Goal: Task Accomplishment & Management: Manage account settings

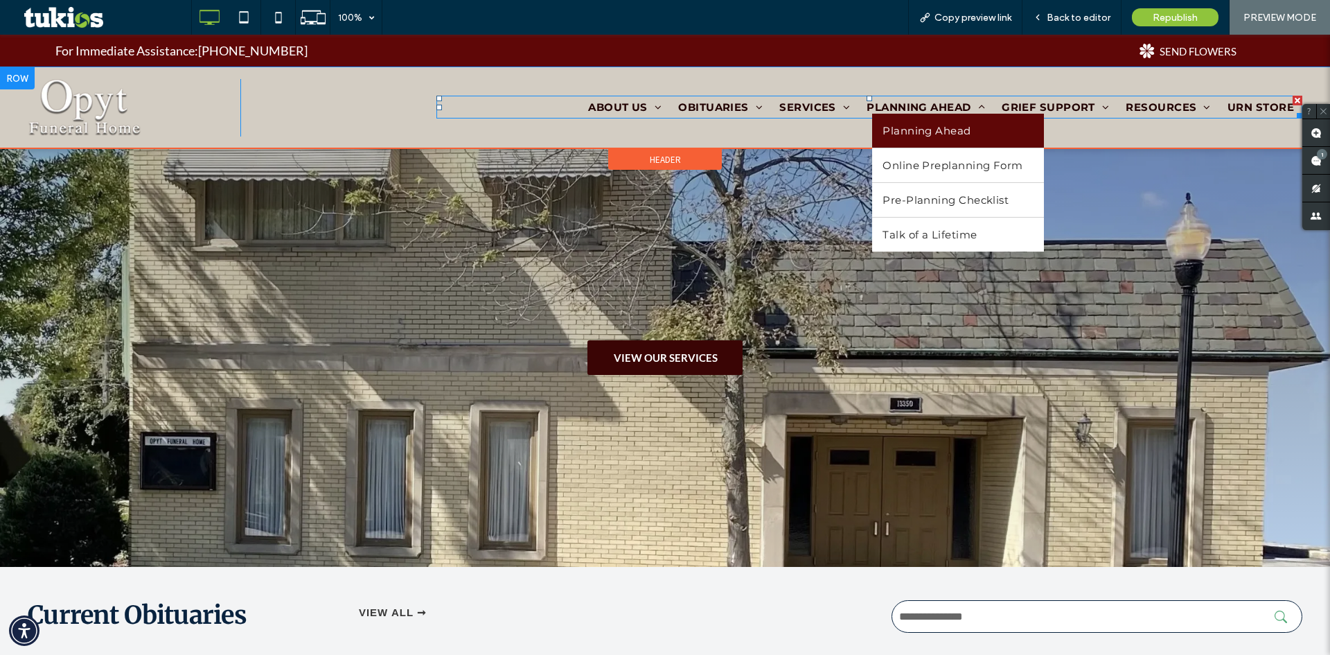
click at [897, 132] on span "Planning Ahead" at bounding box center [927, 130] width 88 height 13
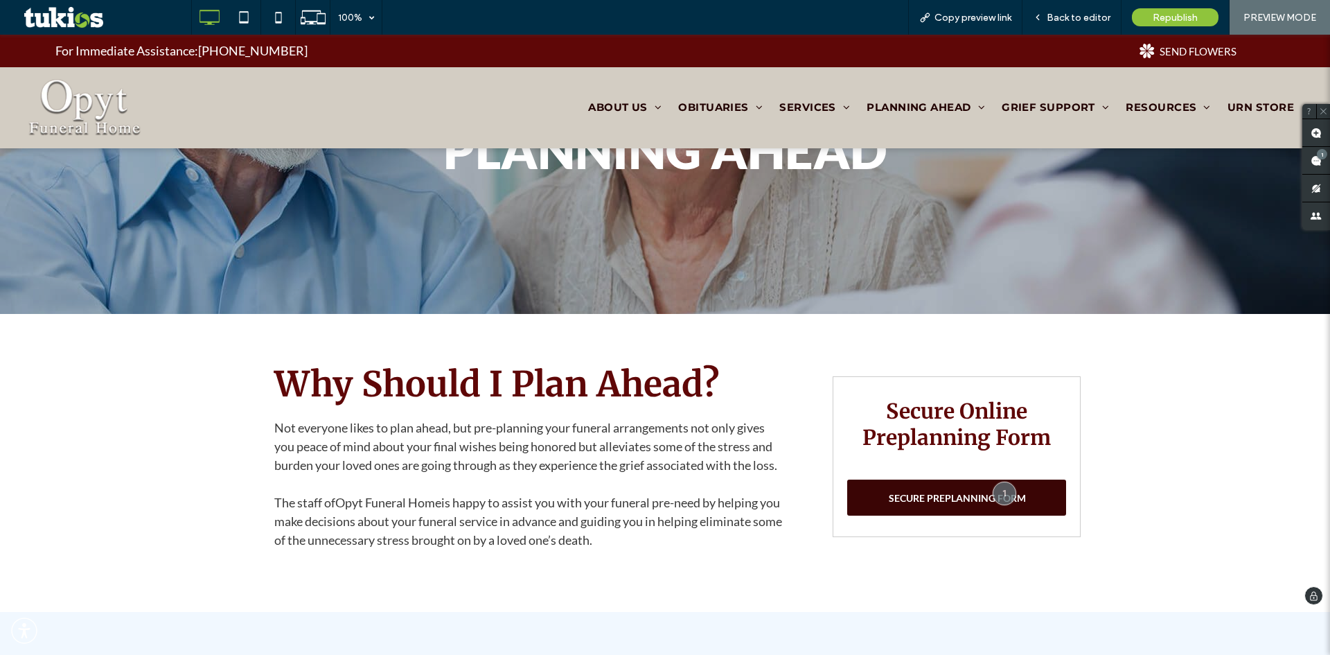
scroll to position [208, 0]
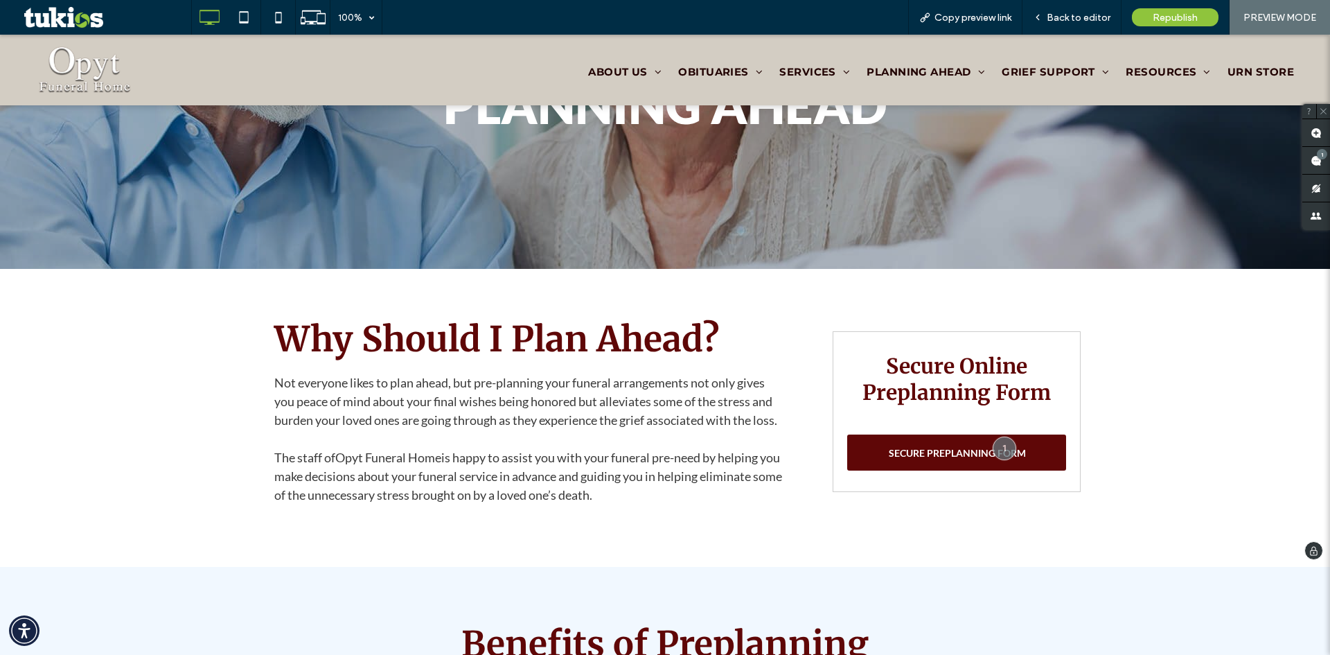
click at [899, 454] on span "SECURE PREPLANNING FORM" at bounding box center [957, 453] width 137 height 26
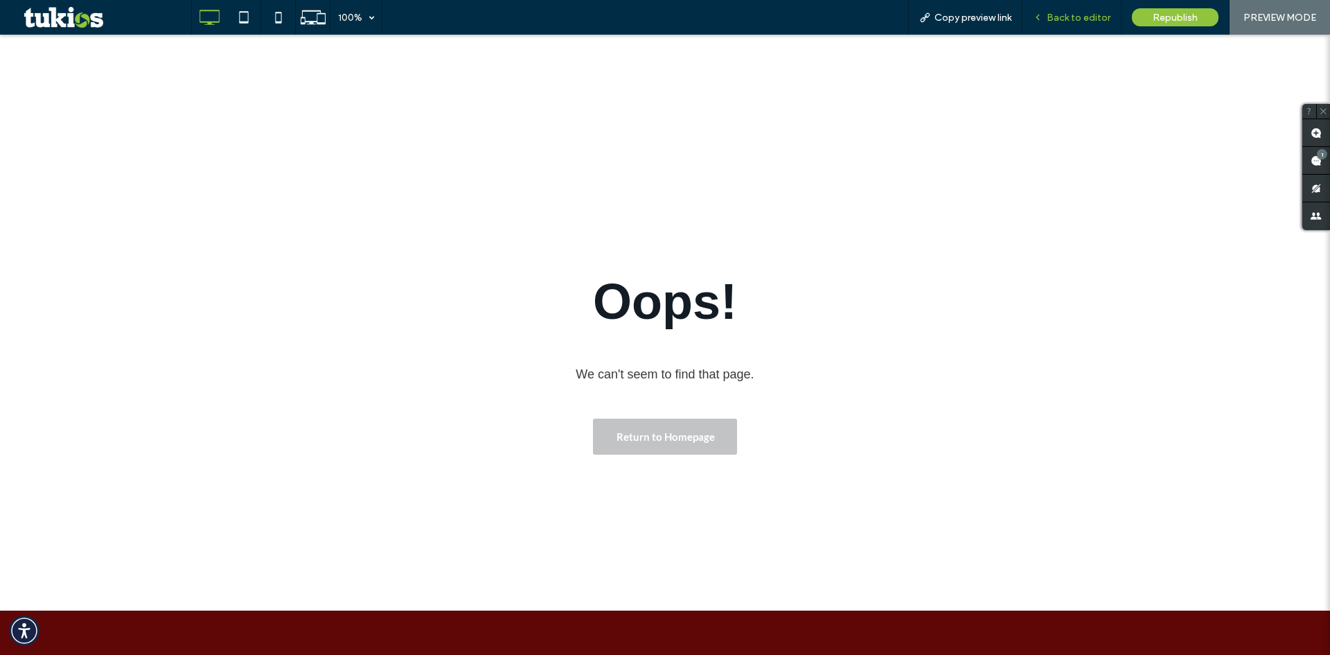
click at [1057, 15] on span "Back to editor" at bounding box center [1079, 18] width 64 height 12
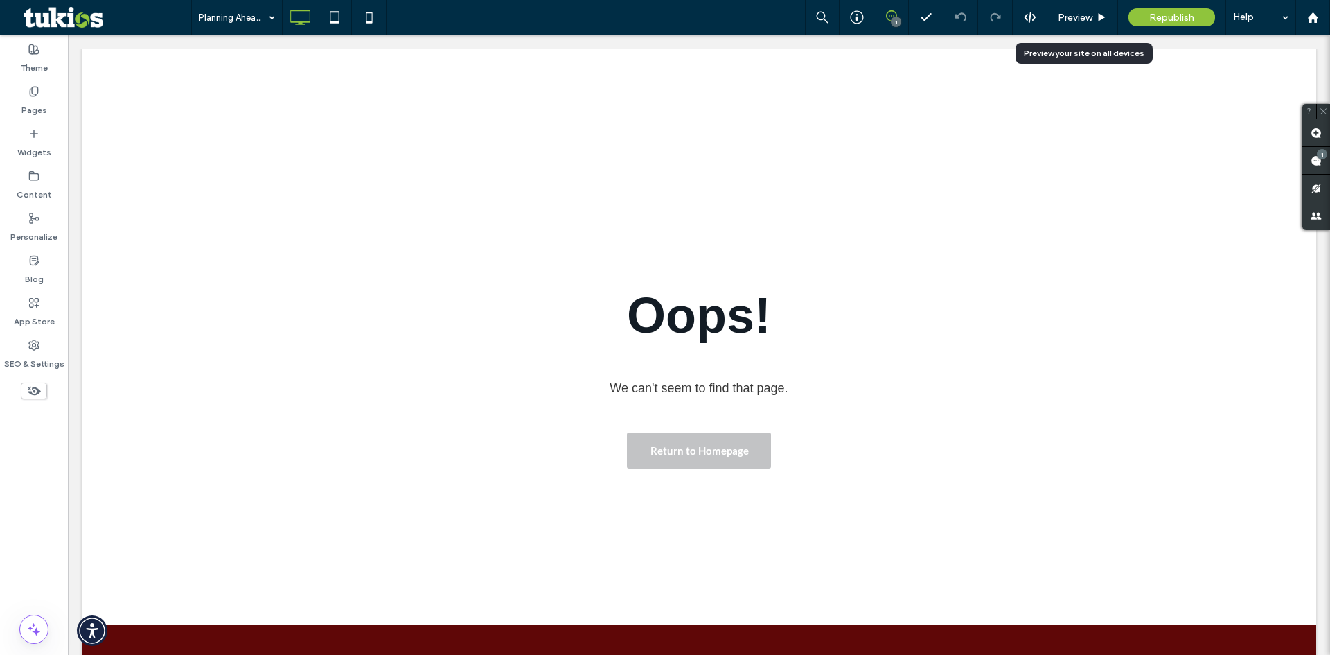
click at [1057, 15] on div "Preview" at bounding box center [1083, 18] width 70 height 12
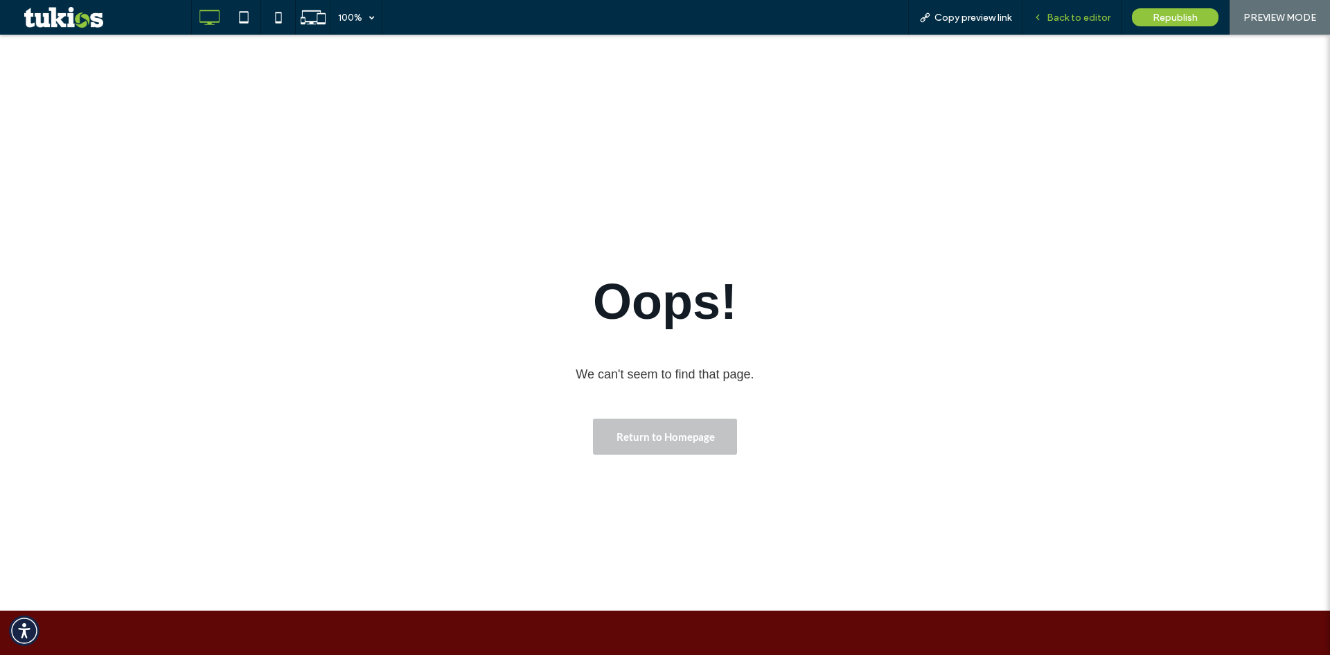
click at [1062, 17] on span "Back to editor" at bounding box center [1079, 18] width 64 height 12
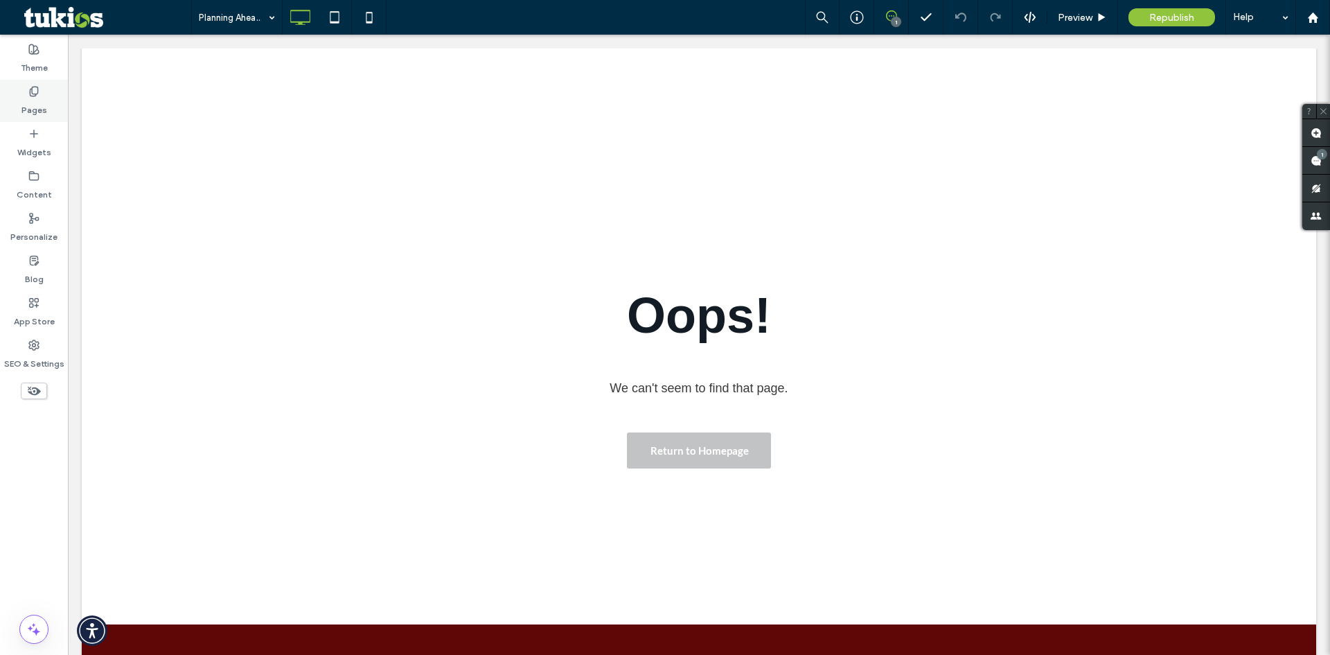
click at [3, 88] on div "Pages" at bounding box center [34, 101] width 68 height 42
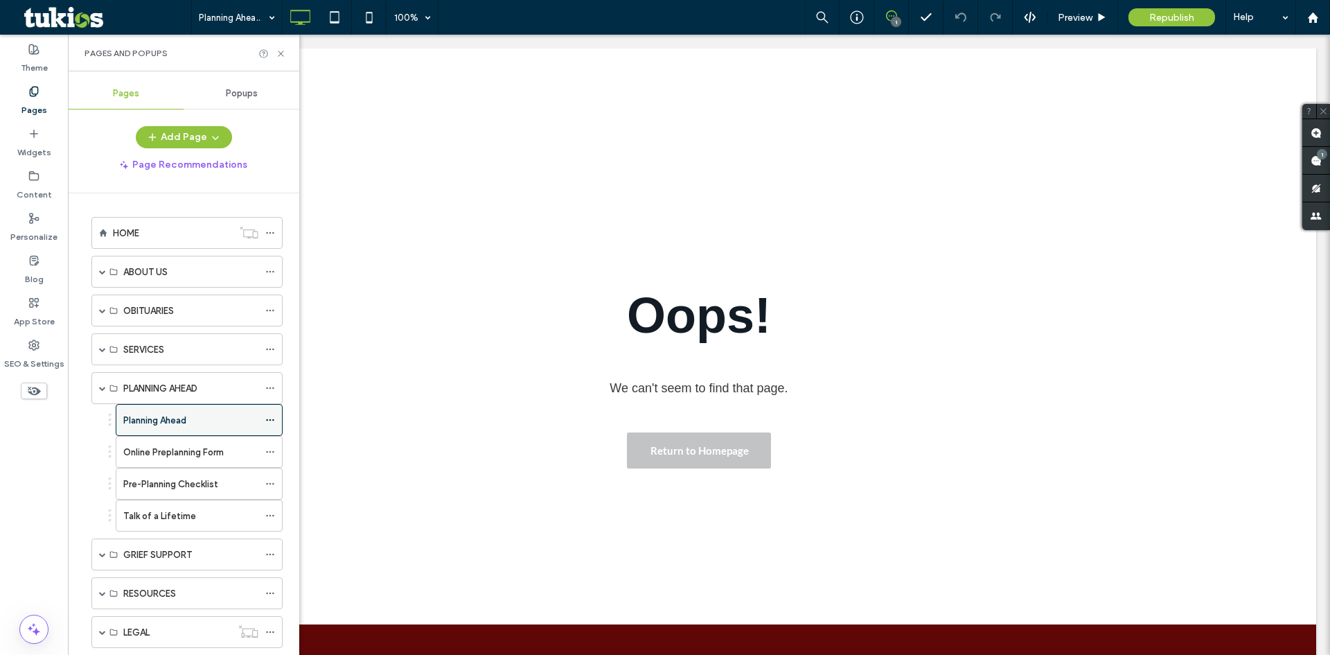
click at [207, 421] on div "Planning Ahead" at bounding box center [190, 420] width 135 height 15
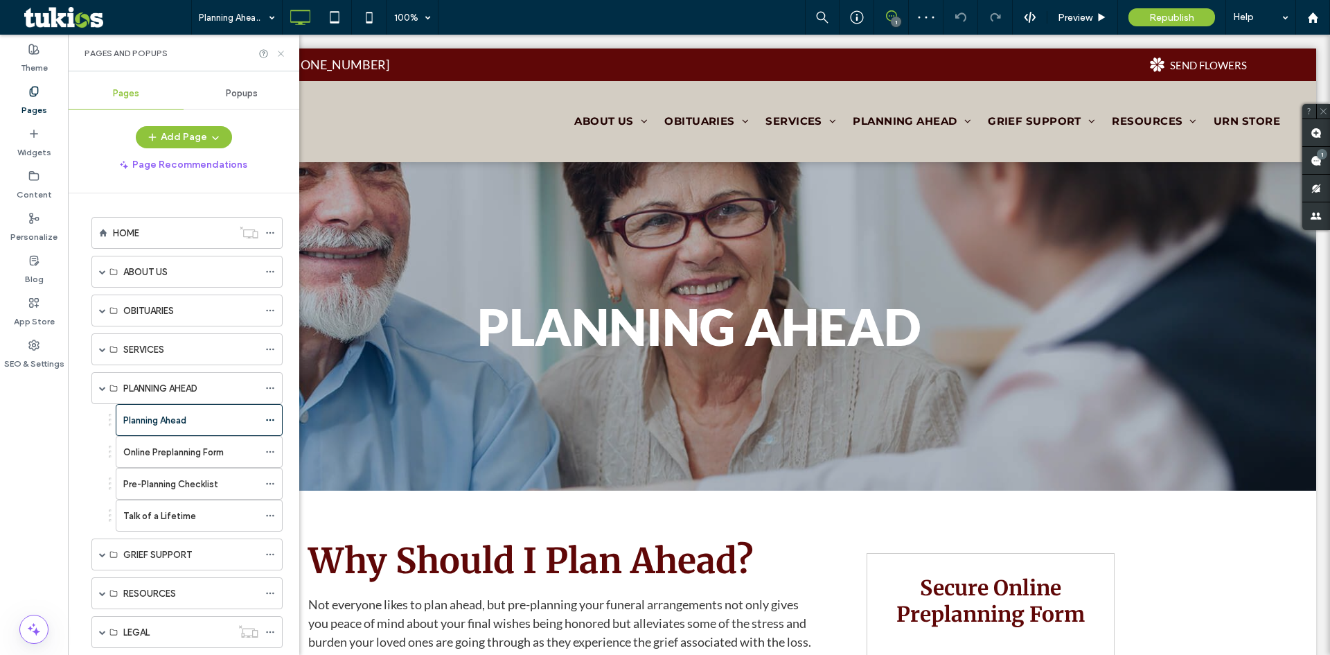
click at [285, 57] on icon at bounding box center [281, 54] width 10 height 10
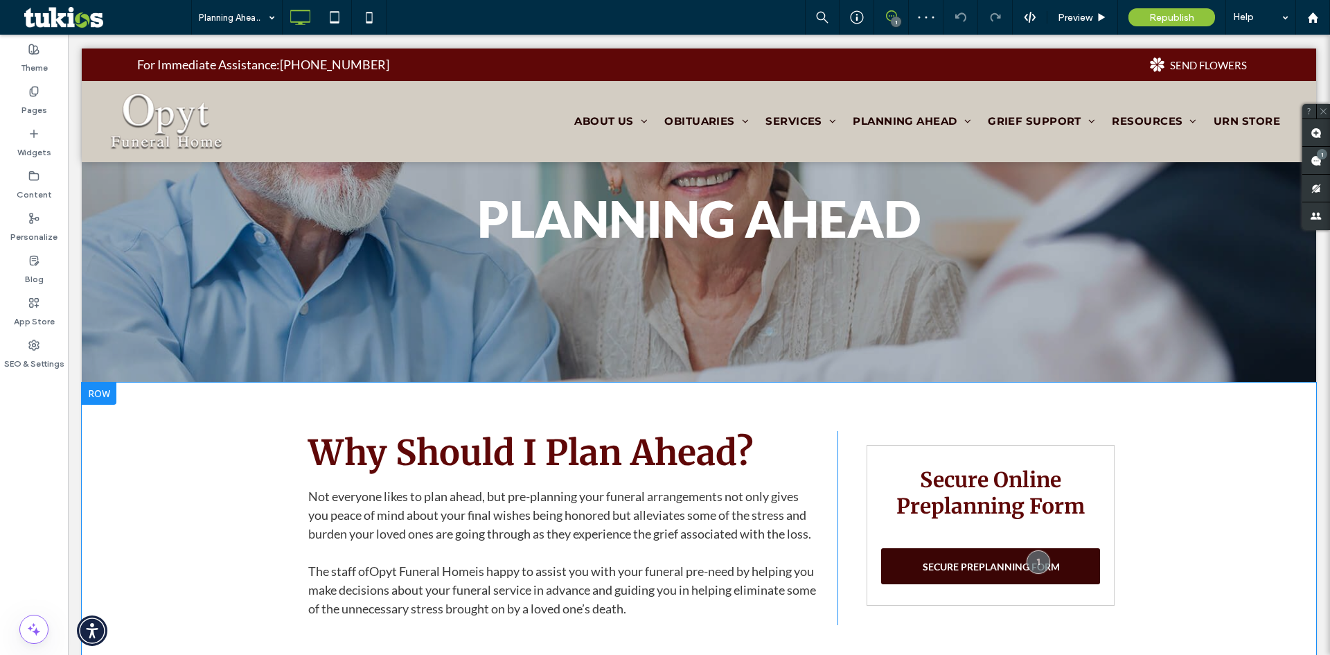
scroll to position [277, 0]
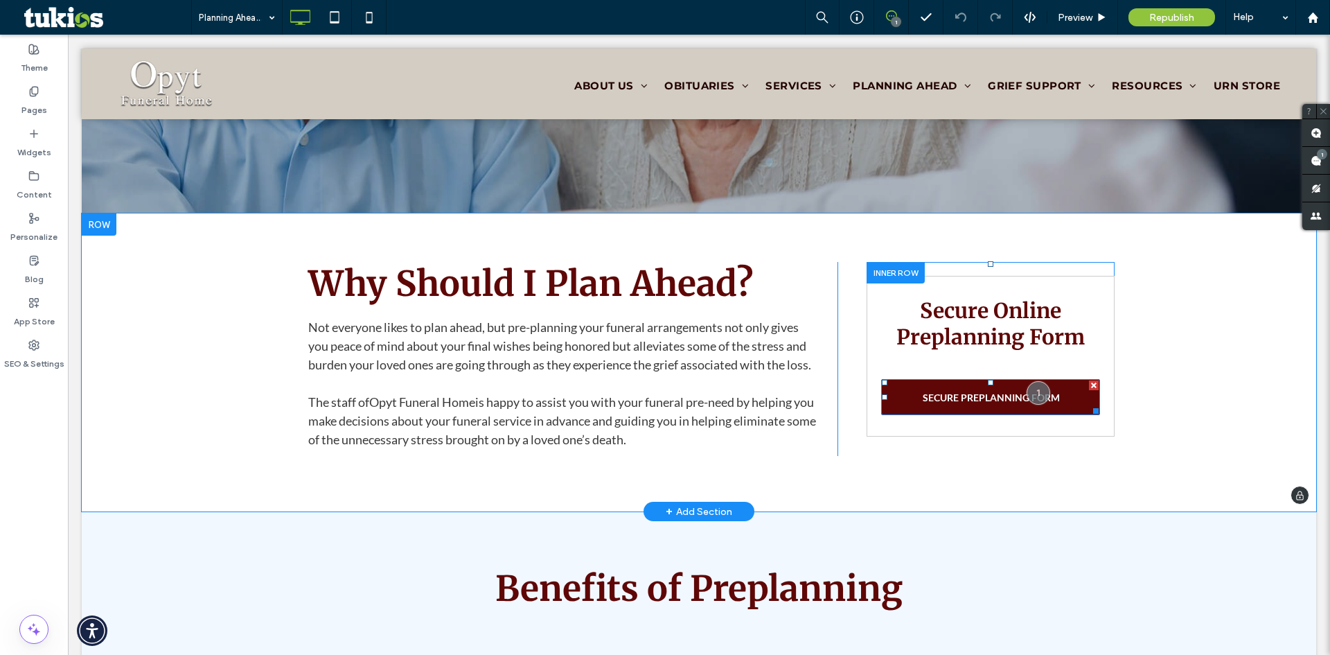
click at [985, 394] on span "SECURE PREPLANNING FORM" at bounding box center [991, 398] width 137 height 26
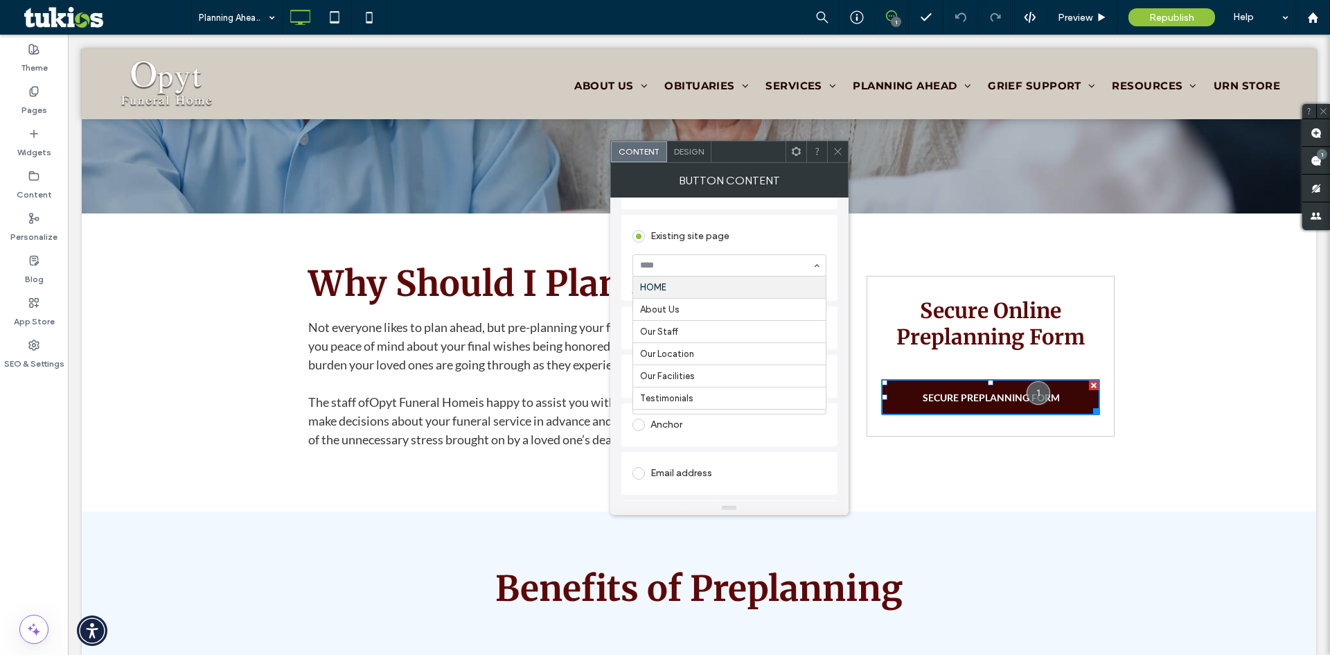
scroll to position [139, 0]
type input "*****"
click at [836, 154] on icon at bounding box center [838, 151] width 10 height 10
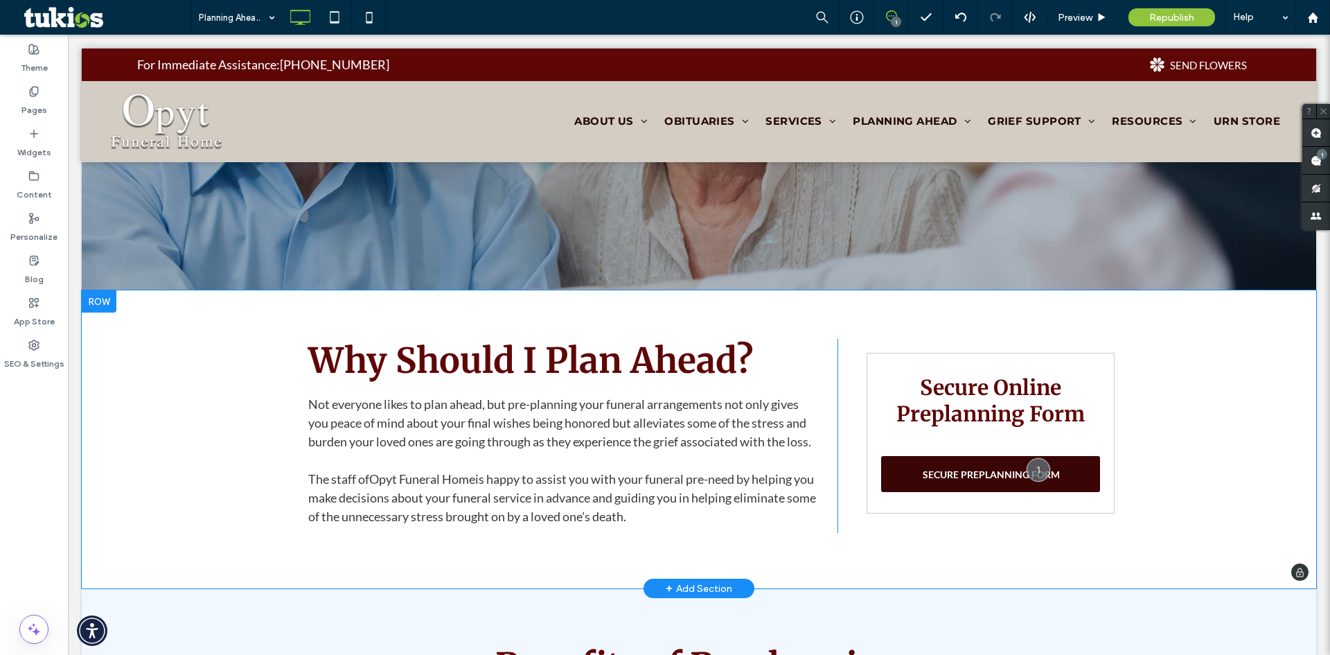
scroll to position [0, 0]
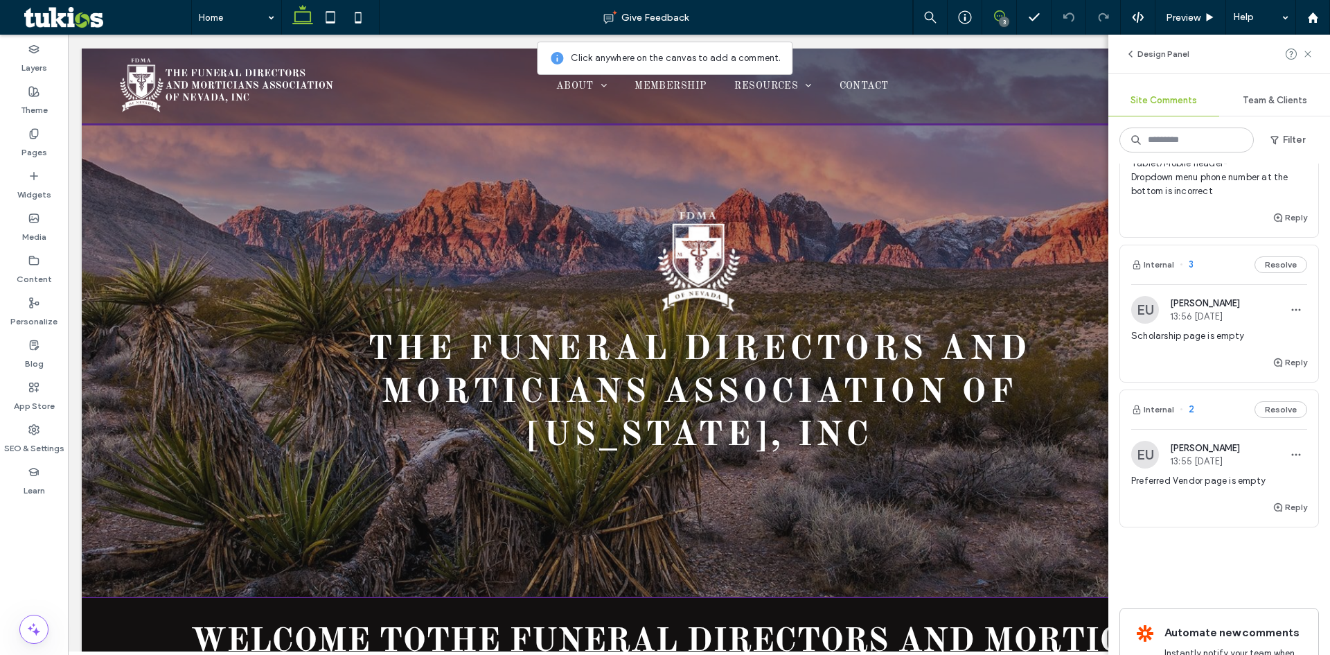
scroll to position [139, 0]
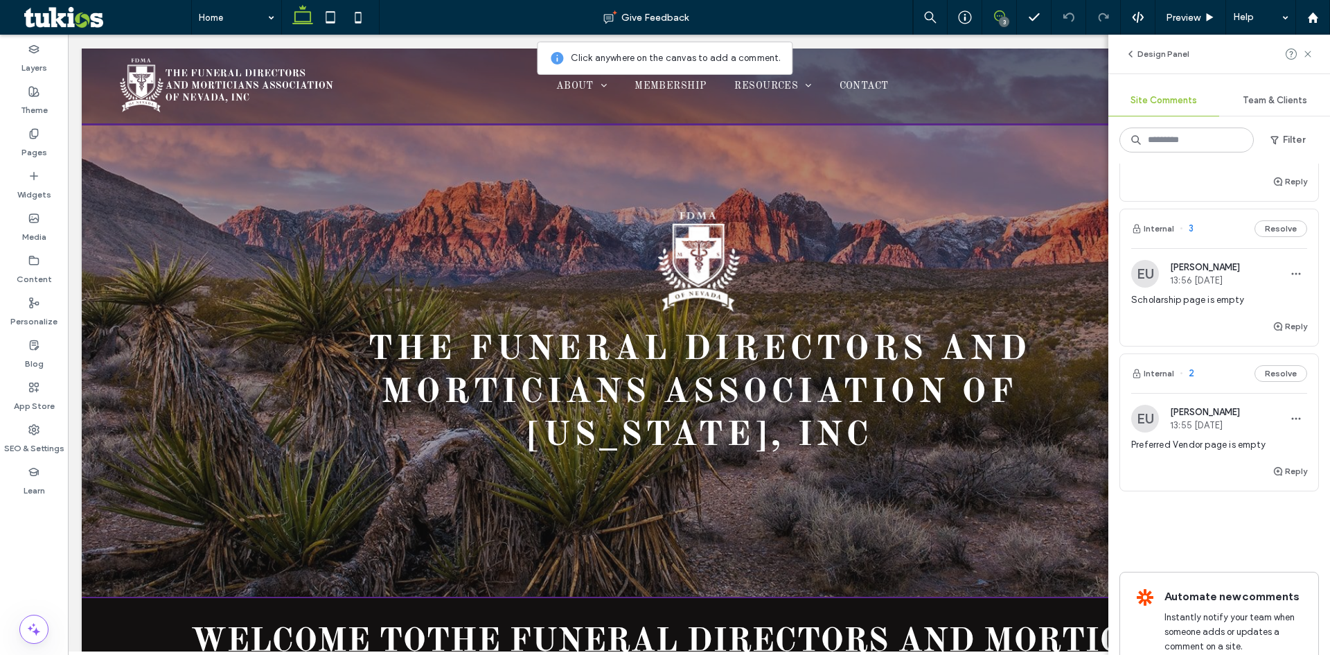
click at [1217, 448] on span "Preferred Vendor page is empty" at bounding box center [1220, 445] width 176 height 14
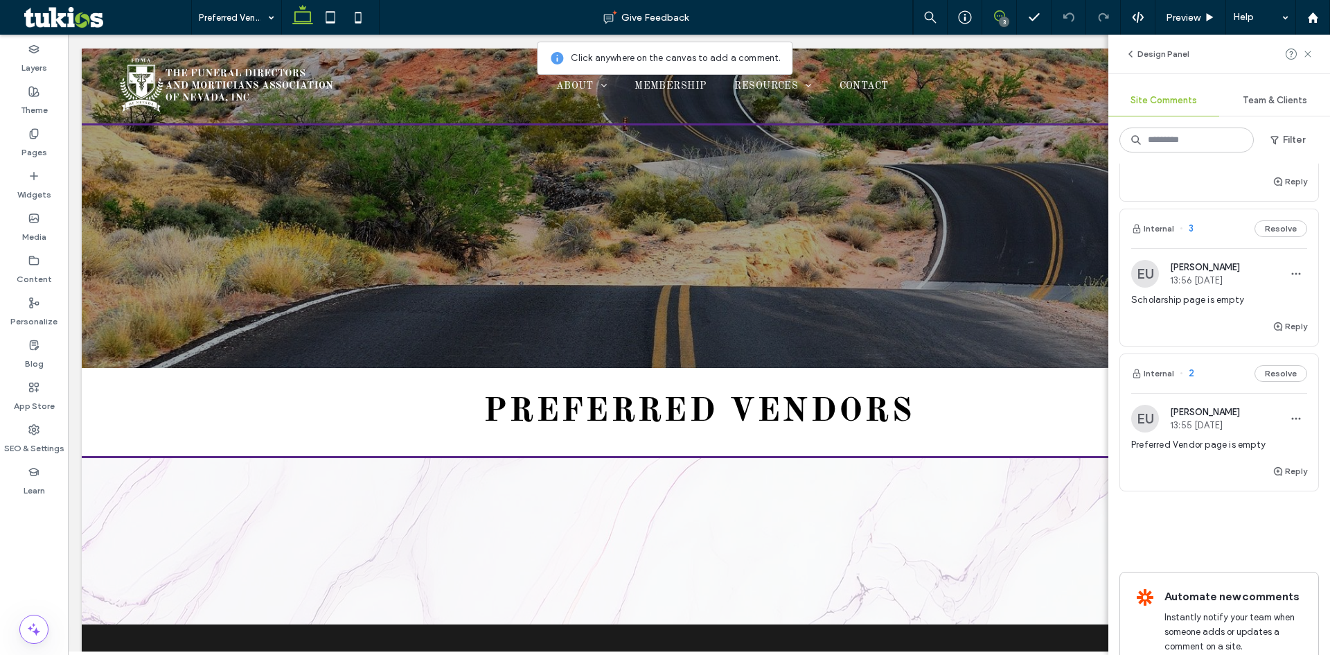
scroll to position [0, 0]
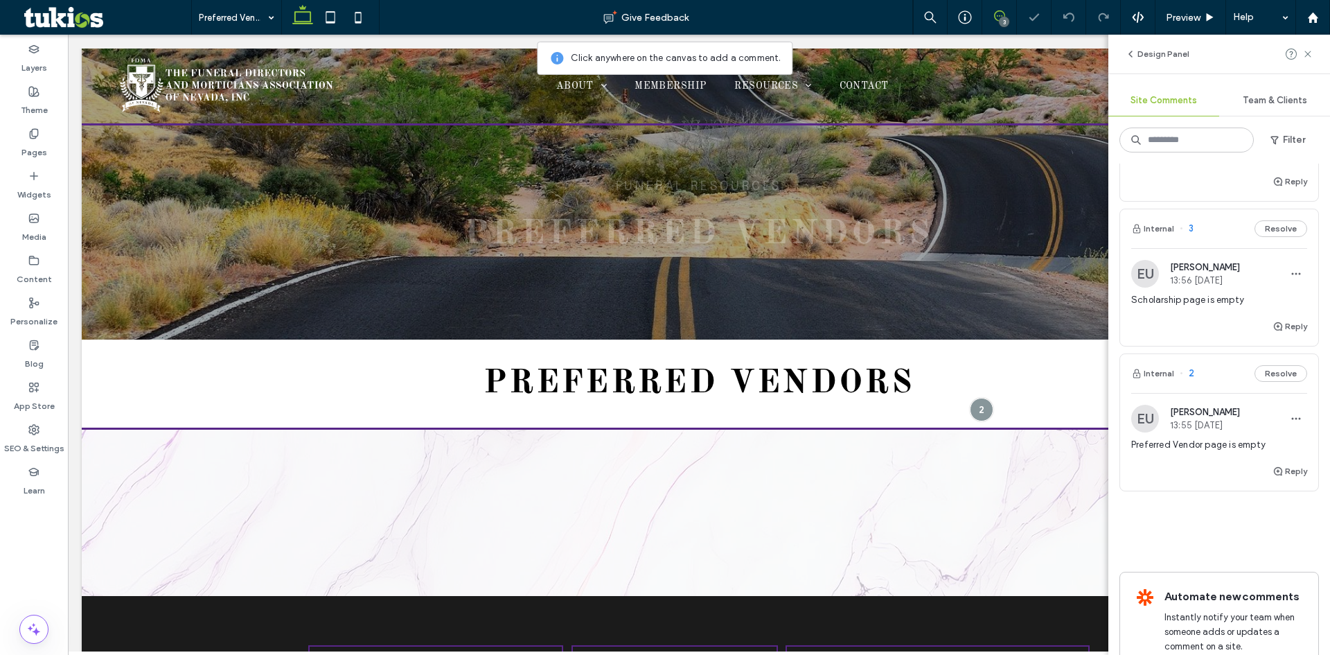
scroll to position [34, 0]
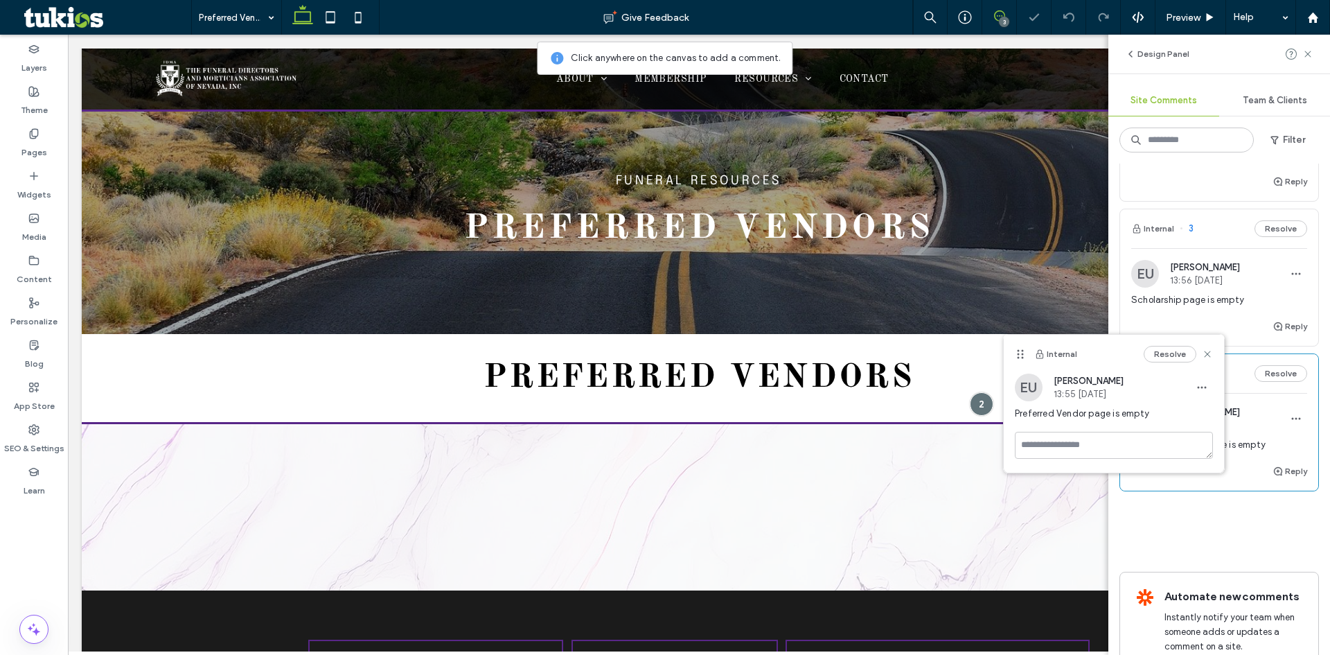
click at [1231, 303] on span "Scholarship page is empty" at bounding box center [1220, 300] width 176 height 14
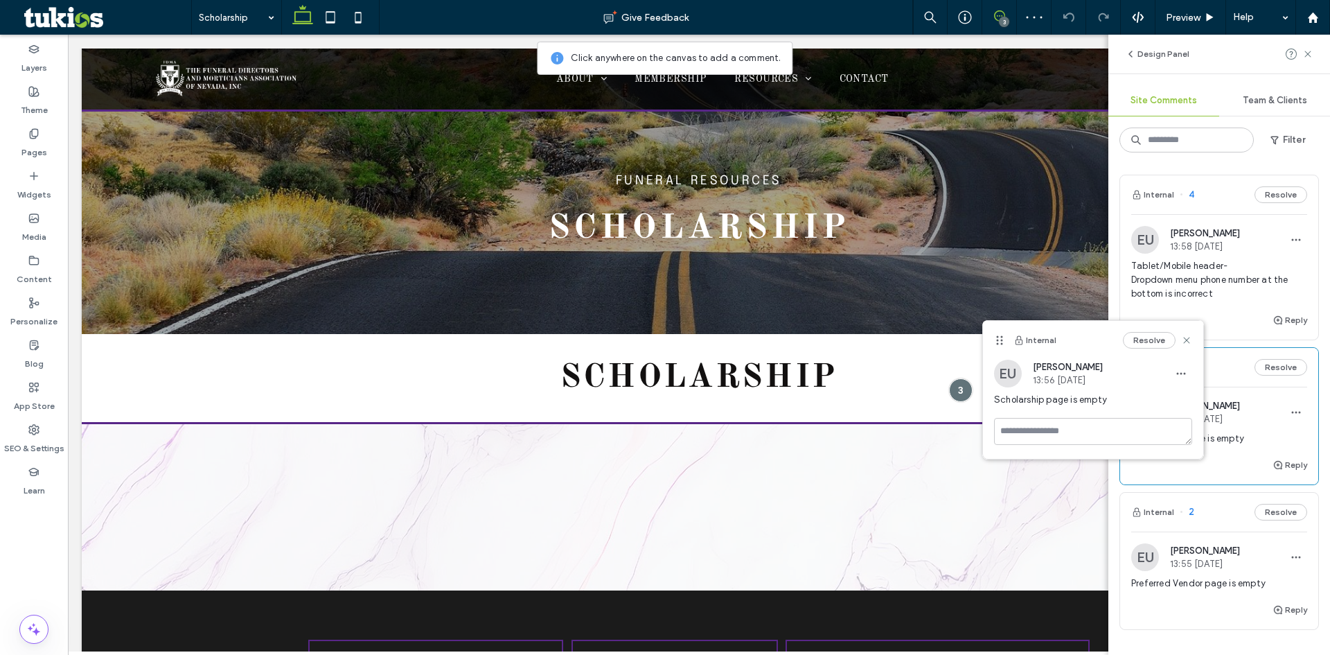
click at [1226, 283] on span "Tablet/Mobile header- Dropdown menu phone number at the bottom is incorrect" at bounding box center [1220, 280] width 176 height 42
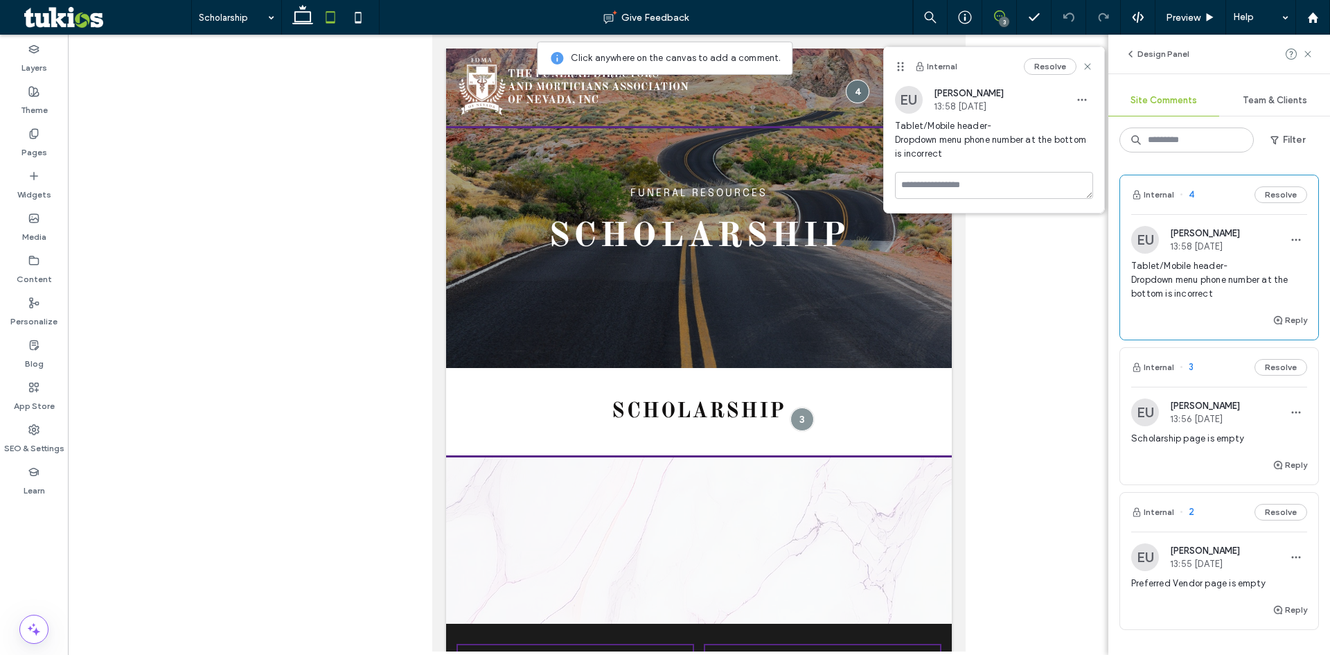
click at [1195, 279] on span "Tablet/Mobile header- Dropdown menu phone number at the bottom is incorrect" at bounding box center [1220, 280] width 176 height 42
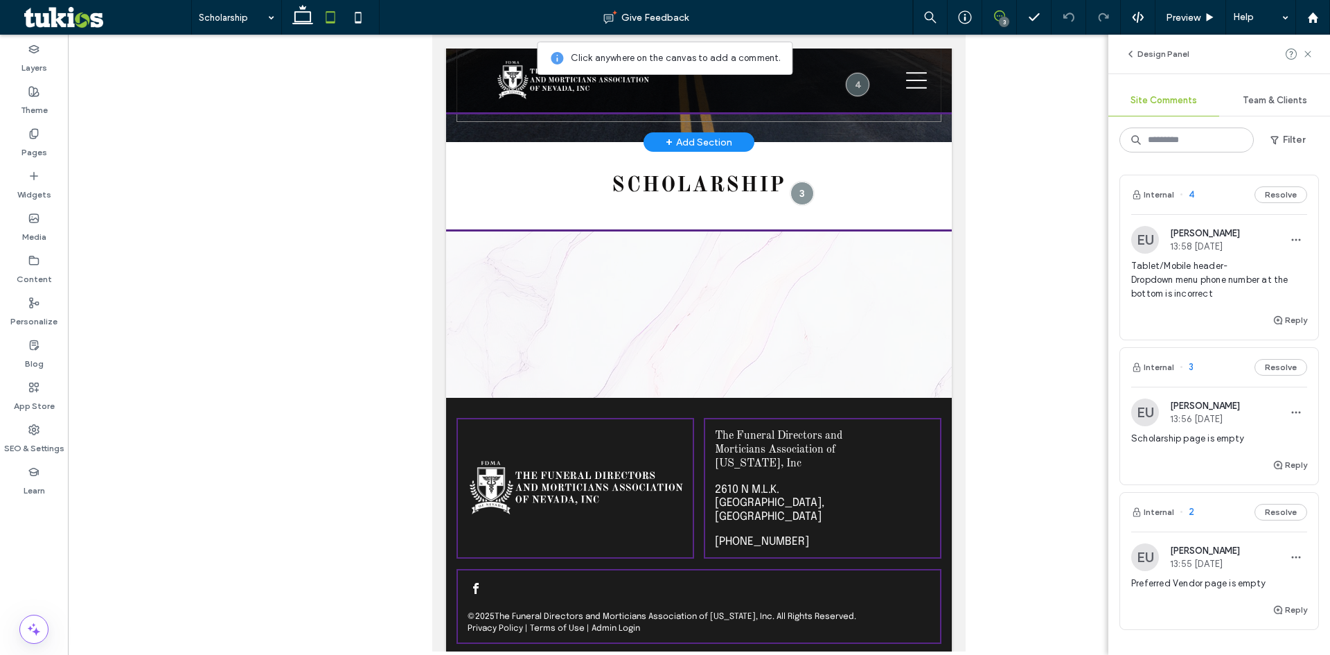
scroll to position [237, 0]
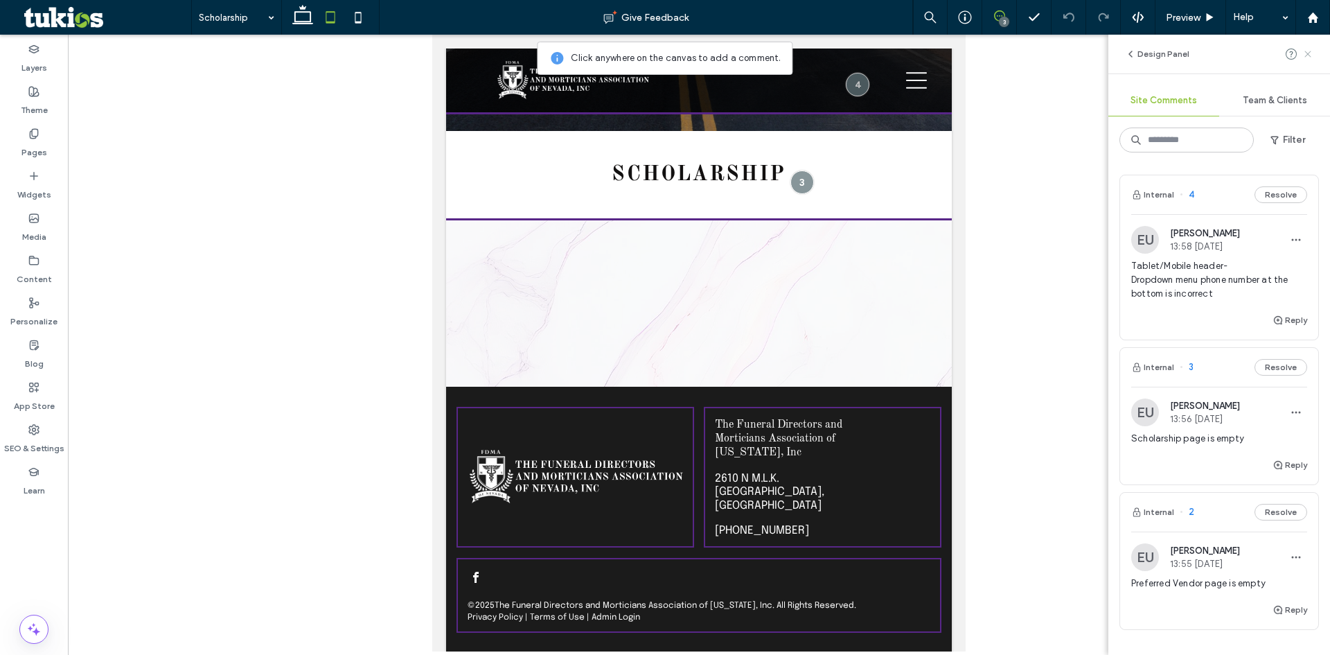
click at [1311, 54] on icon at bounding box center [1308, 54] width 11 height 11
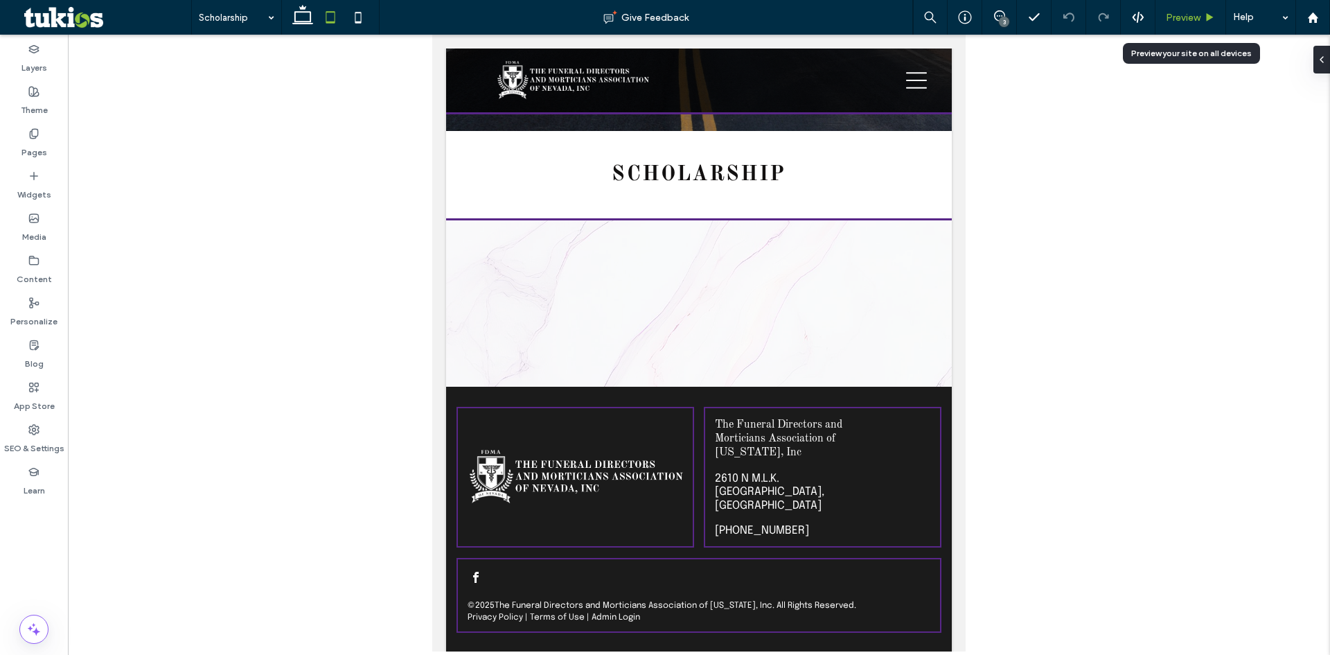
click at [1174, 16] on span "Preview" at bounding box center [1183, 18] width 35 height 12
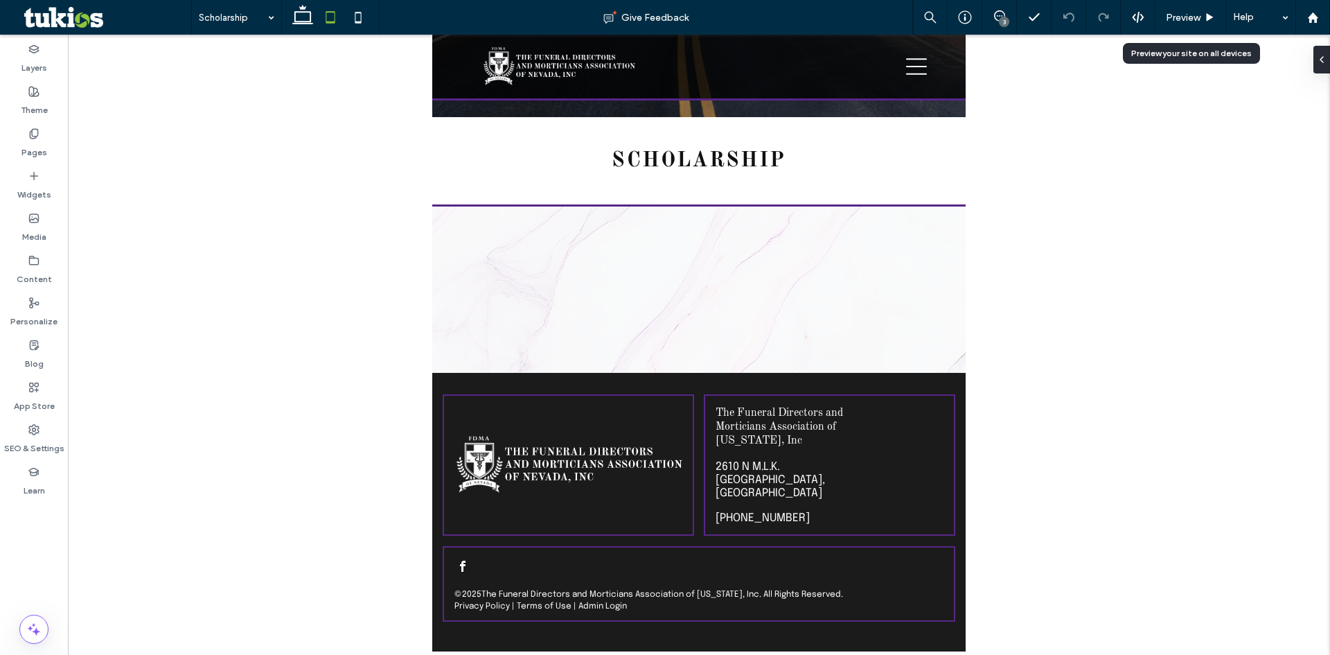
scroll to position [221, 0]
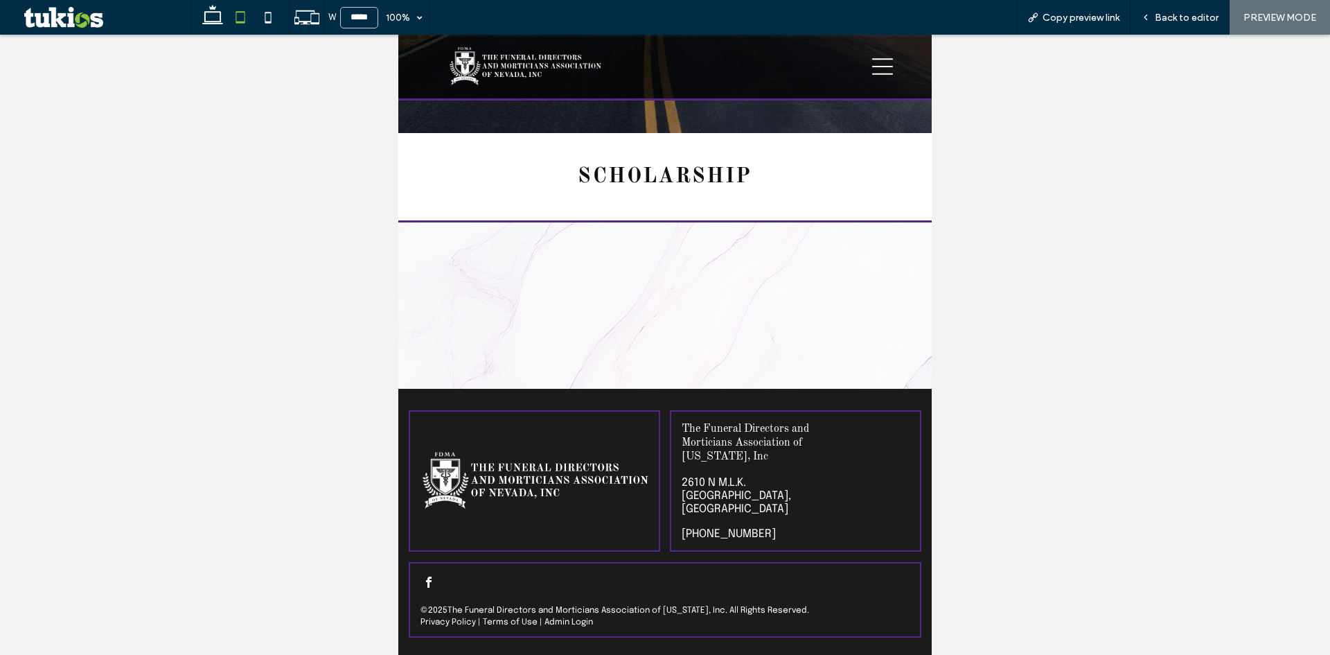
click at [877, 65] on icon "hamburger menu icon" at bounding box center [882, 66] width 21 height 21
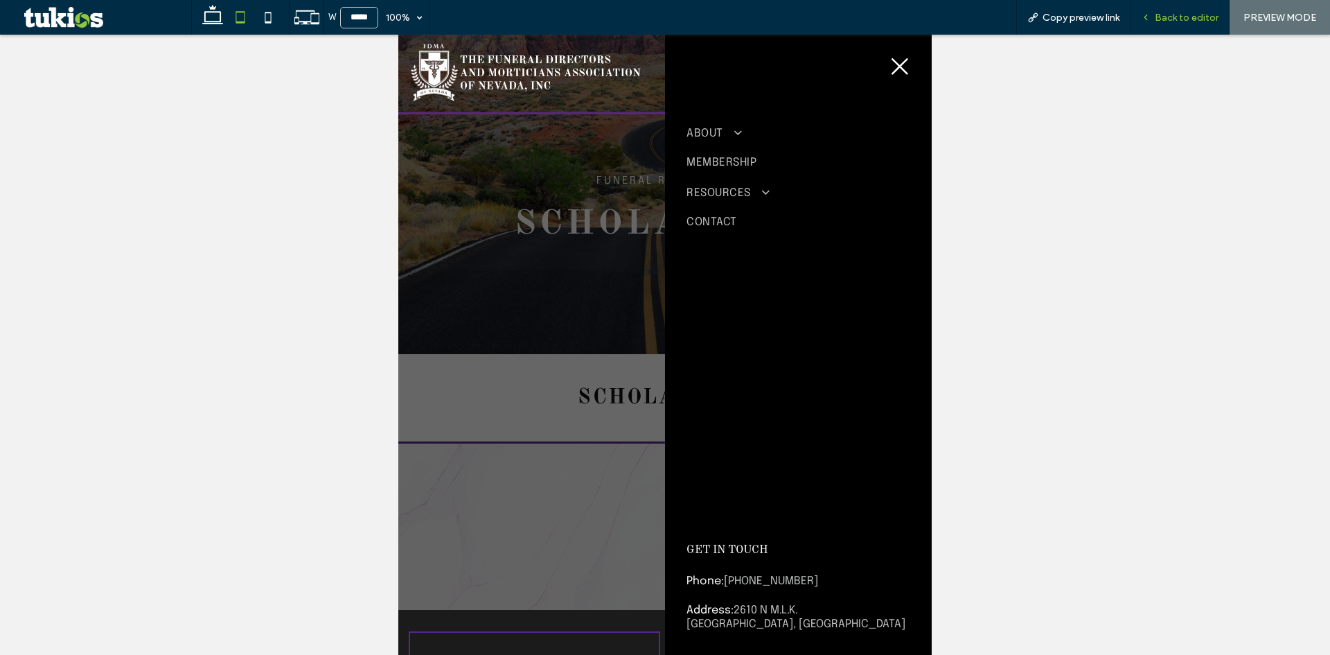
click at [1182, 20] on span "Back to editor" at bounding box center [1187, 18] width 64 height 12
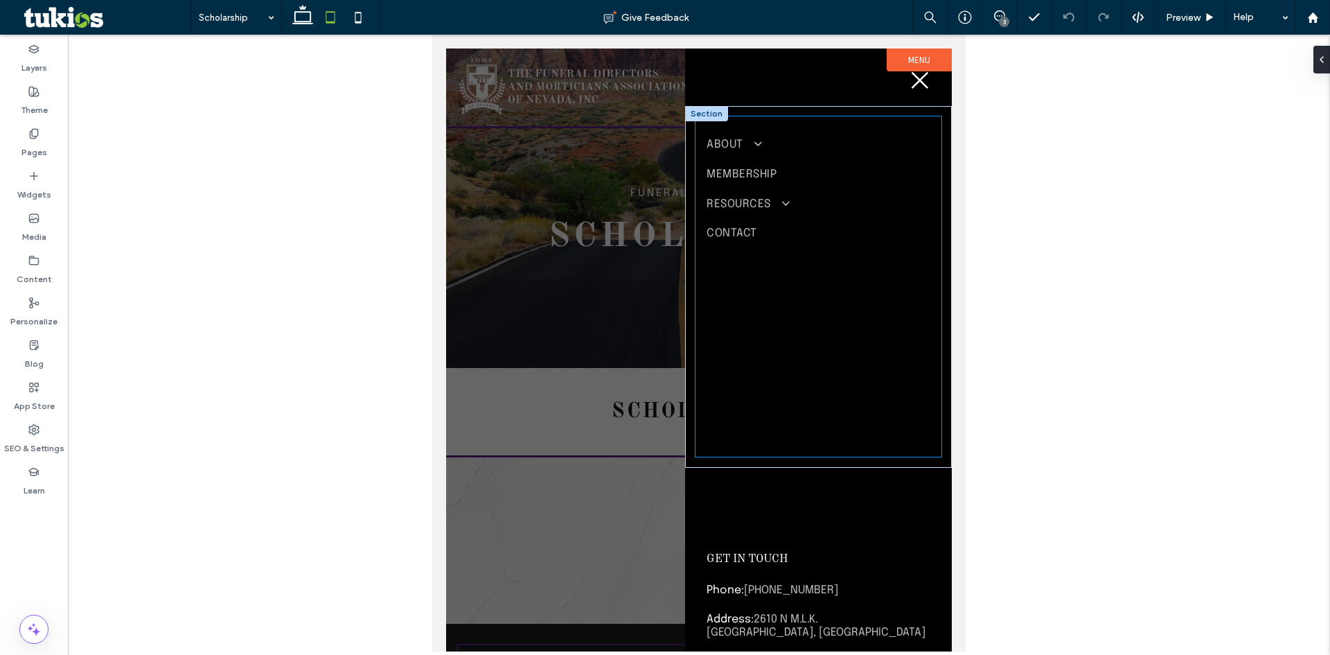
scroll to position [9, 0]
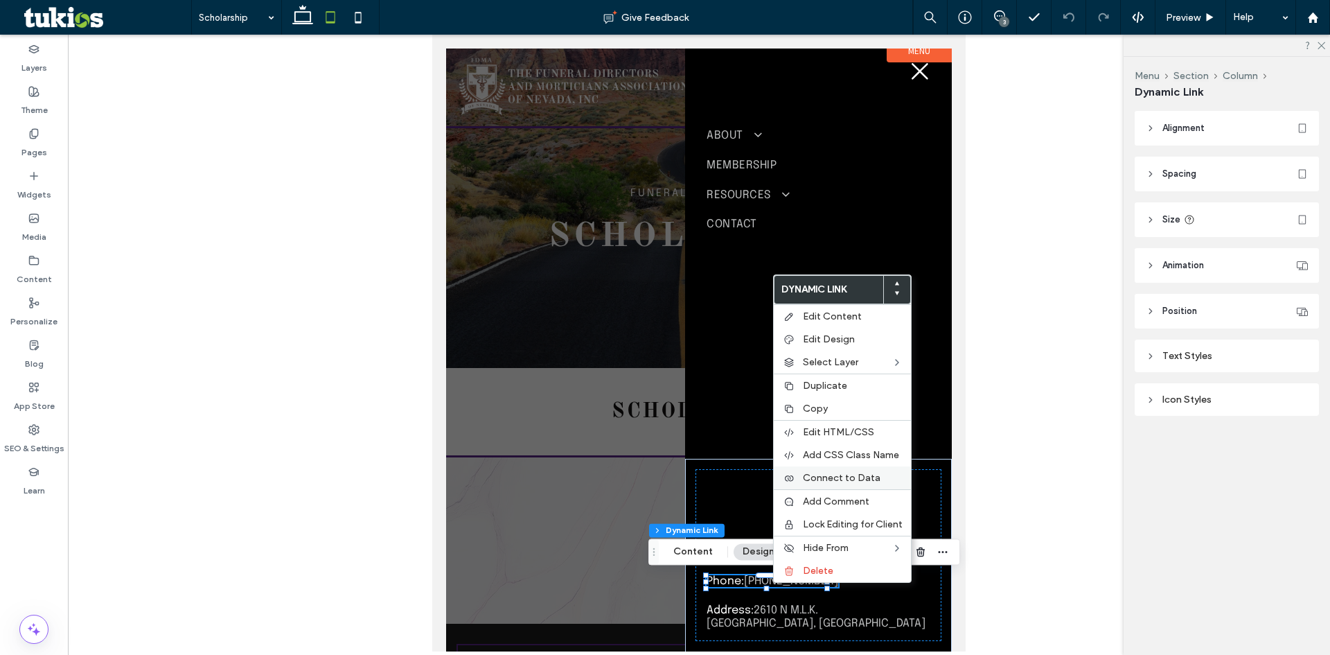
click at [848, 478] on span "Connect to Data" at bounding box center [842, 478] width 78 height 12
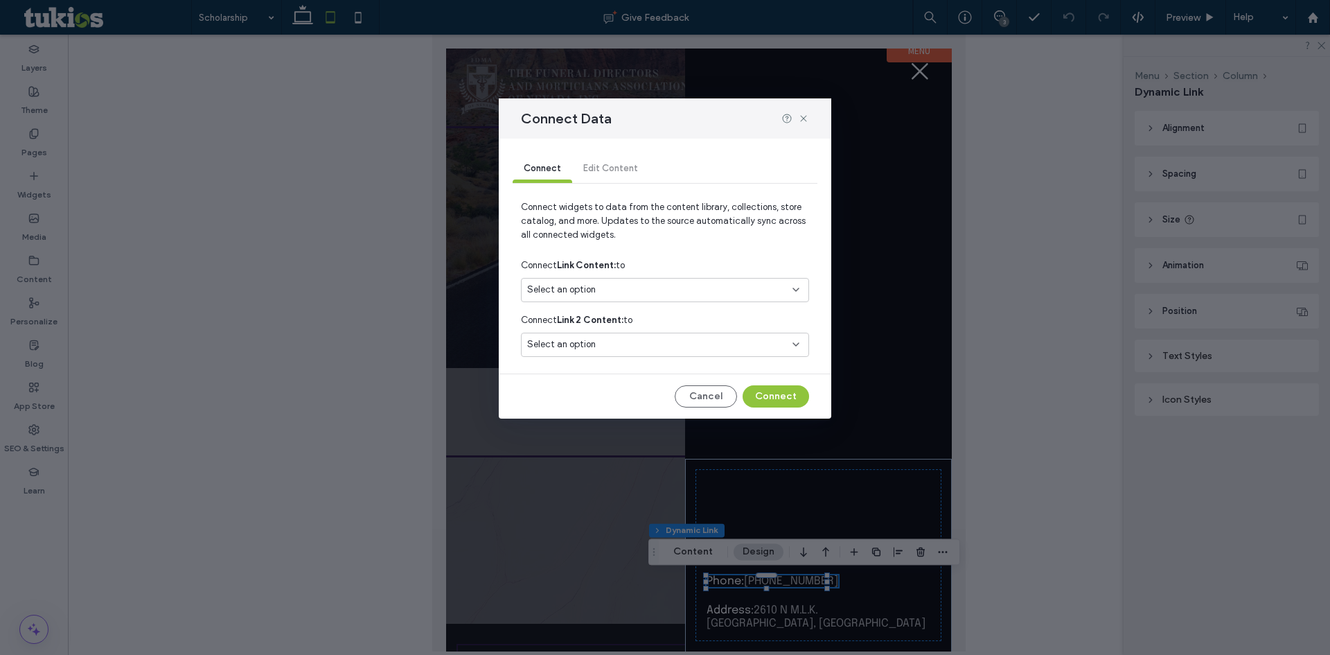
click at [690, 290] on div "Select an option" at bounding box center [656, 290] width 259 height 14
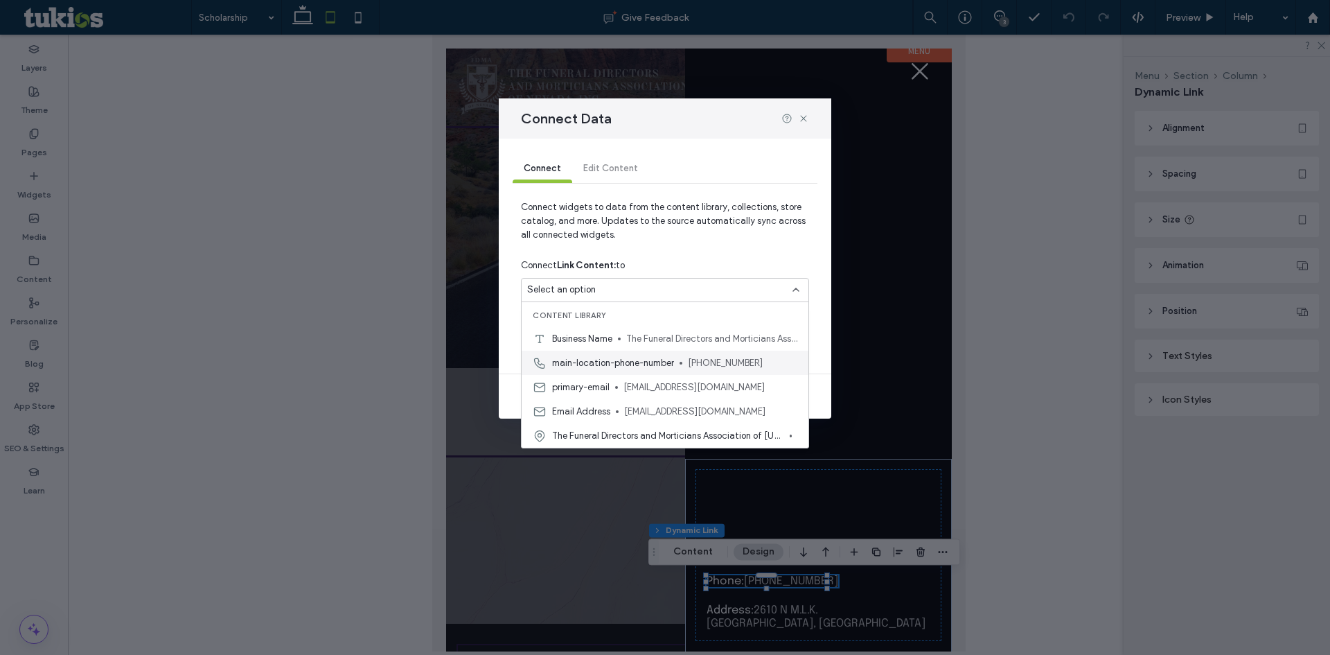
click at [613, 367] on span "main-location-phone-number" at bounding box center [613, 363] width 122 height 14
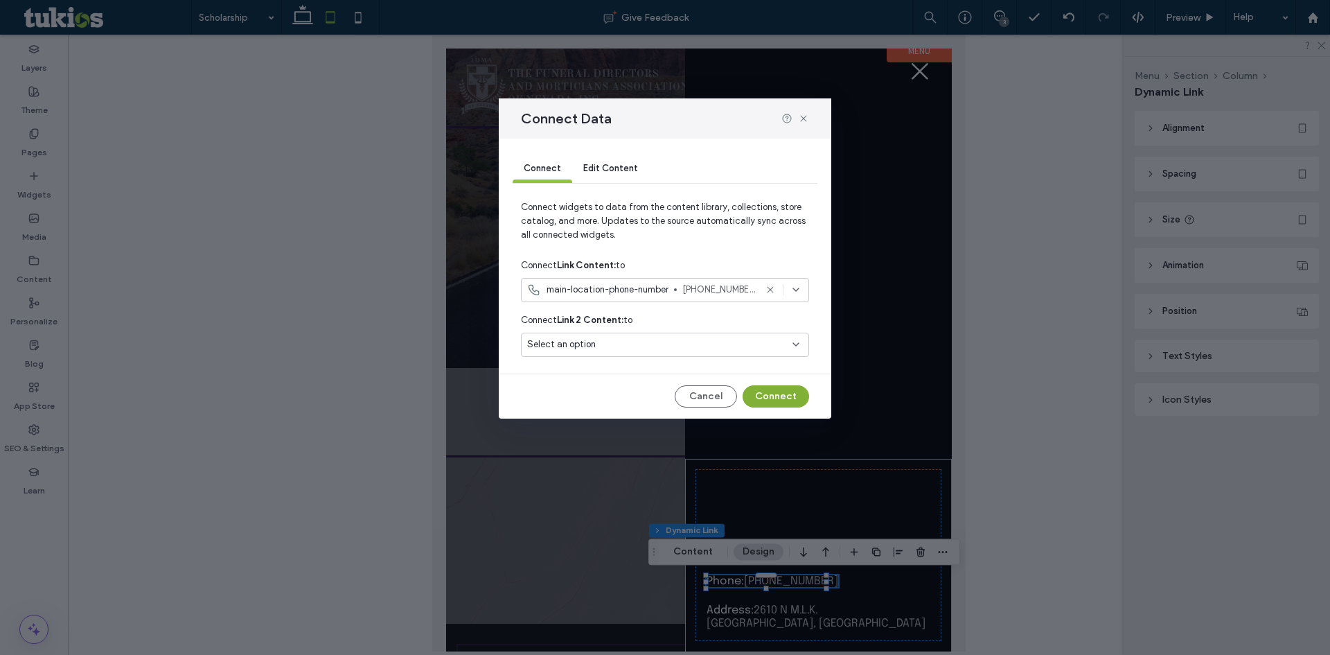
click at [781, 396] on button "Connect" at bounding box center [776, 396] width 67 height 22
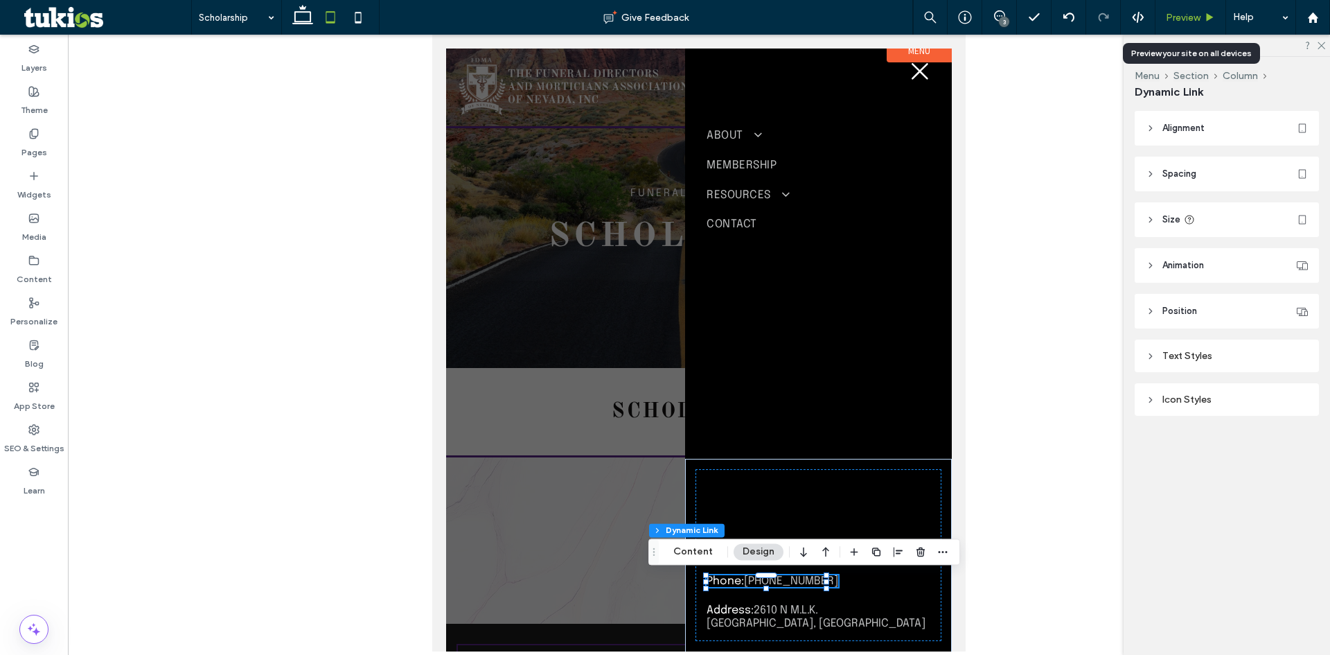
click at [1200, 21] on span "Preview" at bounding box center [1183, 18] width 35 height 12
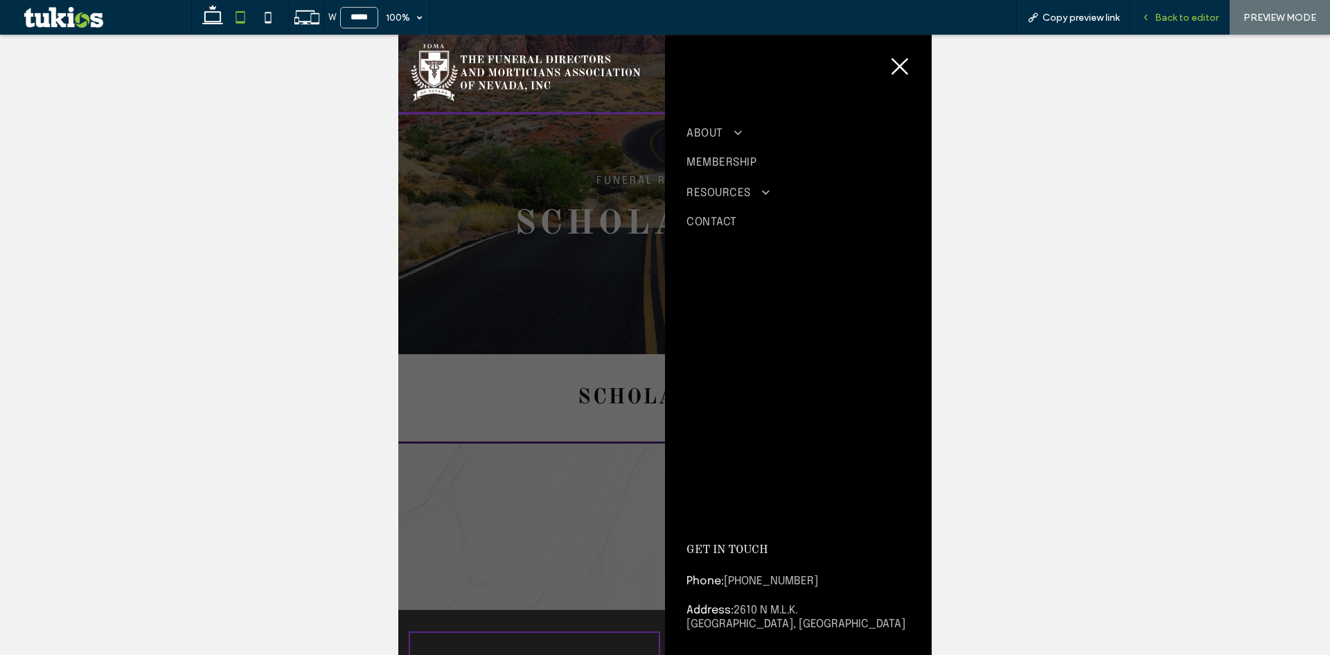
click at [1205, 20] on span "Back to editor" at bounding box center [1187, 18] width 64 height 12
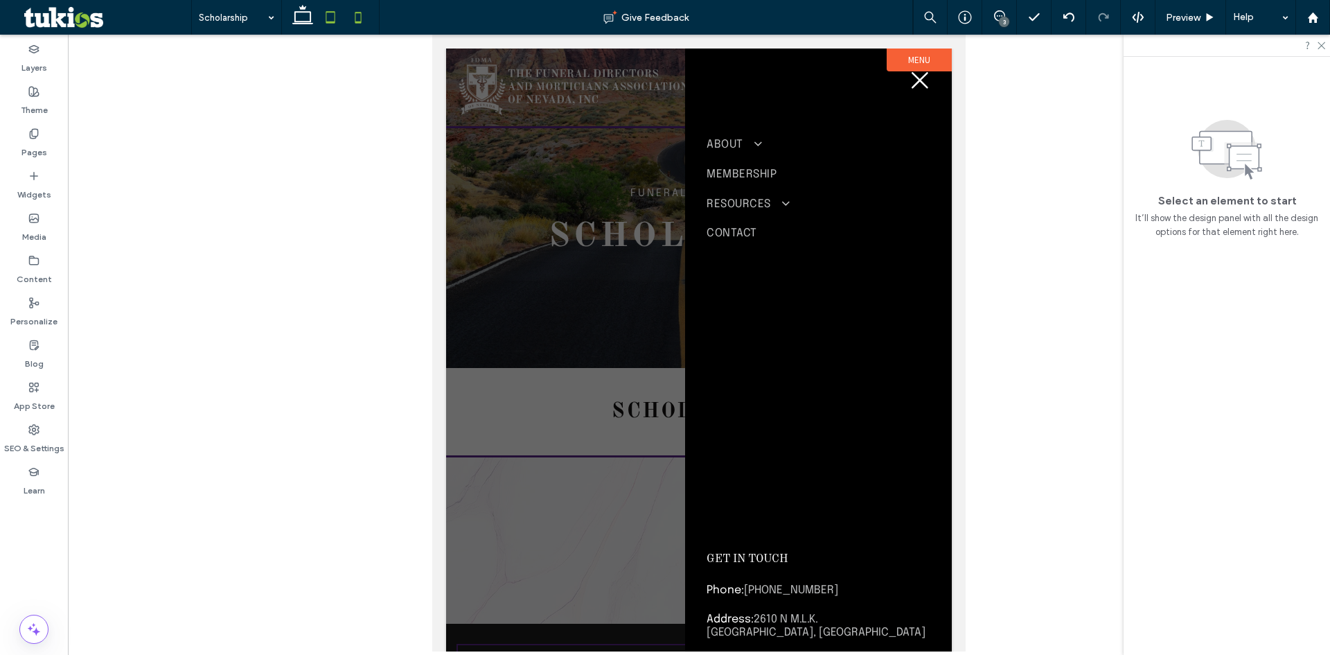
click at [358, 30] on icon at bounding box center [358, 17] width 28 height 28
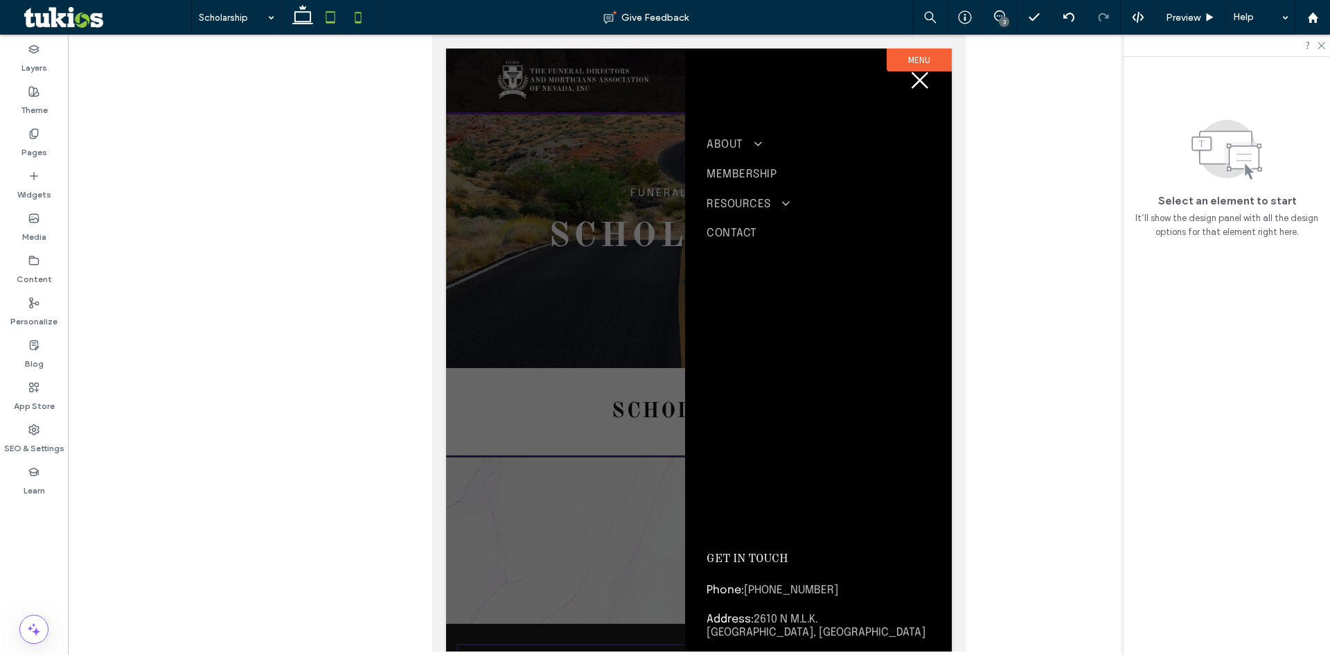
scroll to position [160, 0]
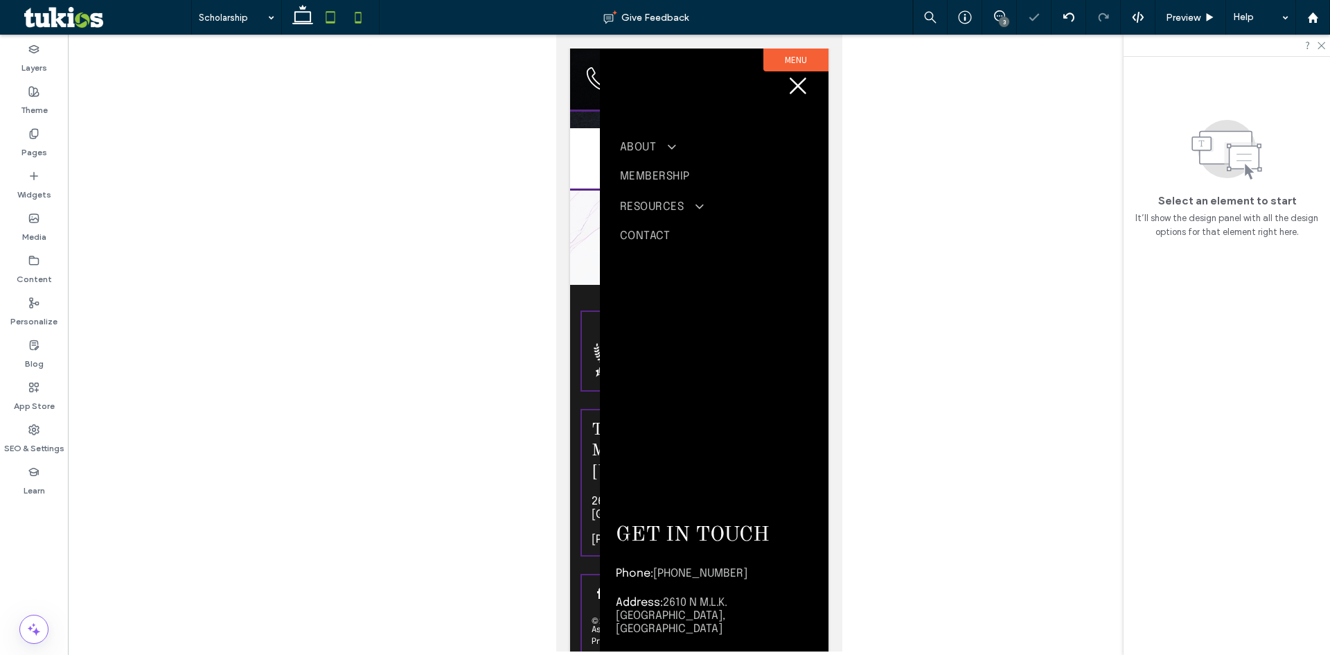
click at [341, 19] on icon at bounding box center [331, 17] width 28 height 28
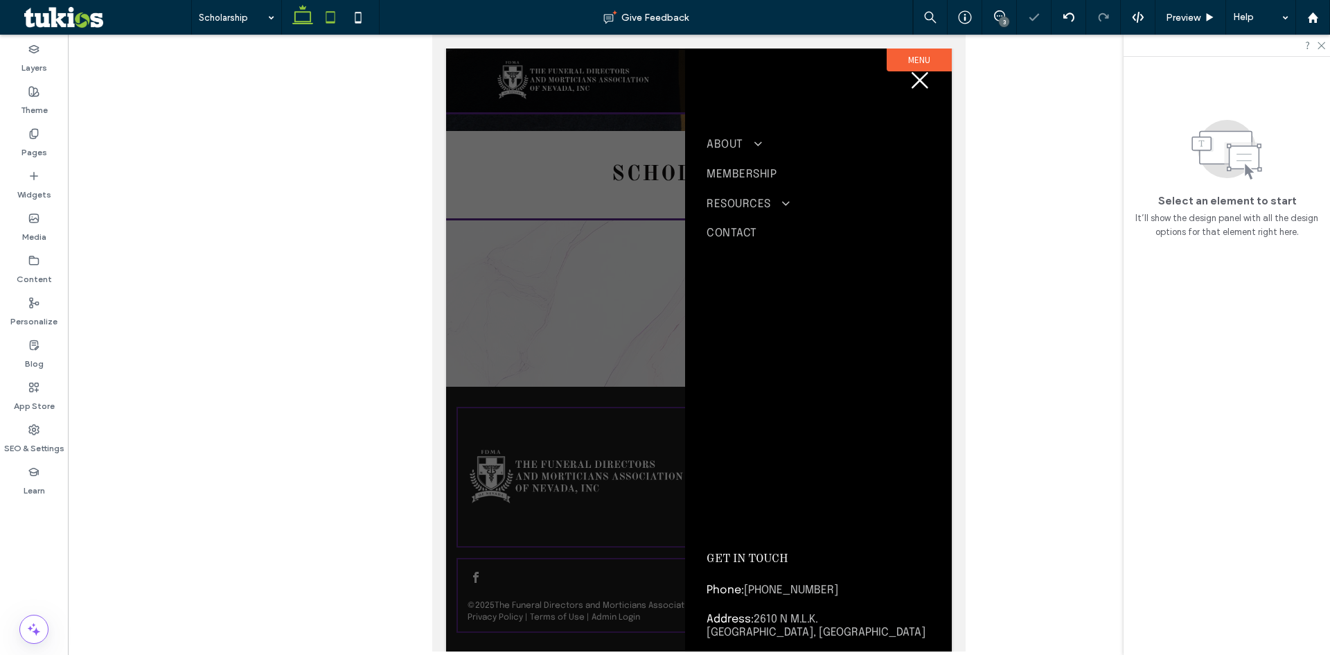
click at [296, 19] on use at bounding box center [302, 14] width 21 height 19
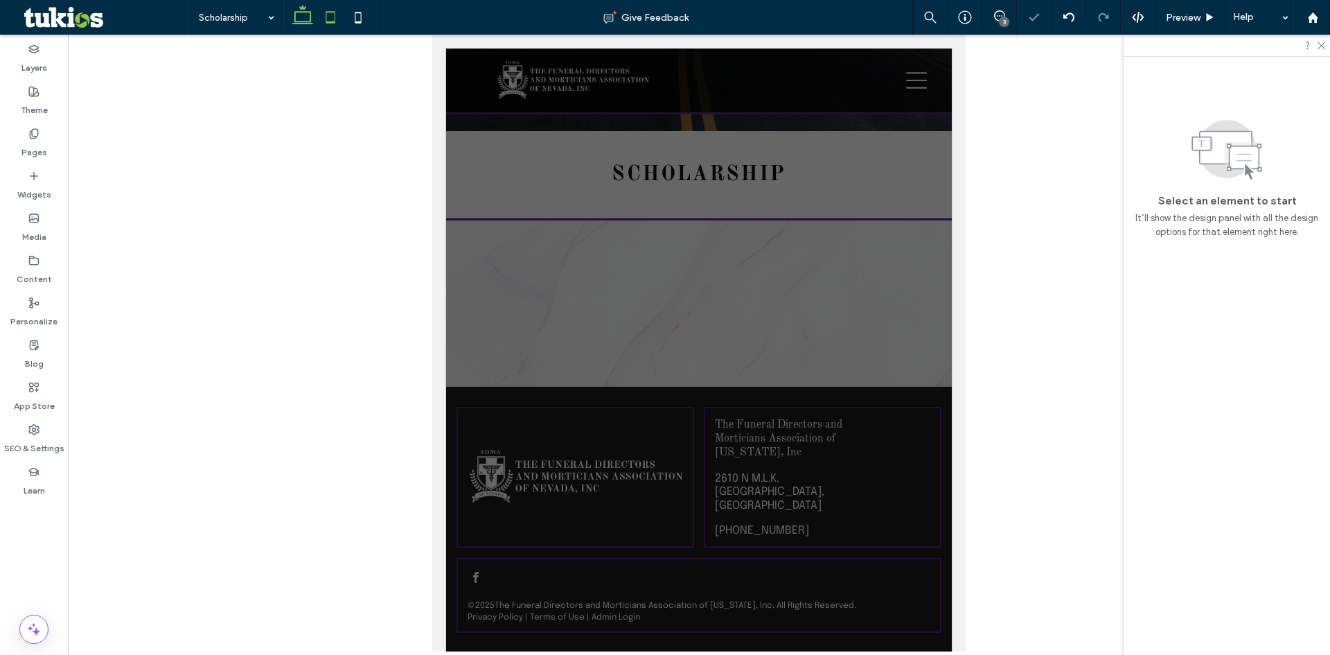
scroll to position [221, 0]
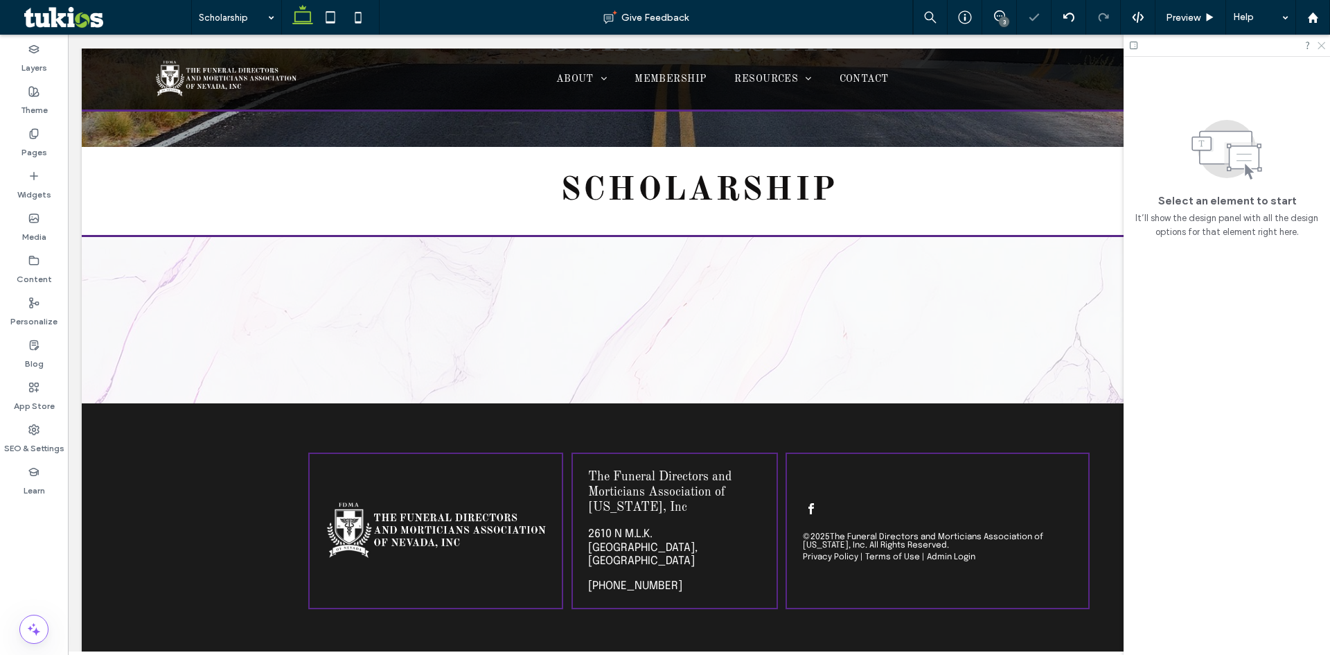
click at [1319, 45] on icon at bounding box center [1321, 44] width 9 height 9
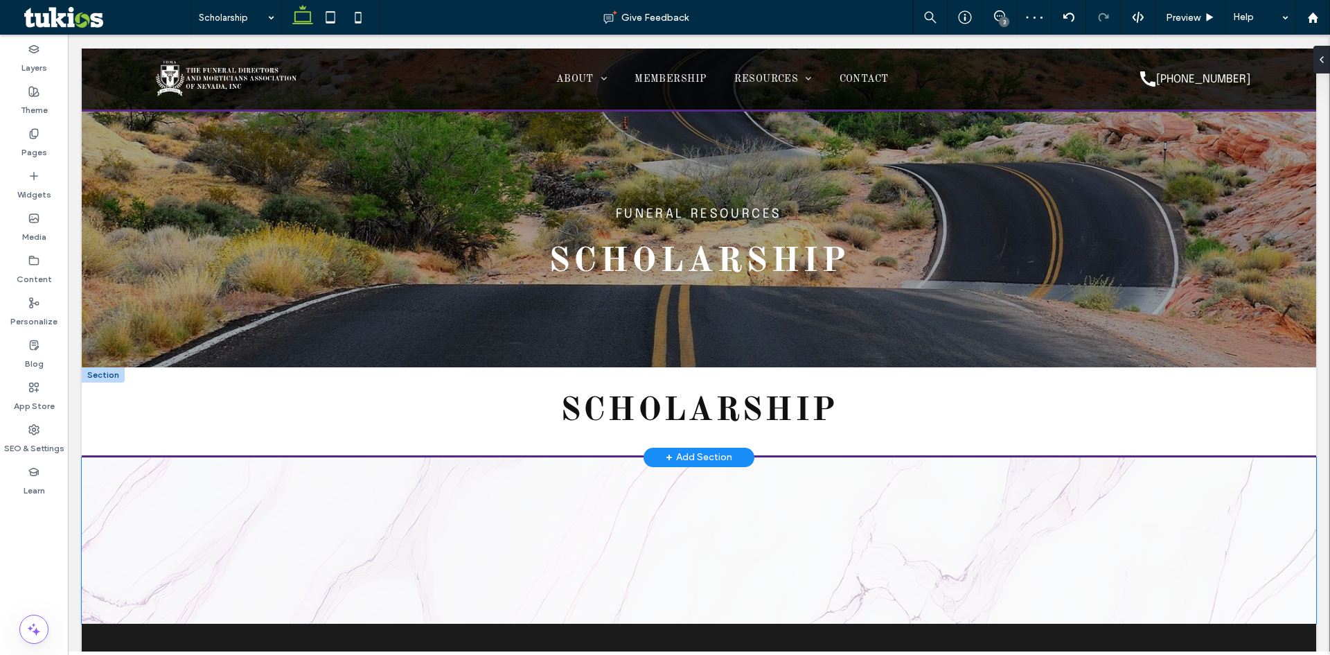
scroll to position [0, 0]
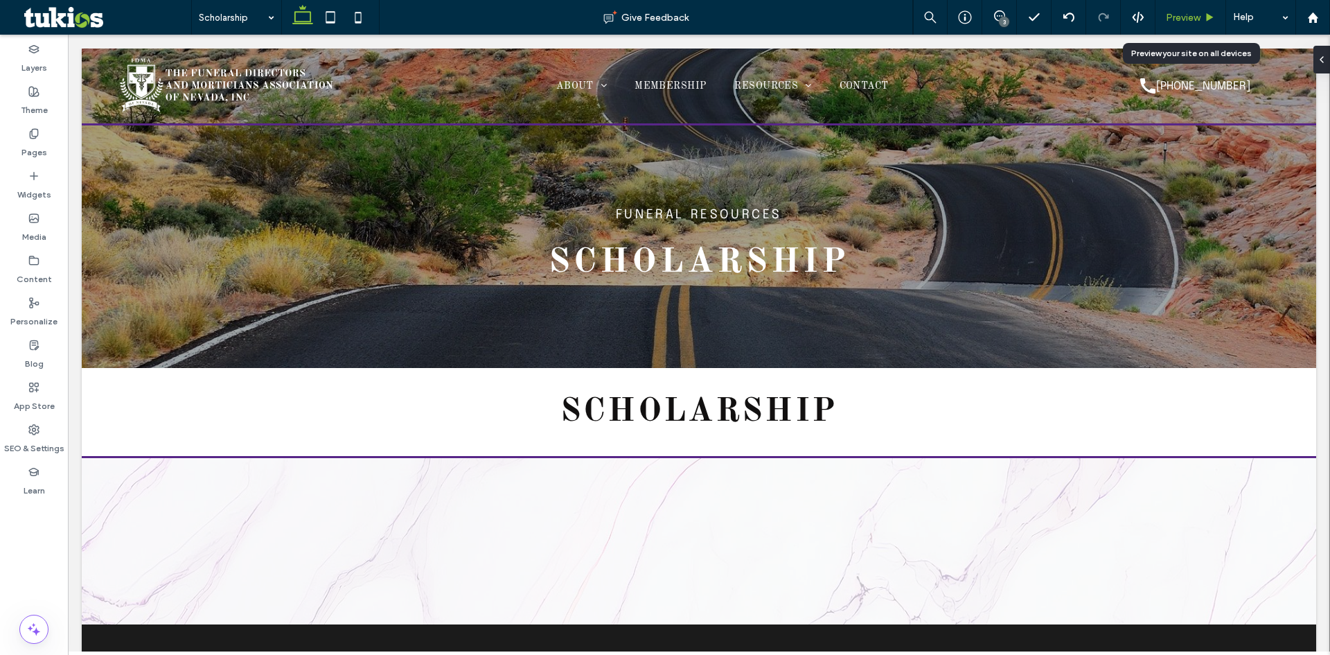
click at [1193, 21] on span "Preview" at bounding box center [1183, 18] width 35 height 12
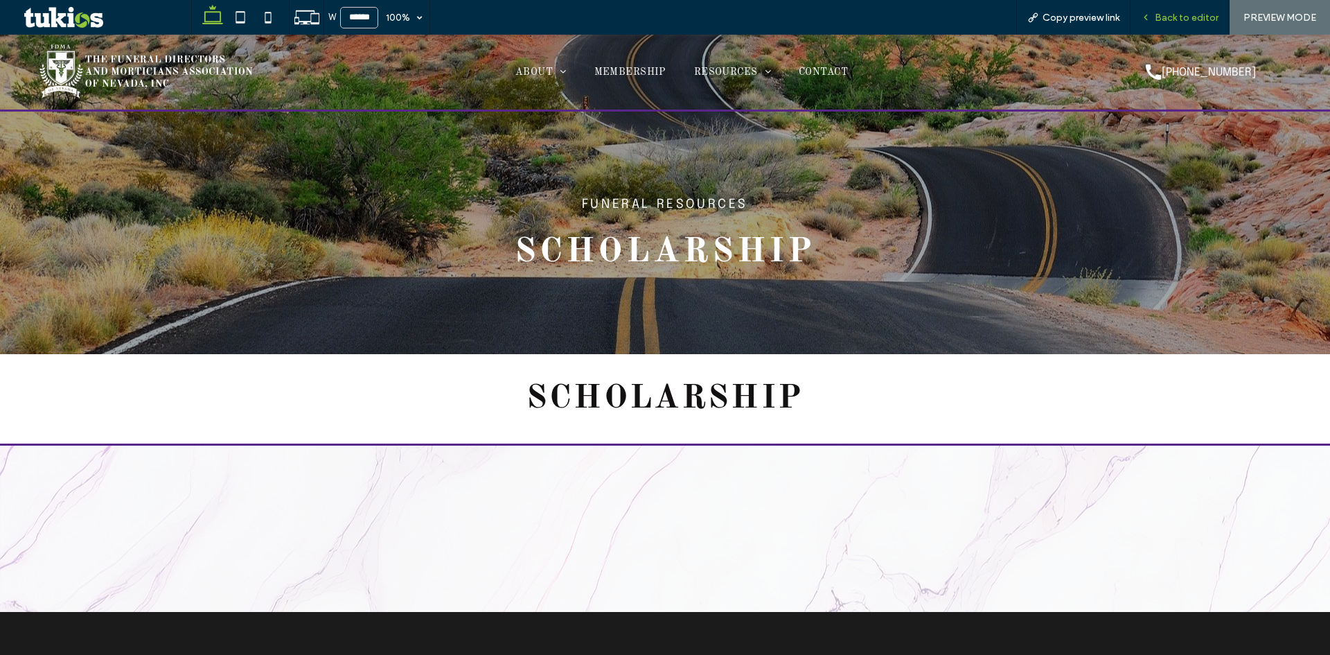
click at [1190, 7] on div "Back to editor" at bounding box center [1180, 17] width 99 height 35
click at [1190, 12] on span "Back to editor" at bounding box center [1187, 18] width 64 height 12
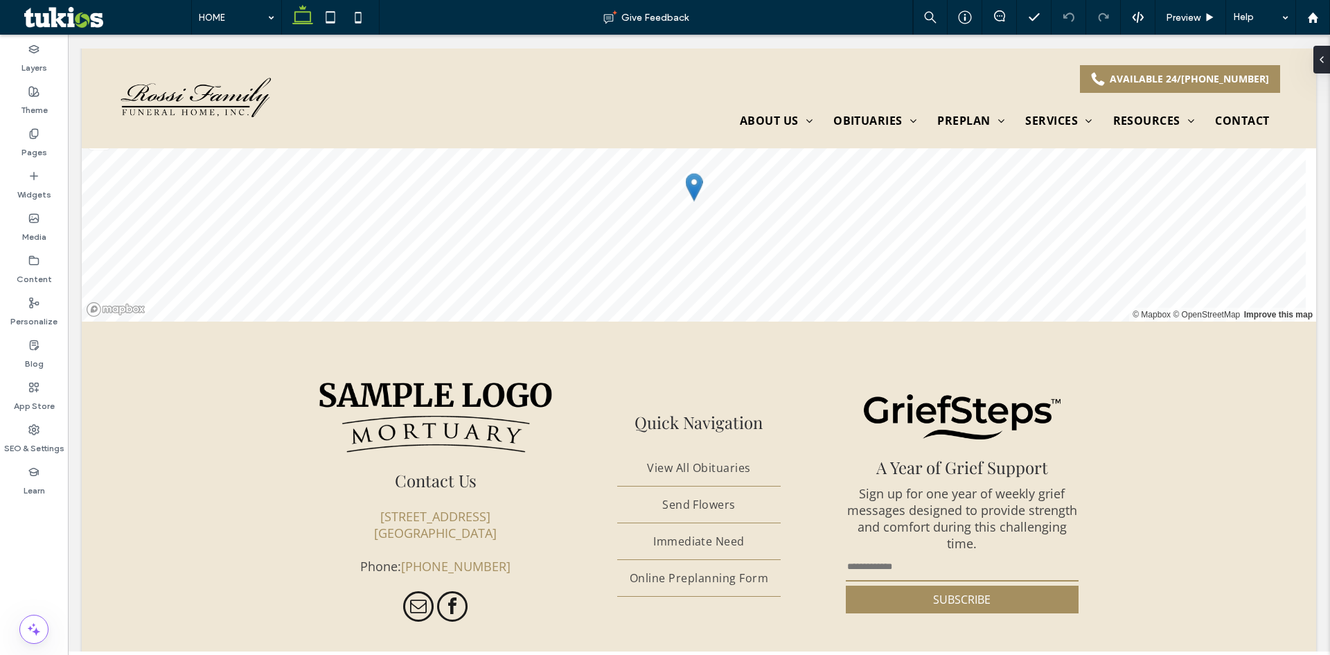
scroll to position [4825, 0]
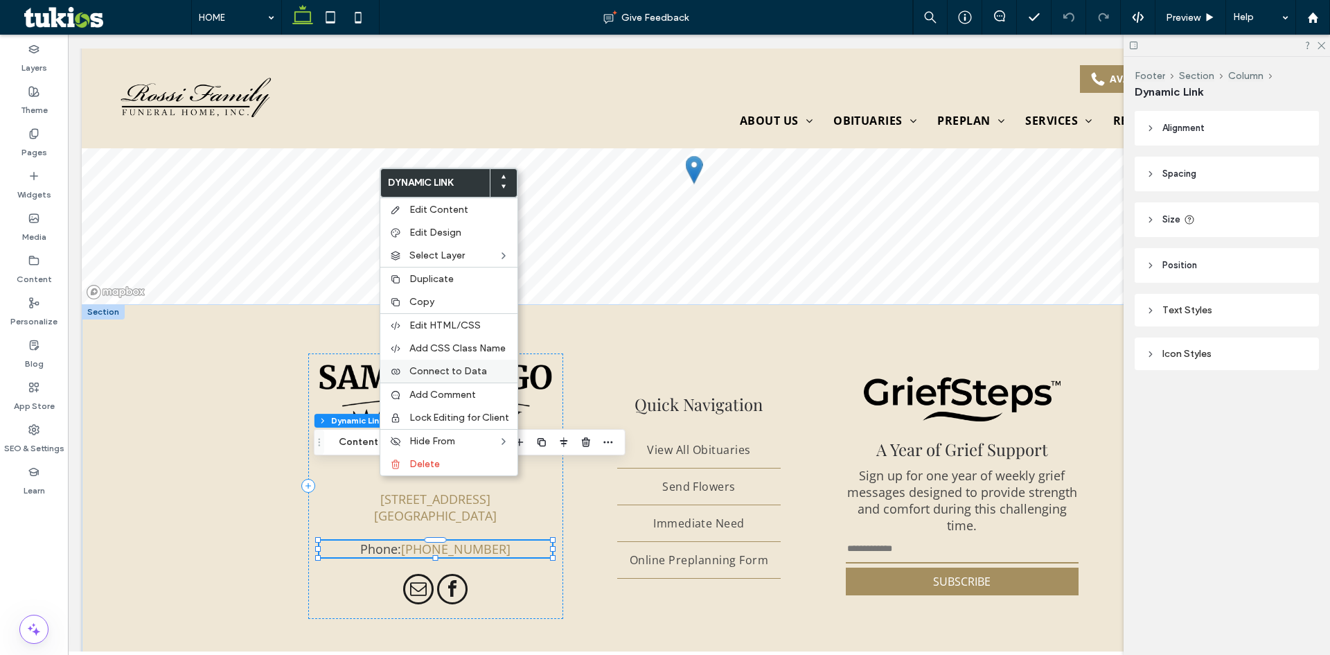
click at [457, 371] on span "Connect to Data" at bounding box center [449, 371] width 78 height 12
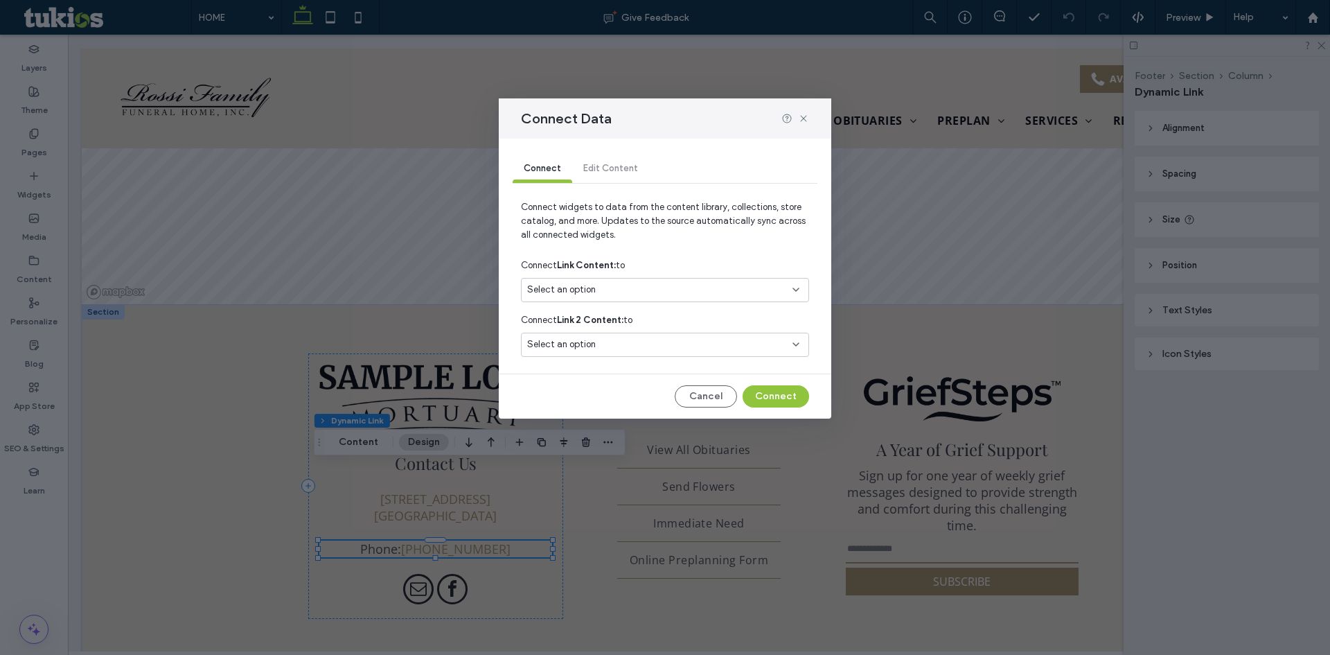
click at [696, 295] on div "Select an option" at bounding box center [656, 290] width 259 height 14
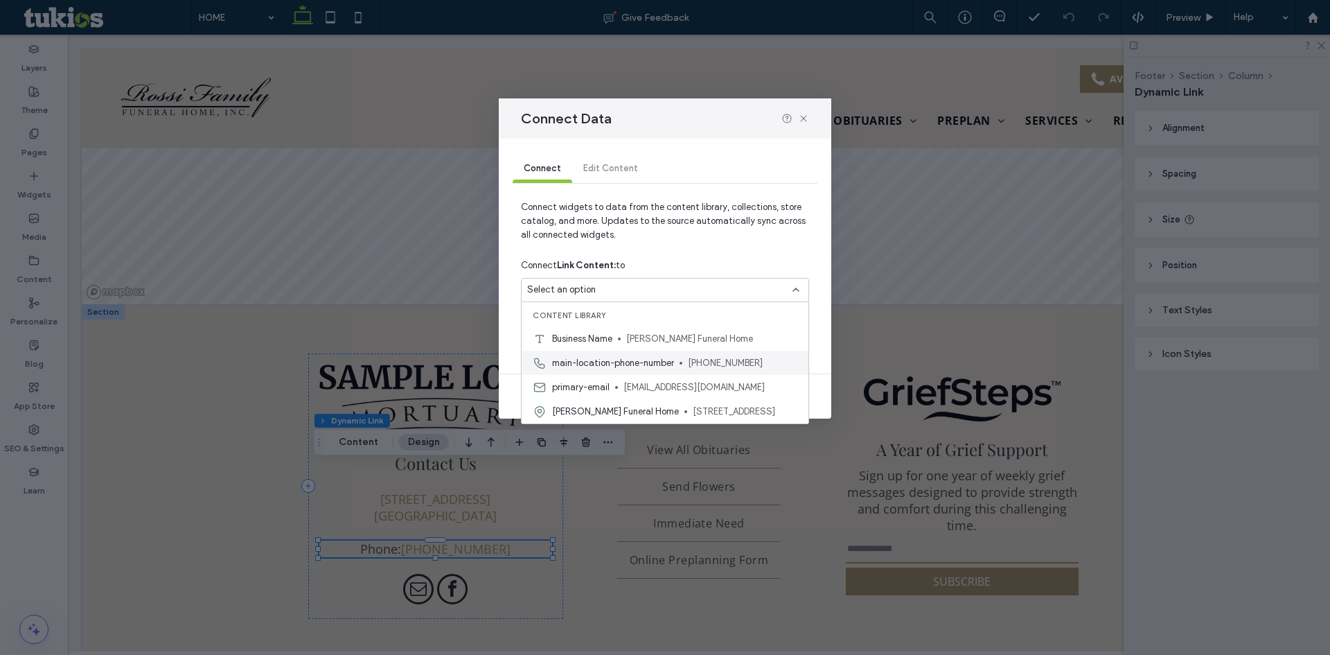
click at [652, 364] on span "main-location-phone-number" at bounding box center [613, 363] width 122 height 14
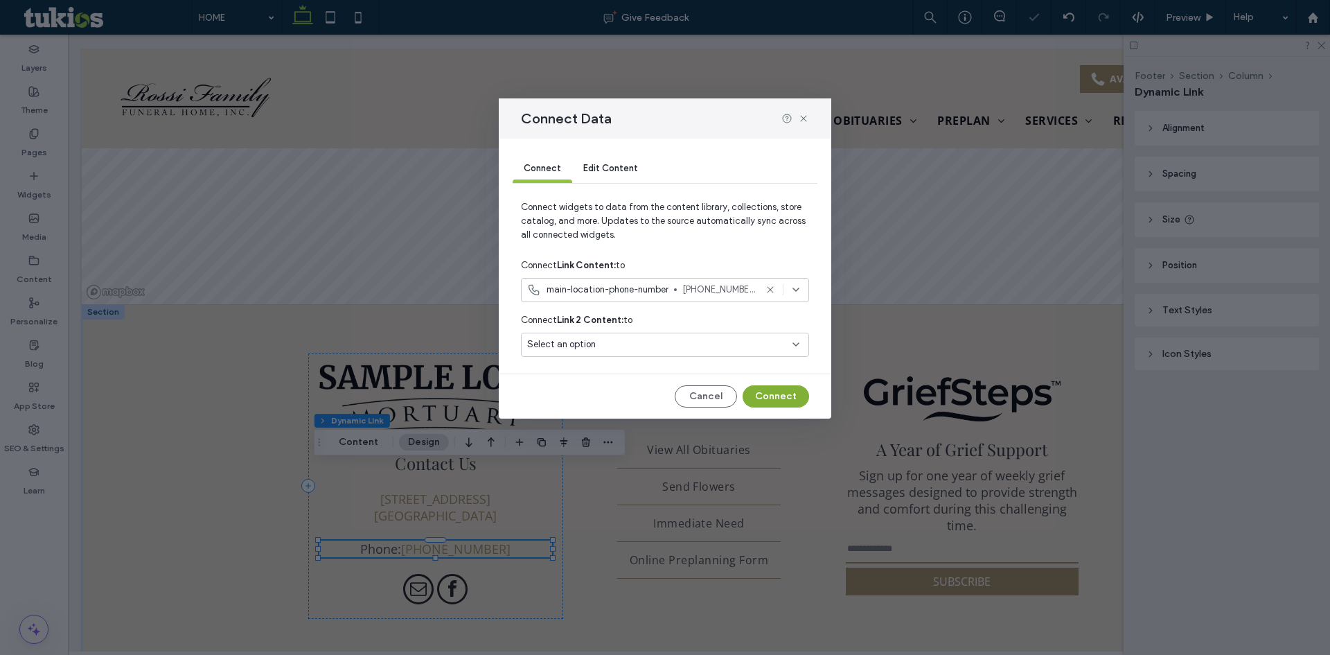
click at [791, 396] on button "Connect" at bounding box center [776, 396] width 67 height 22
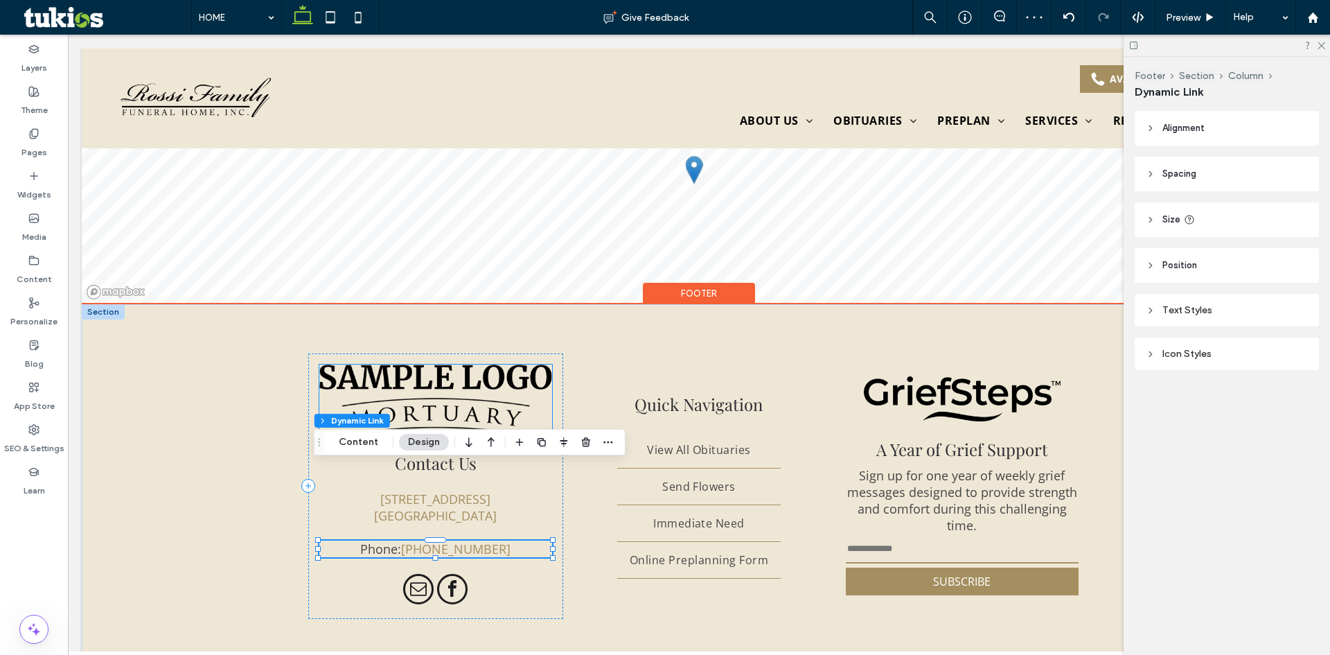
click at [471, 364] on img at bounding box center [436, 399] width 234 height 71
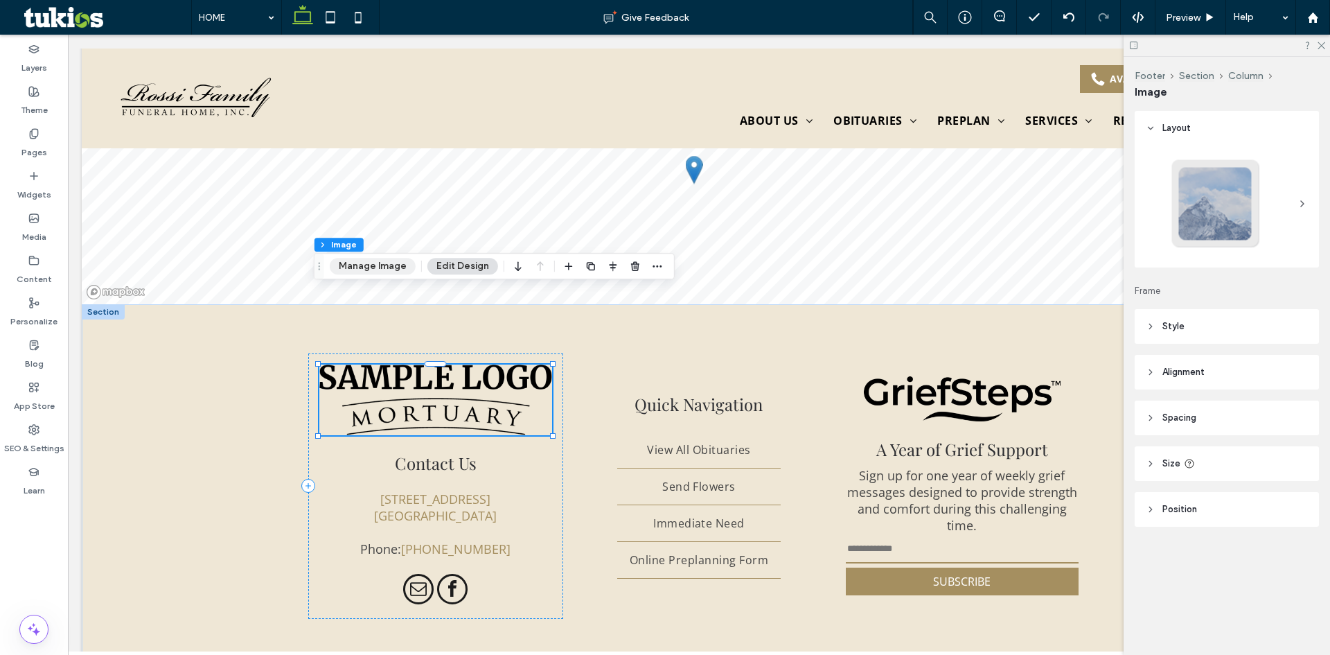
click at [383, 265] on button "Manage Image" at bounding box center [373, 266] width 86 height 17
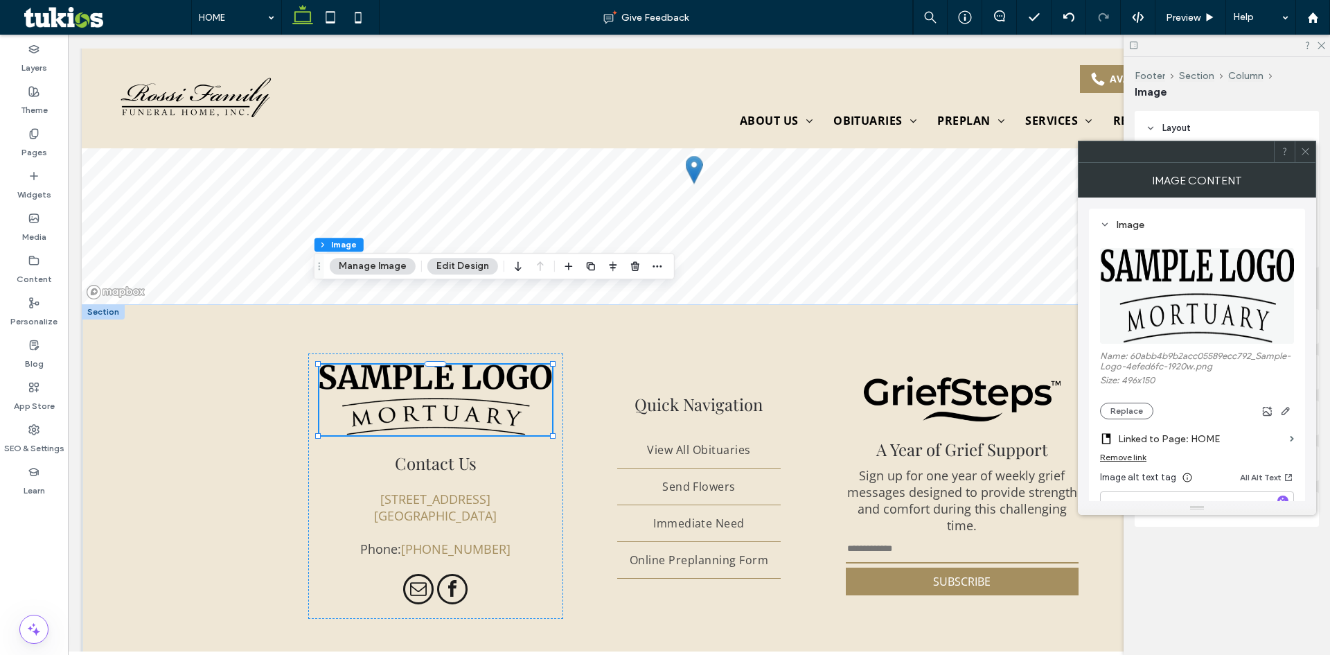
click at [1138, 297] on figure at bounding box center [1197, 296] width 194 height 96
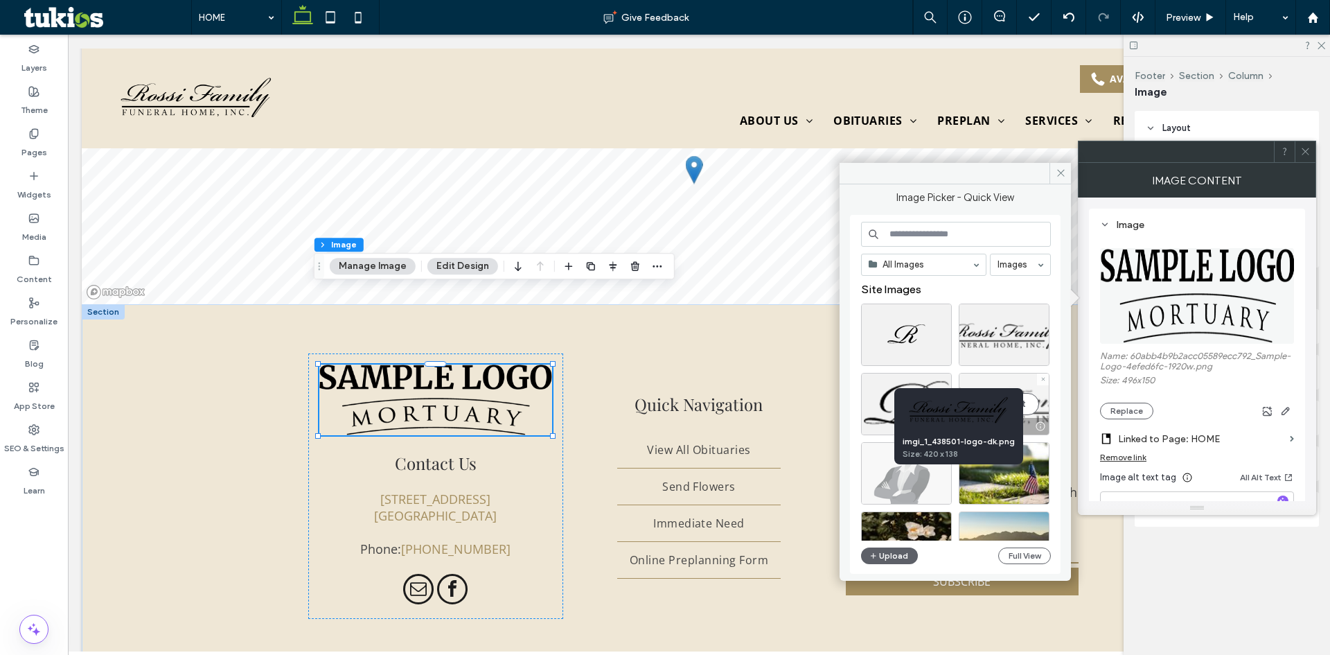
click at [1030, 411] on div "Select" at bounding box center [1004, 404] width 91 height 62
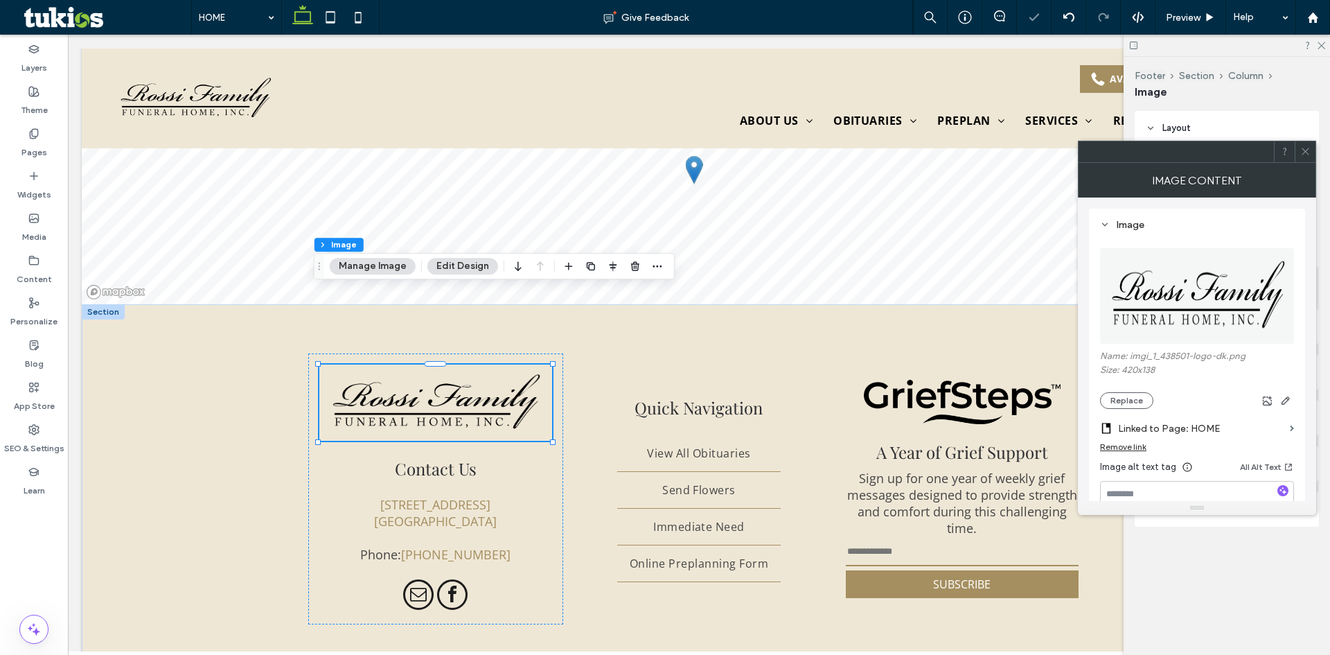
click at [1314, 149] on div at bounding box center [1305, 151] width 21 height 21
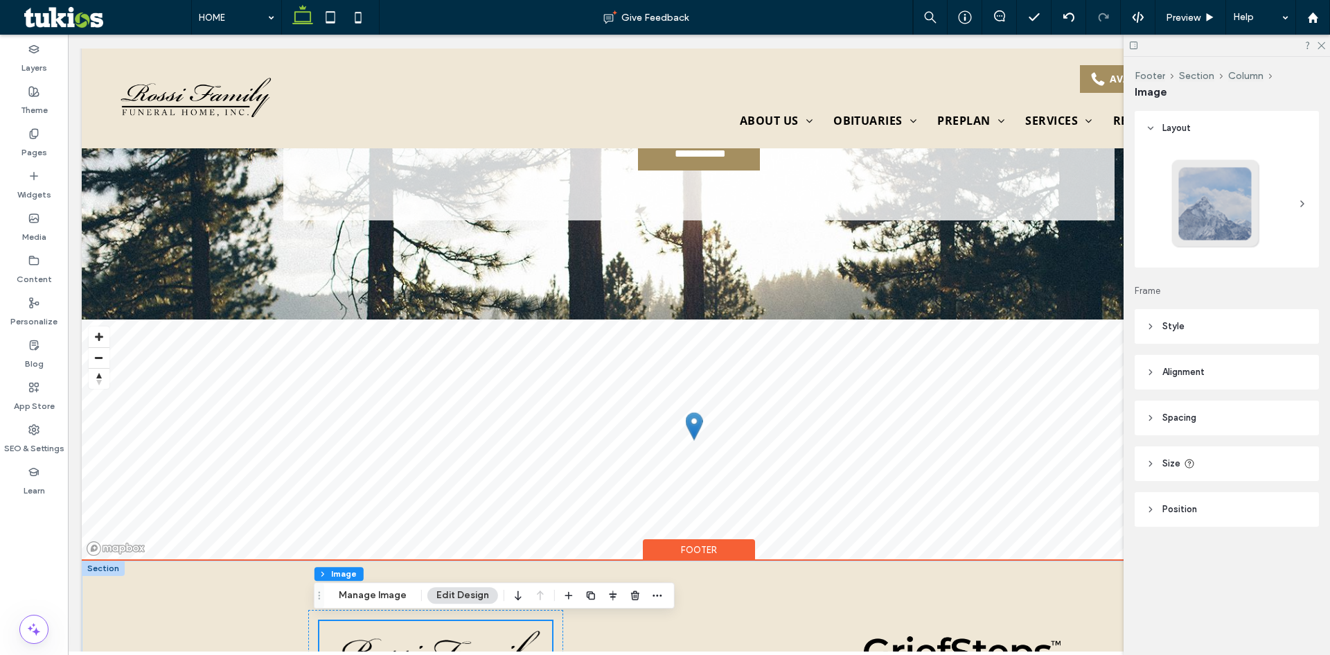
scroll to position [4426, 0]
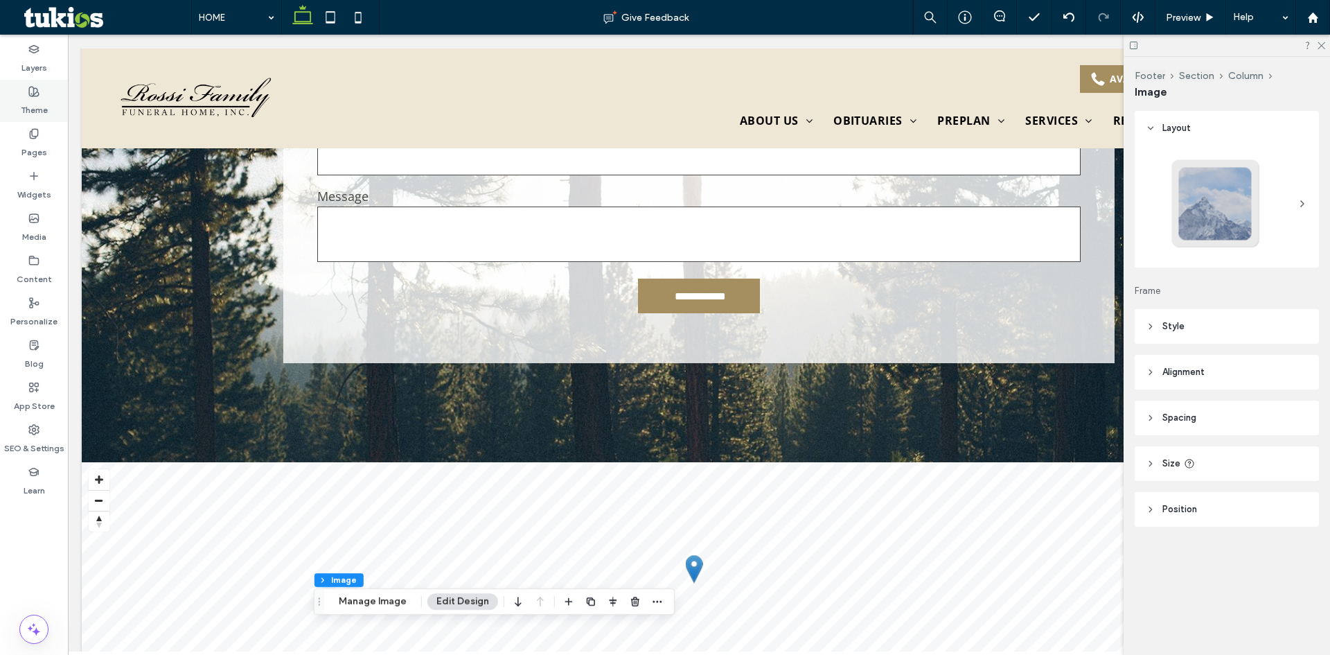
click at [34, 109] on label "Theme" at bounding box center [34, 106] width 27 height 19
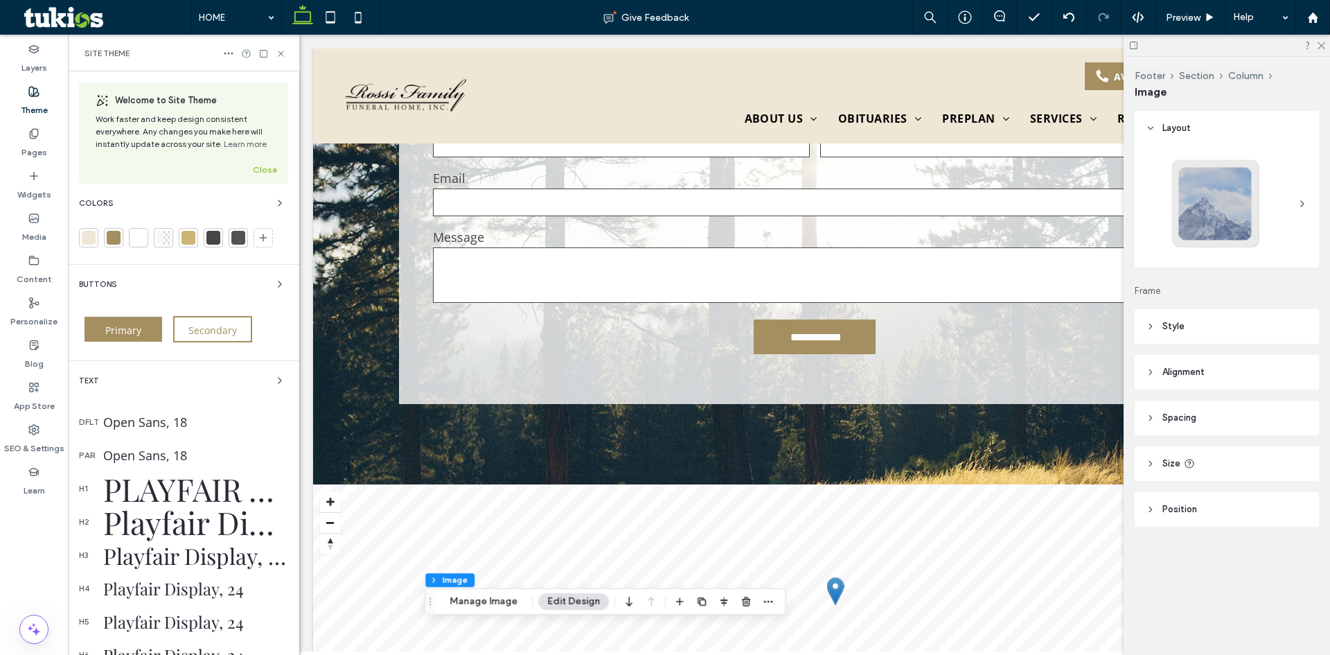
scroll to position [4167, 0]
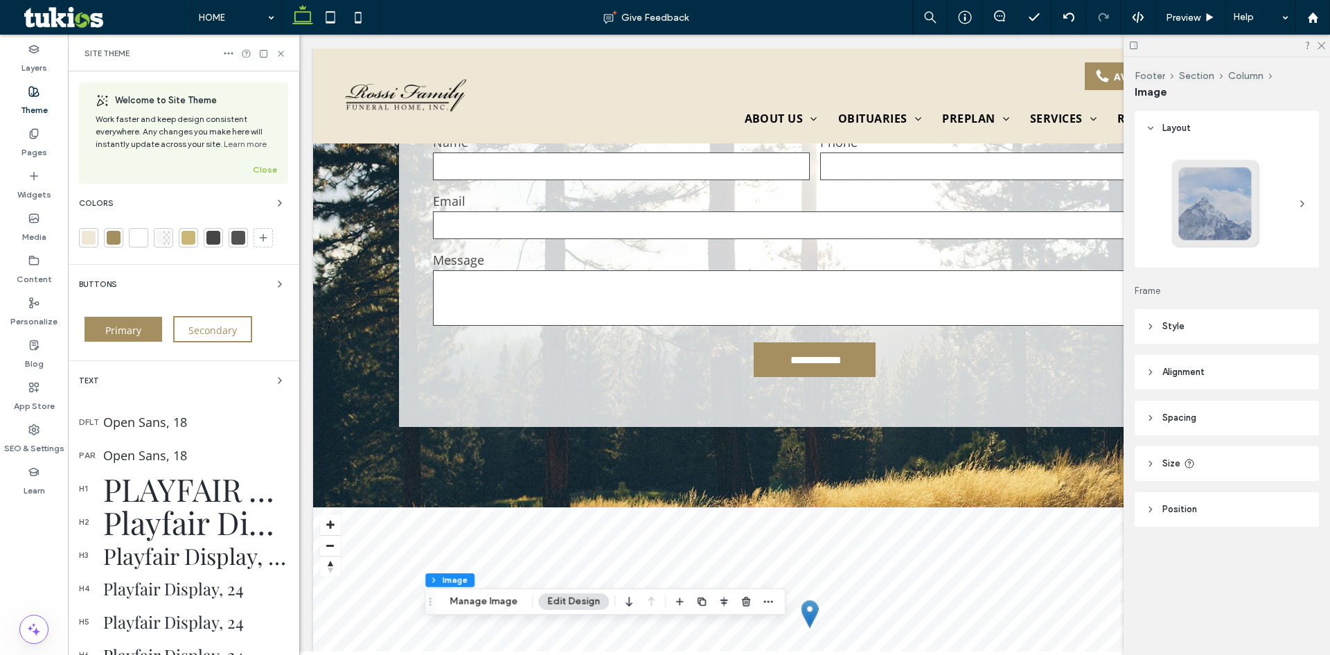
click at [114, 240] on div at bounding box center [114, 238] width 14 height 14
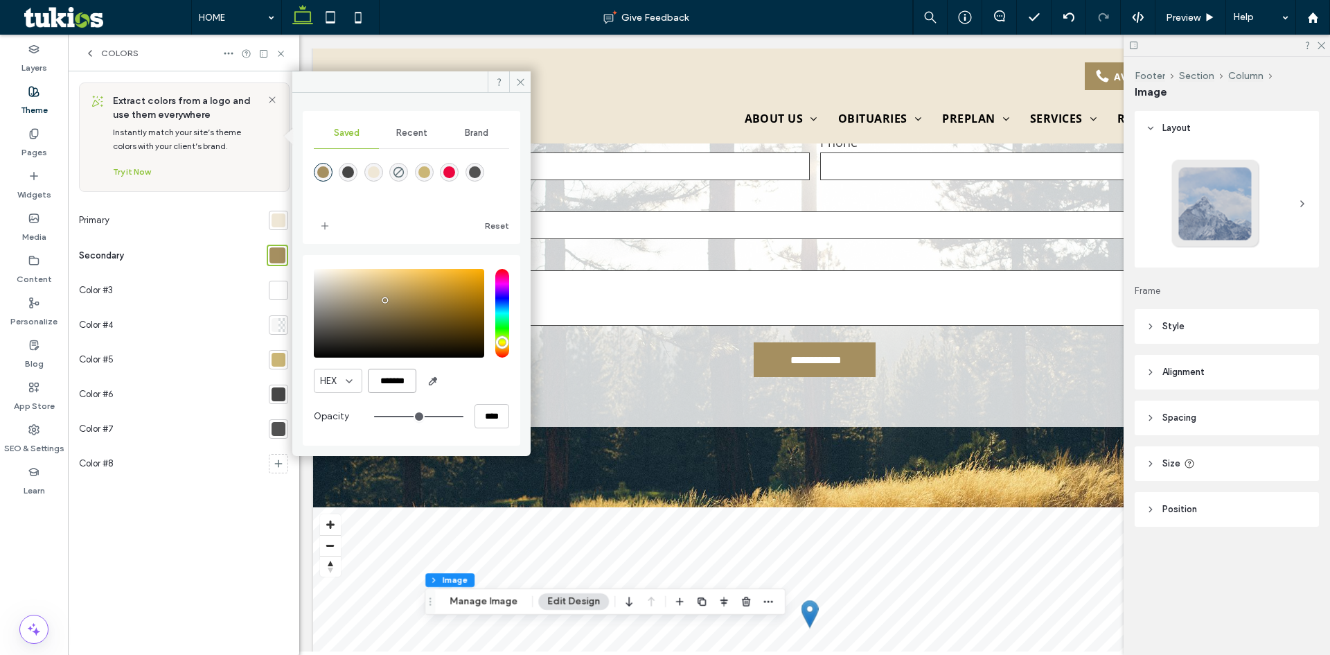
click at [393, 382] on input "*******" at bounding box center [392, 381] width 49 height 24
paste input "color picker textbox"
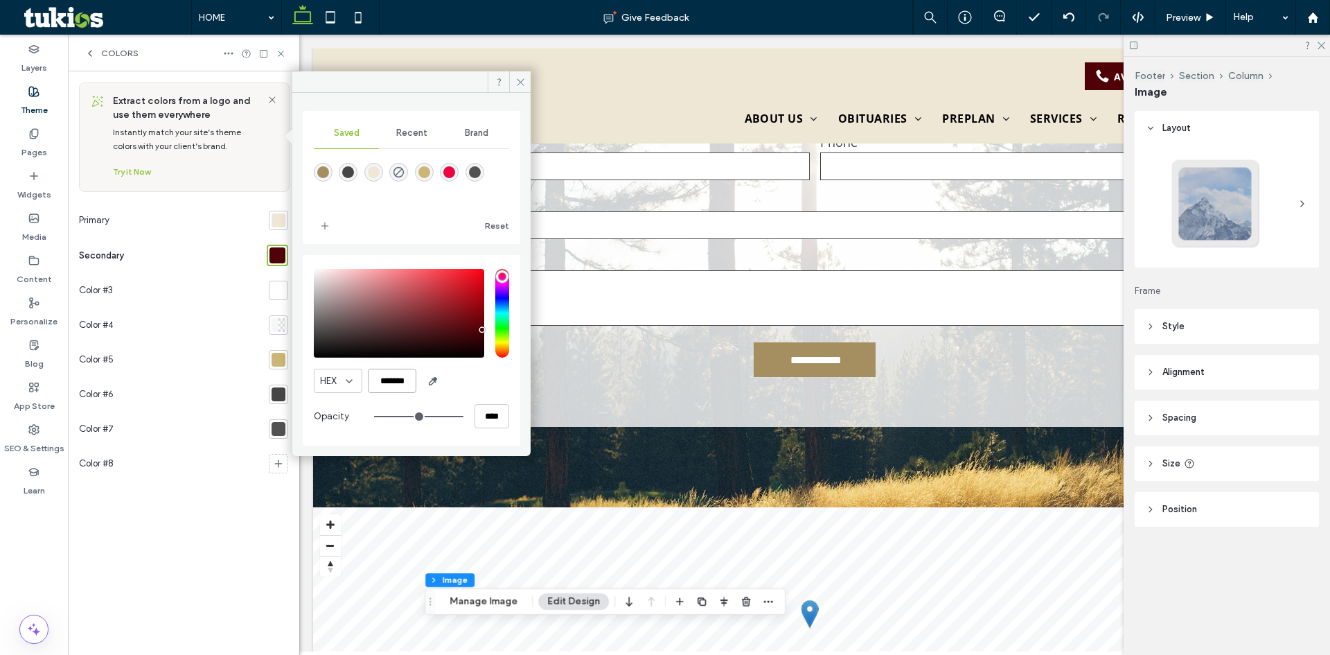
type input "*******"
click at [276, 357] on div at bounding box center [279, 360] width 14 height 14
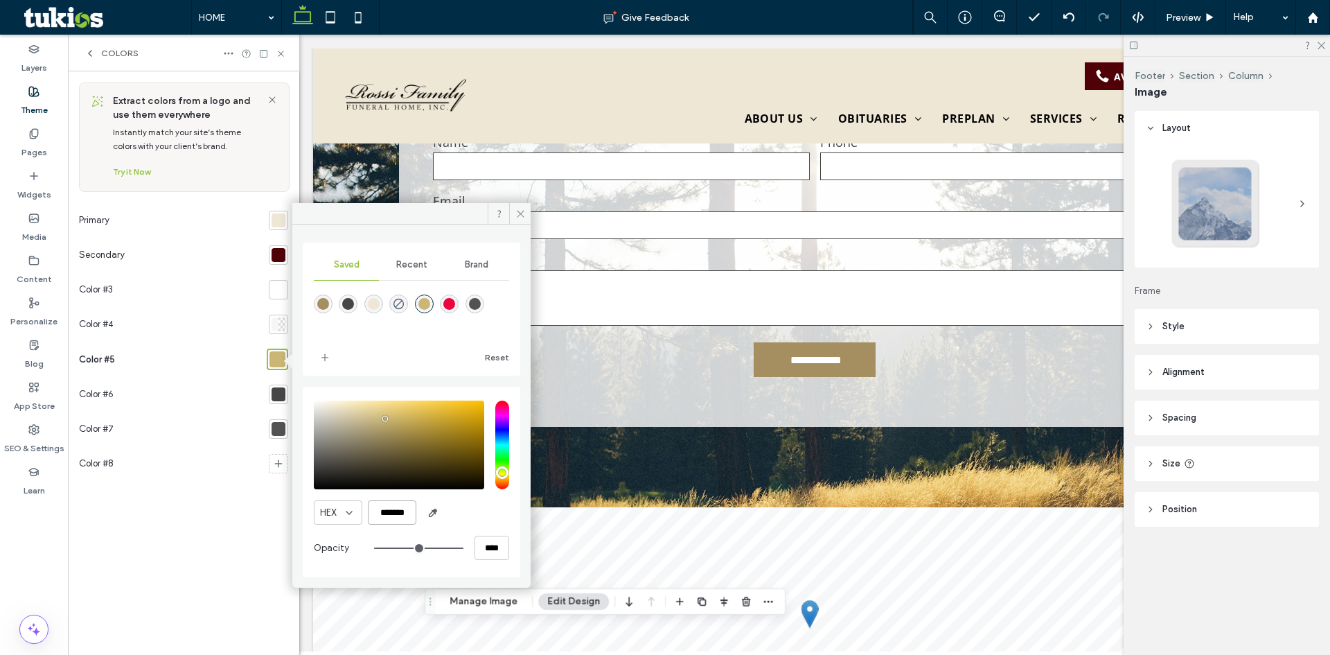
click at [387, 514] on input "*******" at bounding box center [392, 512] width 49 height 24
paste input "color picker textbox"
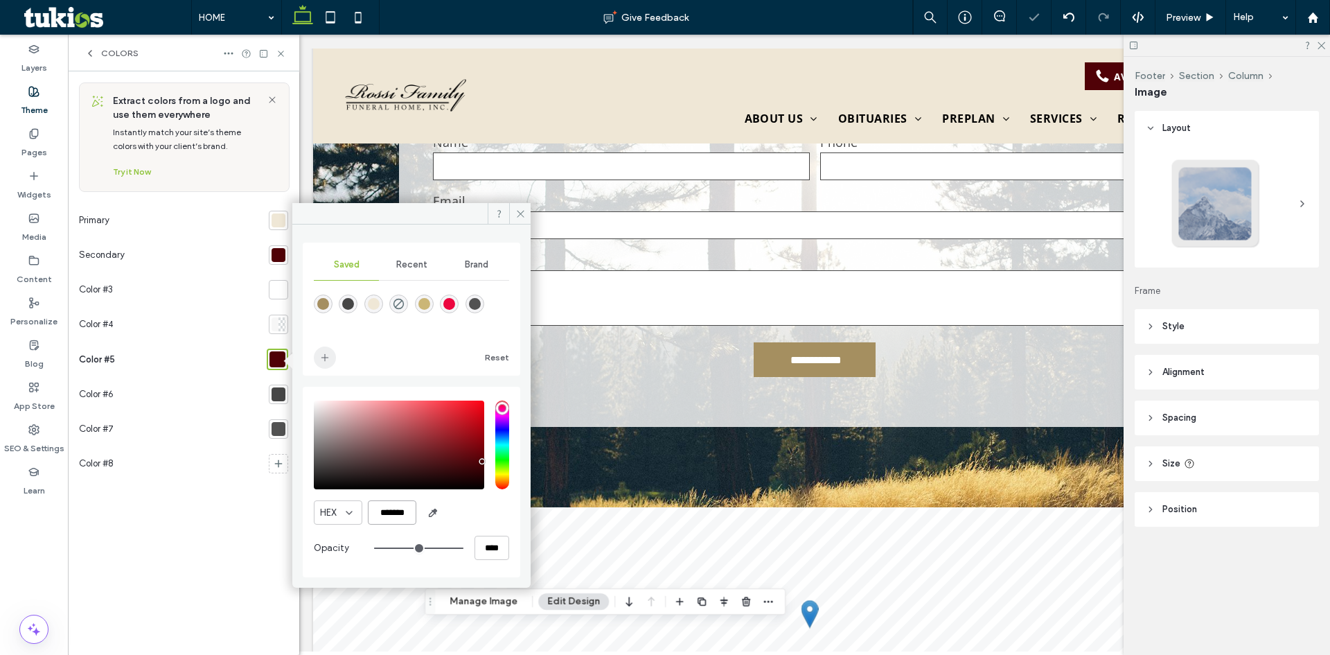
type input "*******"
click at [326, 362] on icon "add color" at bounding box center [324, 357] width 11 height 11
click at [276, 254] on div at bounding box center [279, 255] width 14 height 14
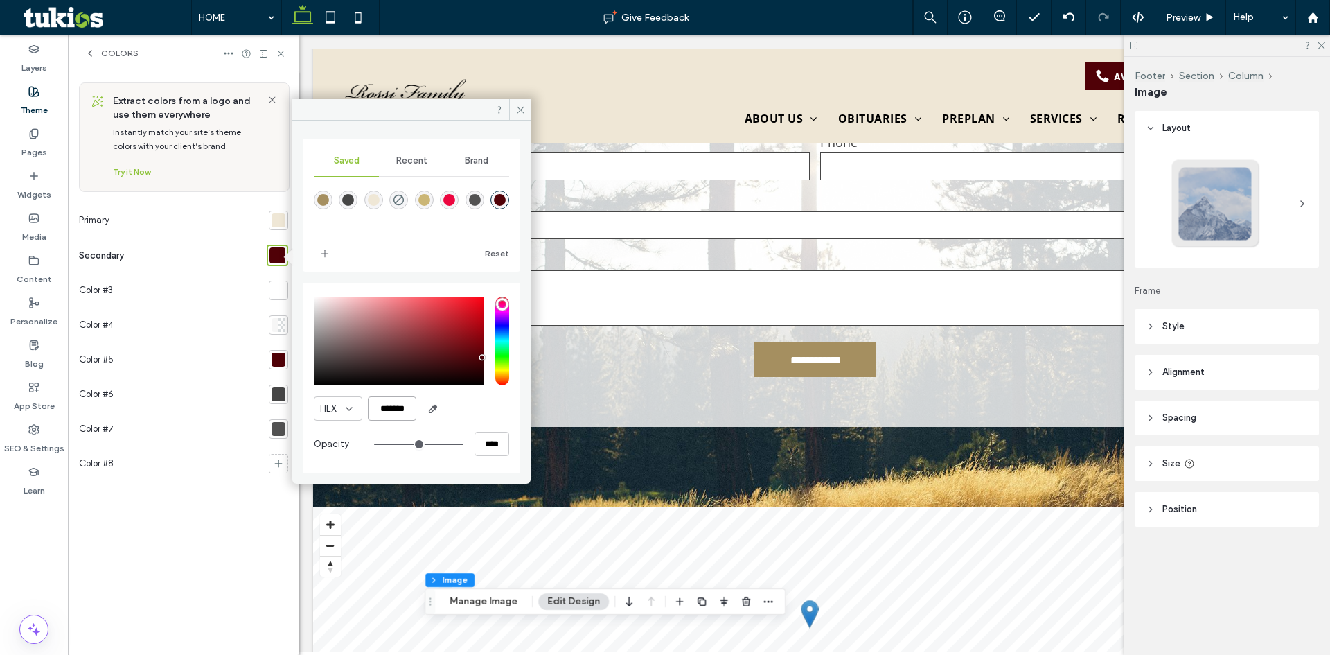
click at [397, 409] on input "*******" at bounding box center [392, 408] width 49 height 24
paste input "color picker textbox"
type input "*******"
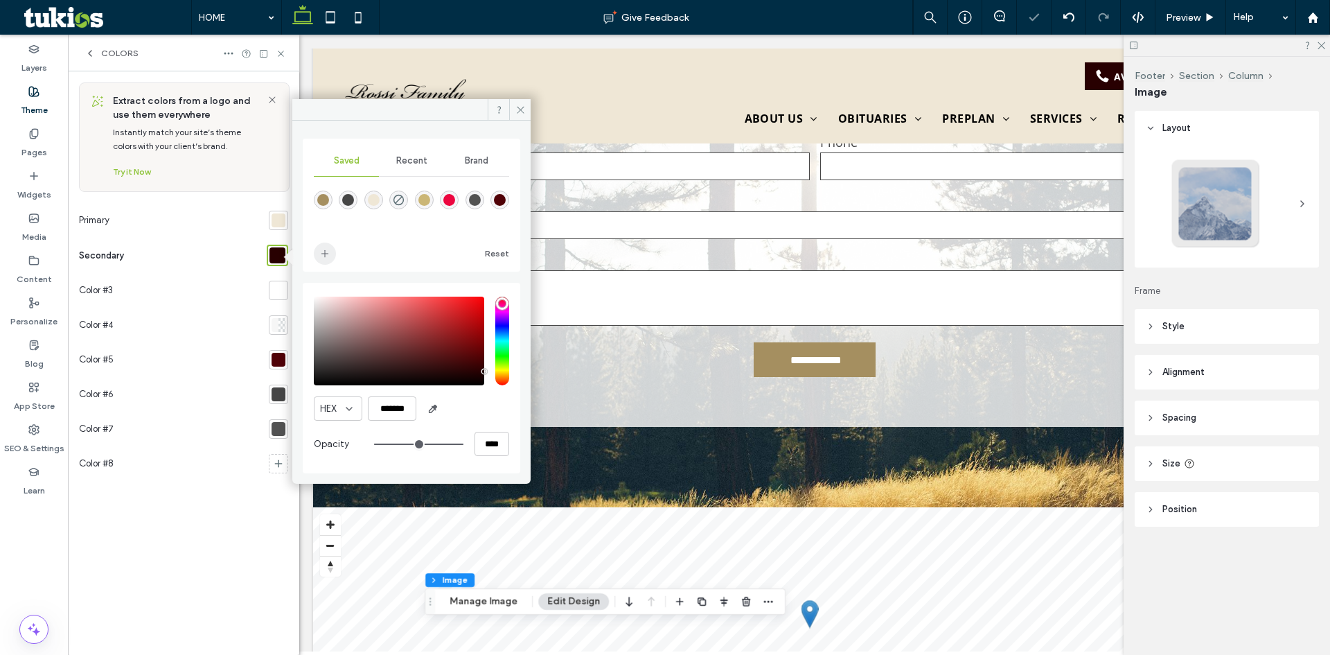
click at [322, 256] on icon "add color" at bounding box center [324, 253] width 11 height 11
click at [277, 227] on div at bounding box center [279, 220] width 14 height 14
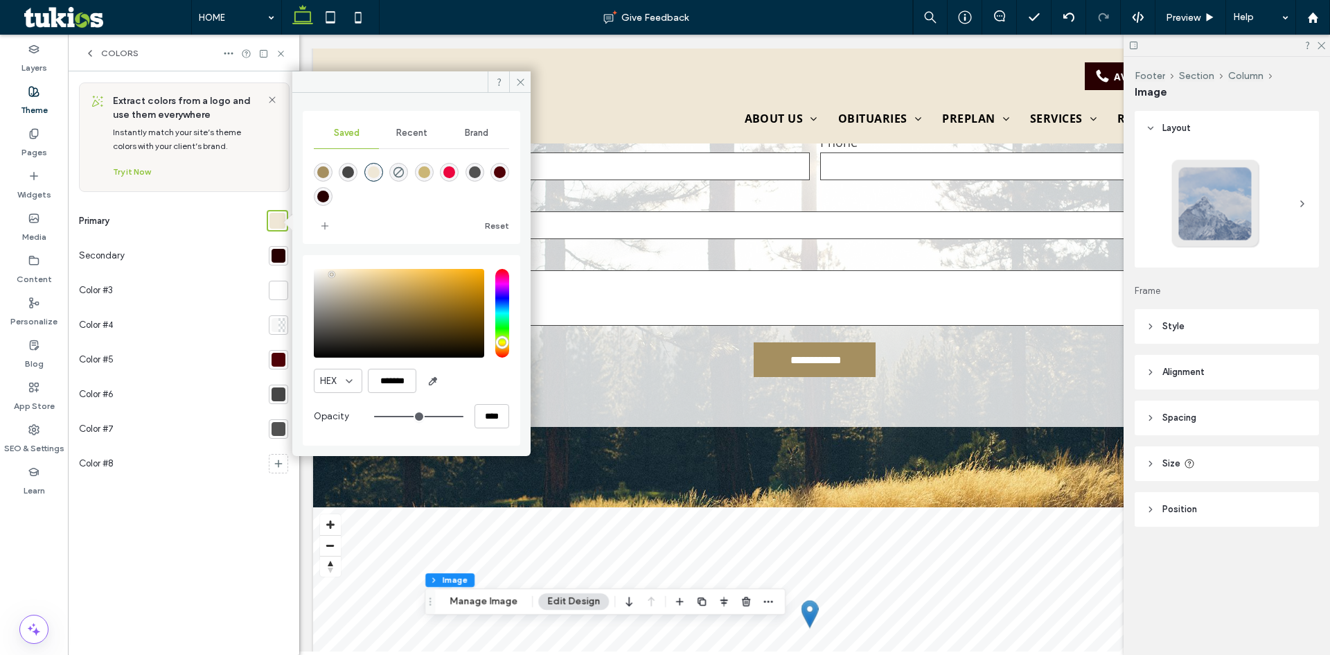
click at [505, 170] on div "rgba(80,1,7,1)" at bounding box center [500, 172] width 12 height 12
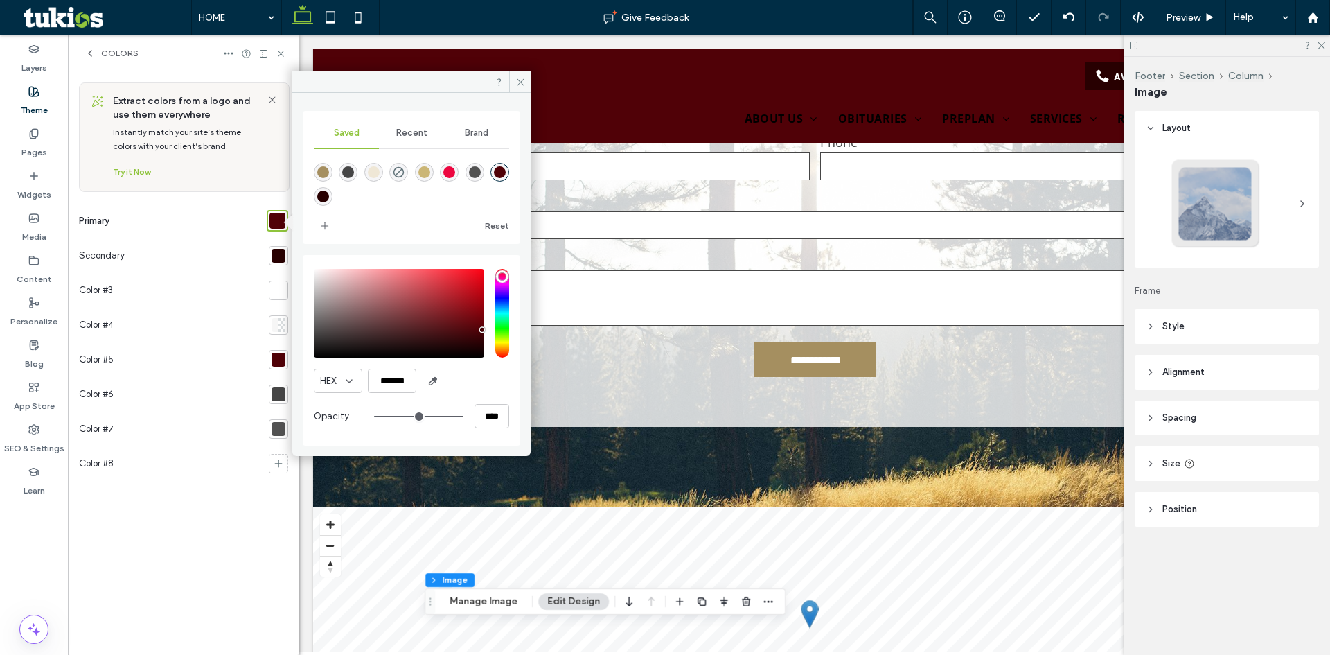
click at [326, 202] on div "rgba(40,0,1,1)" at bounding box center [323, 196] width 19 height 19
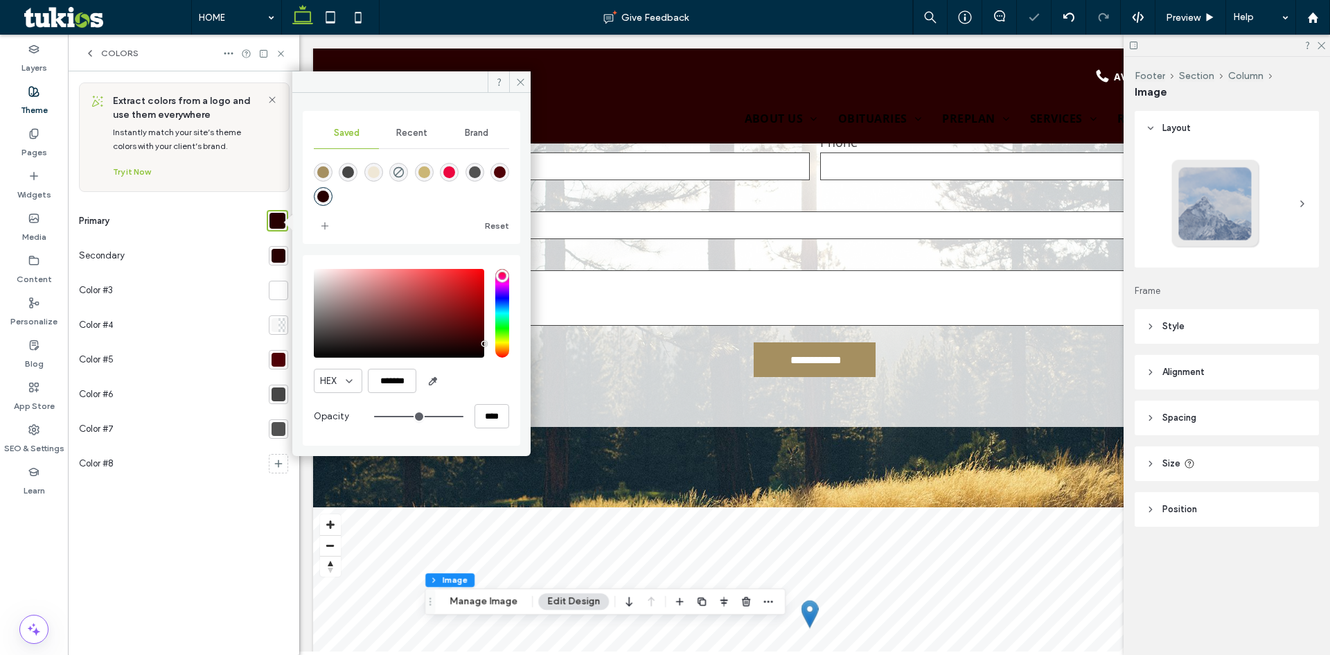
click at [500, 176] on div "rgba(80,1,7,1)" at bounding box center [500, 172] width 12 height 12
type input "*******"
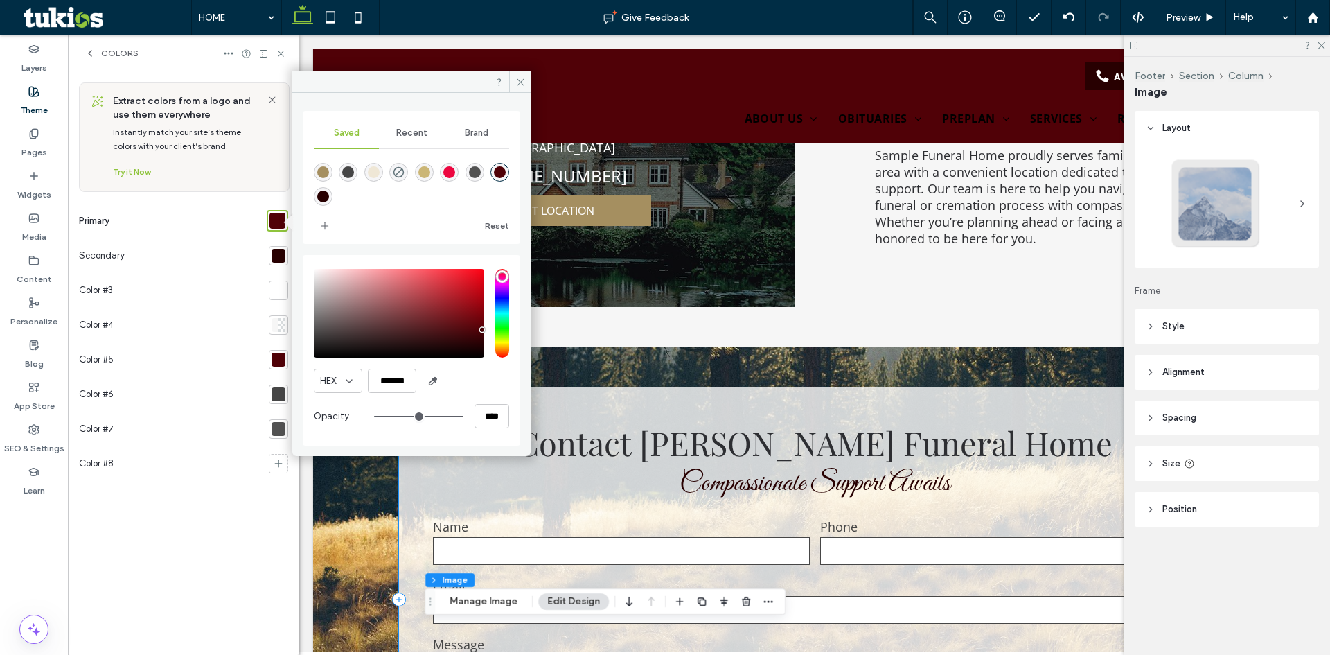
scroll to position [3889, 0]
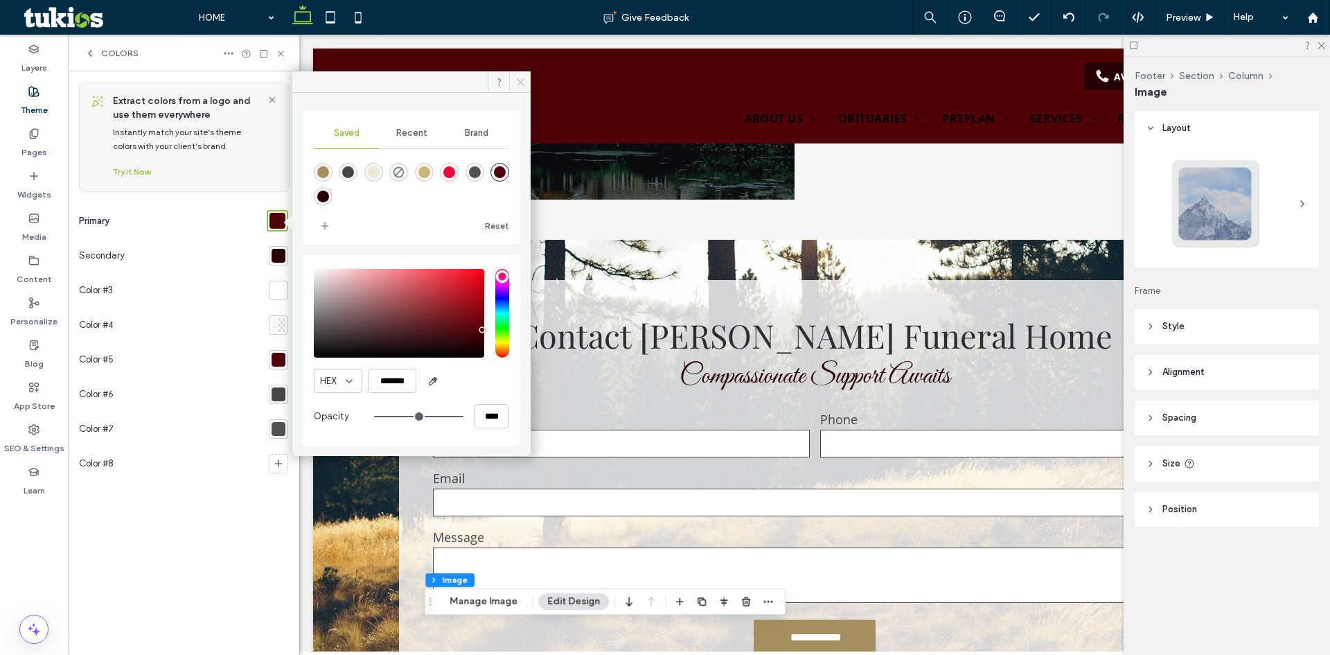
click at [518, 81] on icon at bounding box center [521, 82] width 10 height 10
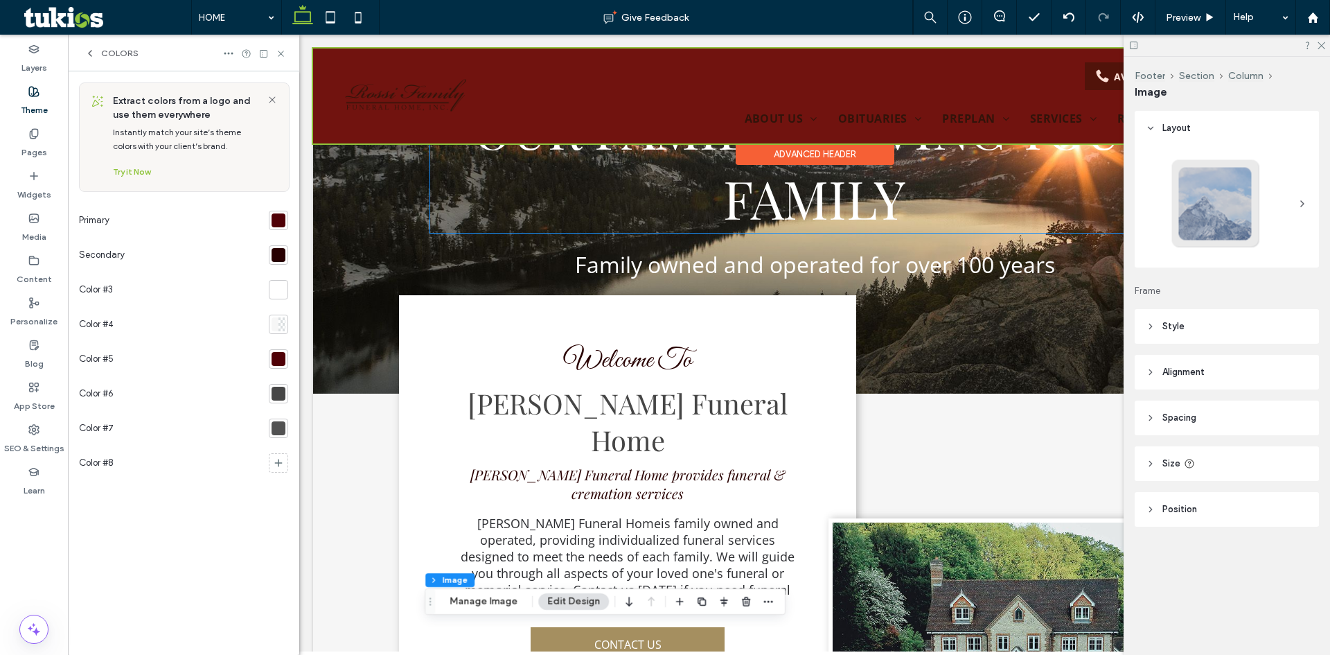
scroll to position [0, 0]
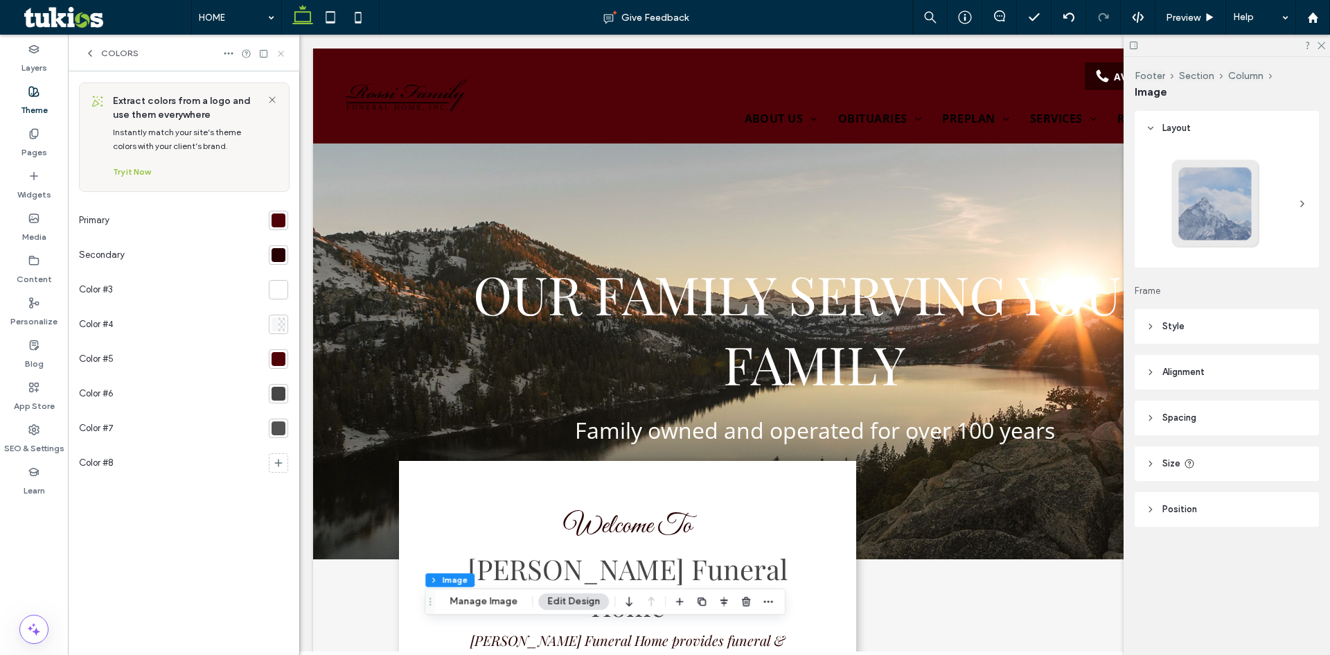
click at [283, 51] on use at bounding box center [281, 54] width 6 height 6
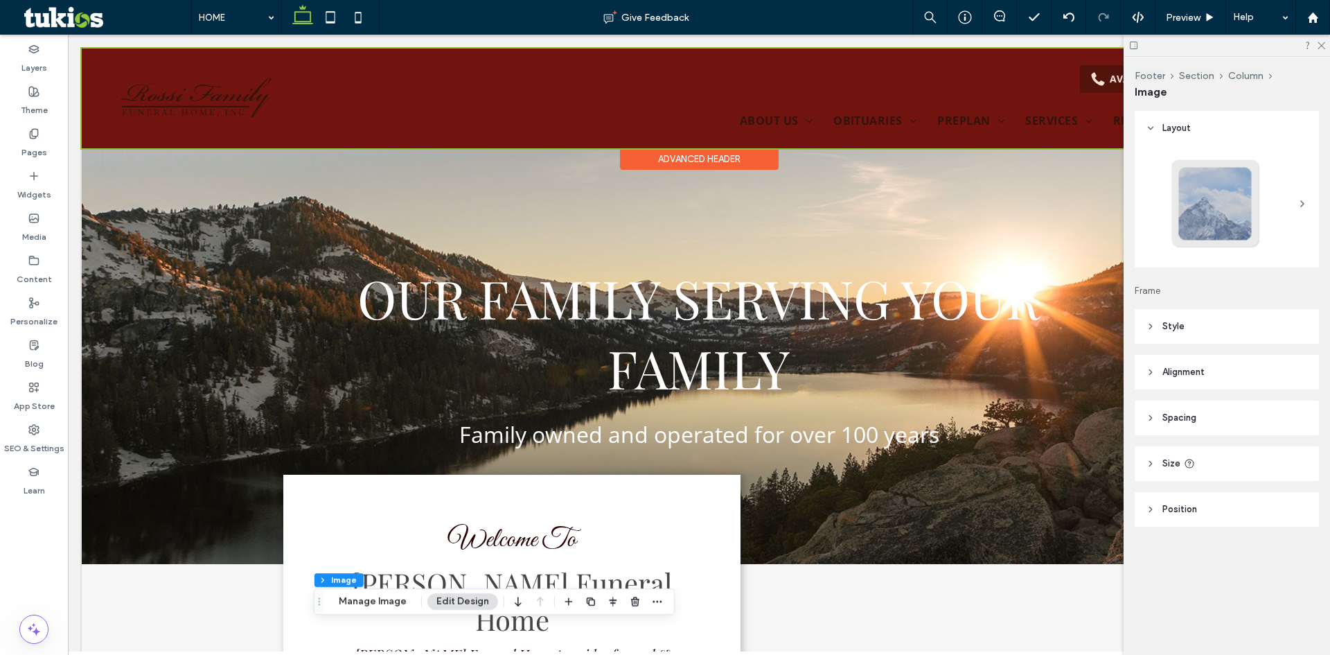
click at [424, 98] on div at bounding box center [699, 99] width 1235 height 100
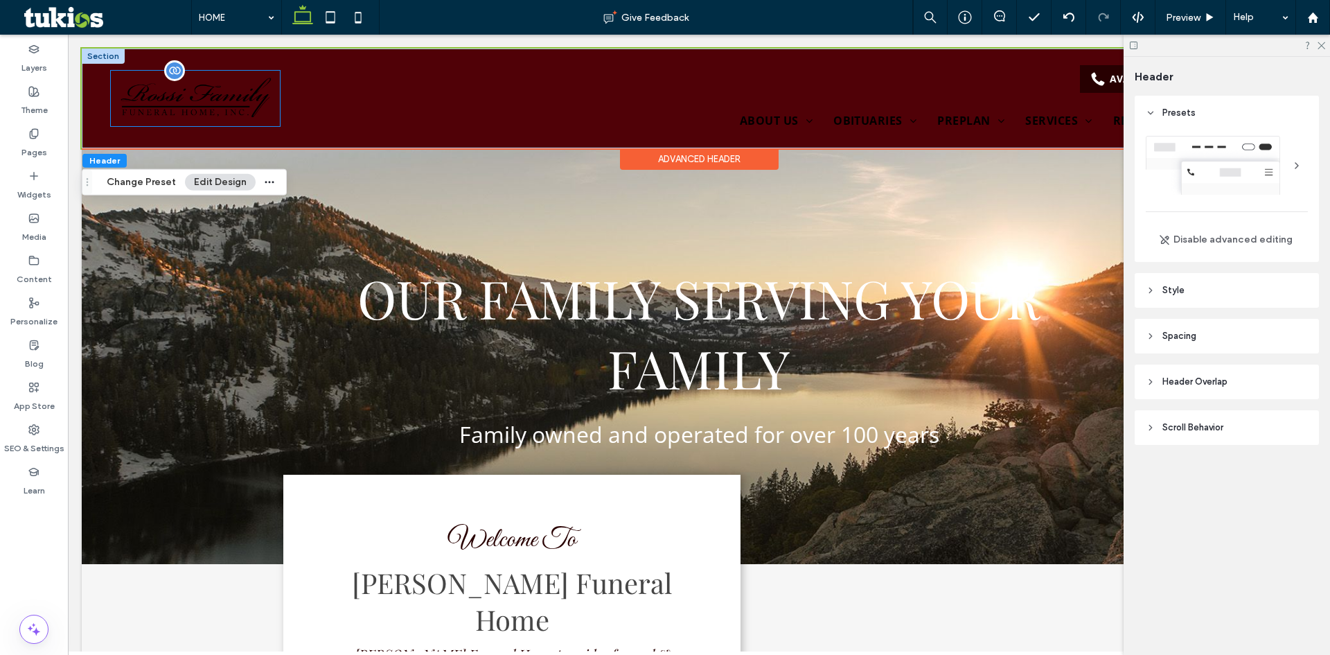
click at [191, 90] on img at bounding box center [196, 98] width 170 height 55
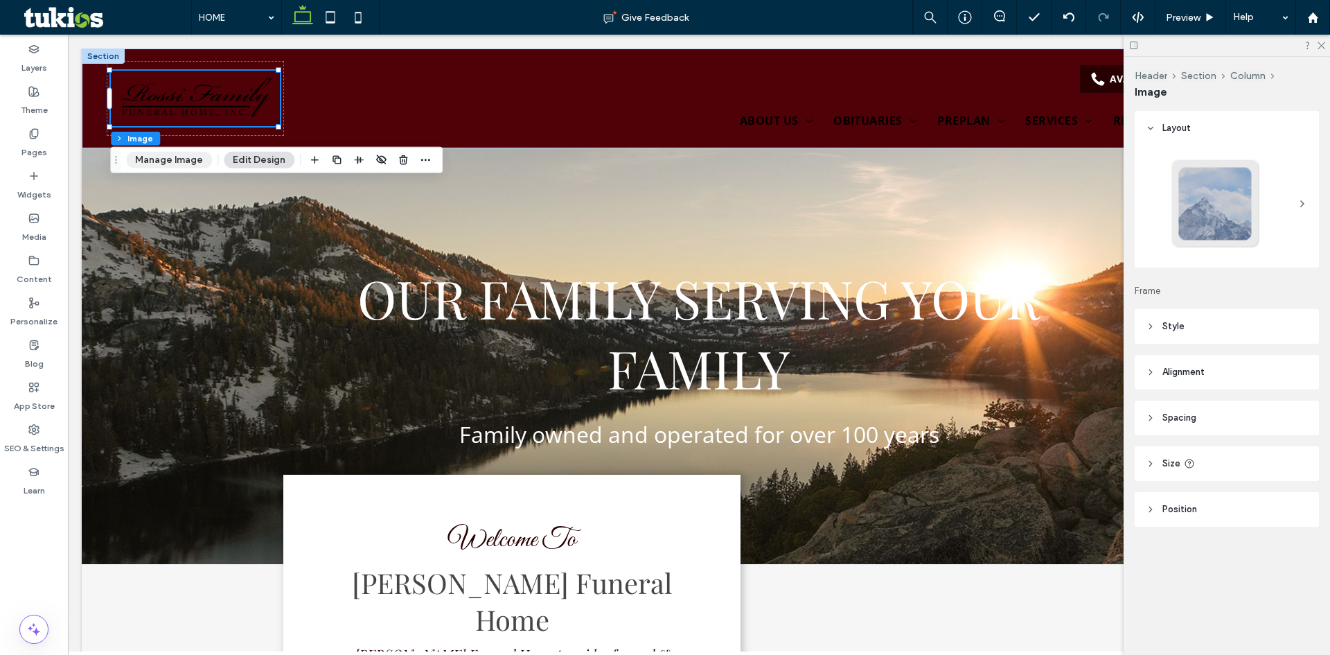
click at [173, 159] on button "Manage Image" at bounding box center [169, 160] width 86 height 17
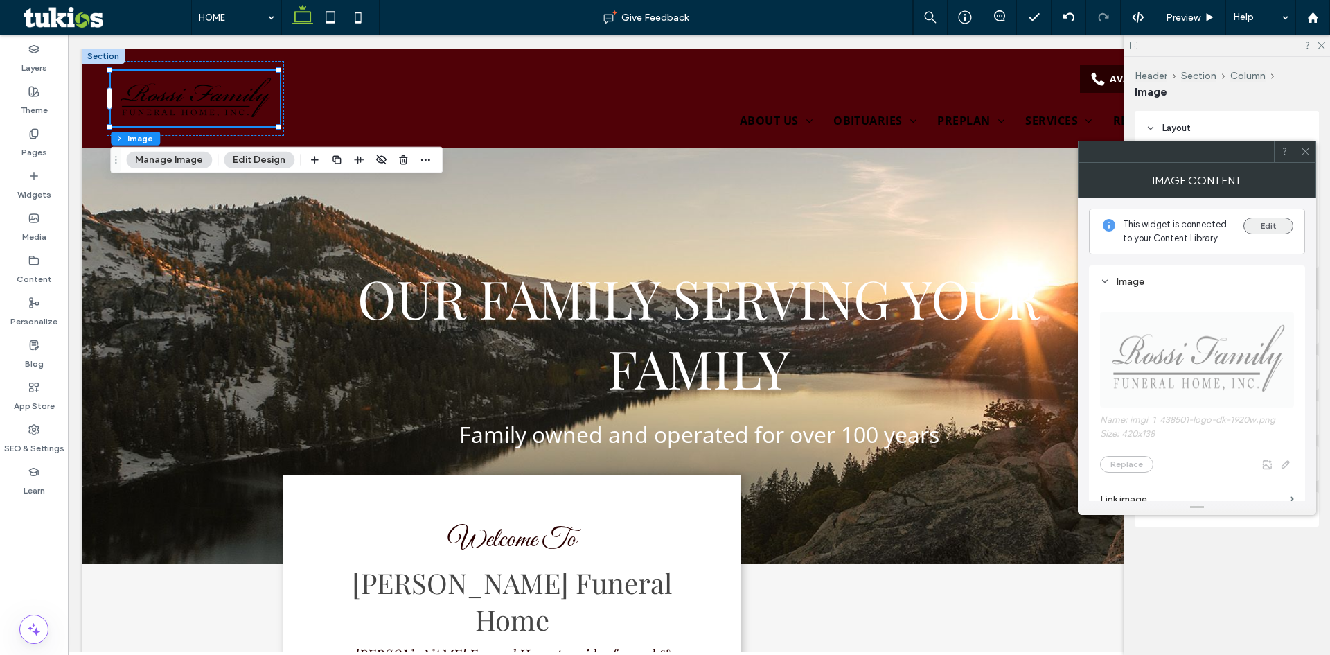
click at [1272, 225] on button "Edit" at bounding box center [1269, 226] width 50 height 17
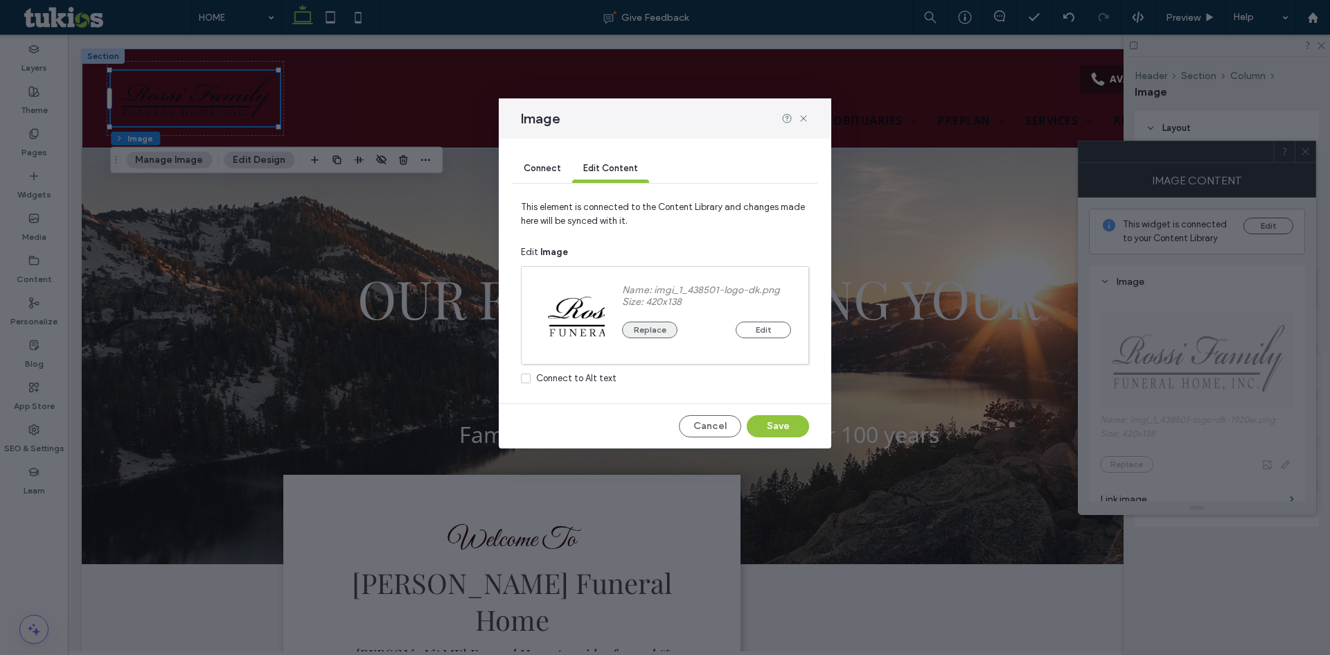
click at [645, 332] on button "Replace" at bounding box center [649, 330] width 55 height 17
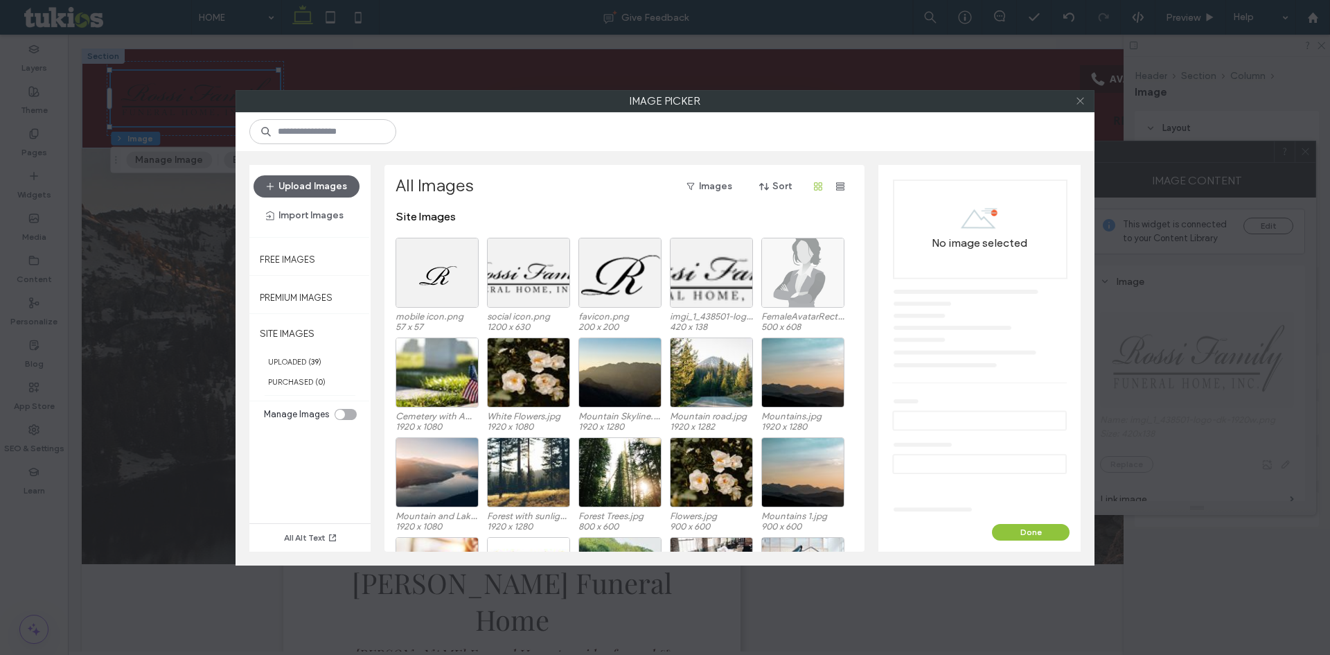
click at [1078, 98] on icon at bounding box center [1080, 101] width 10 height 10
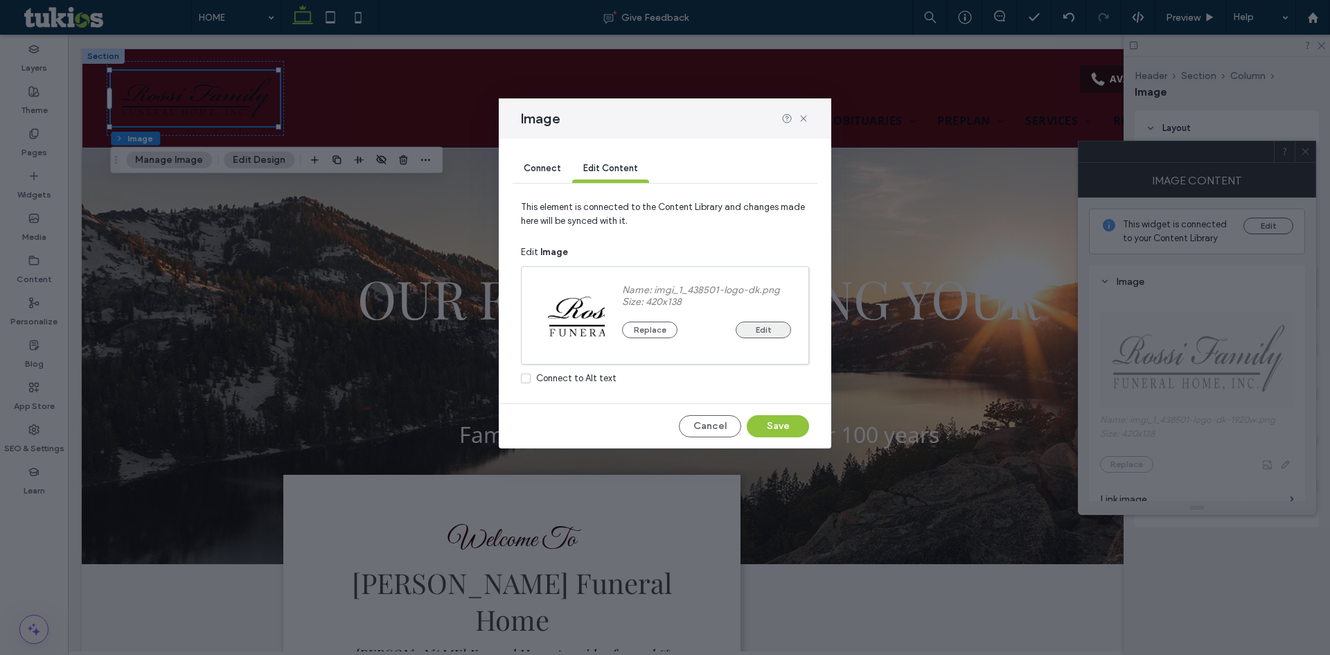
click at [772, 335] on button "Edit" at bounding box center [763, 330] width 55 height 17
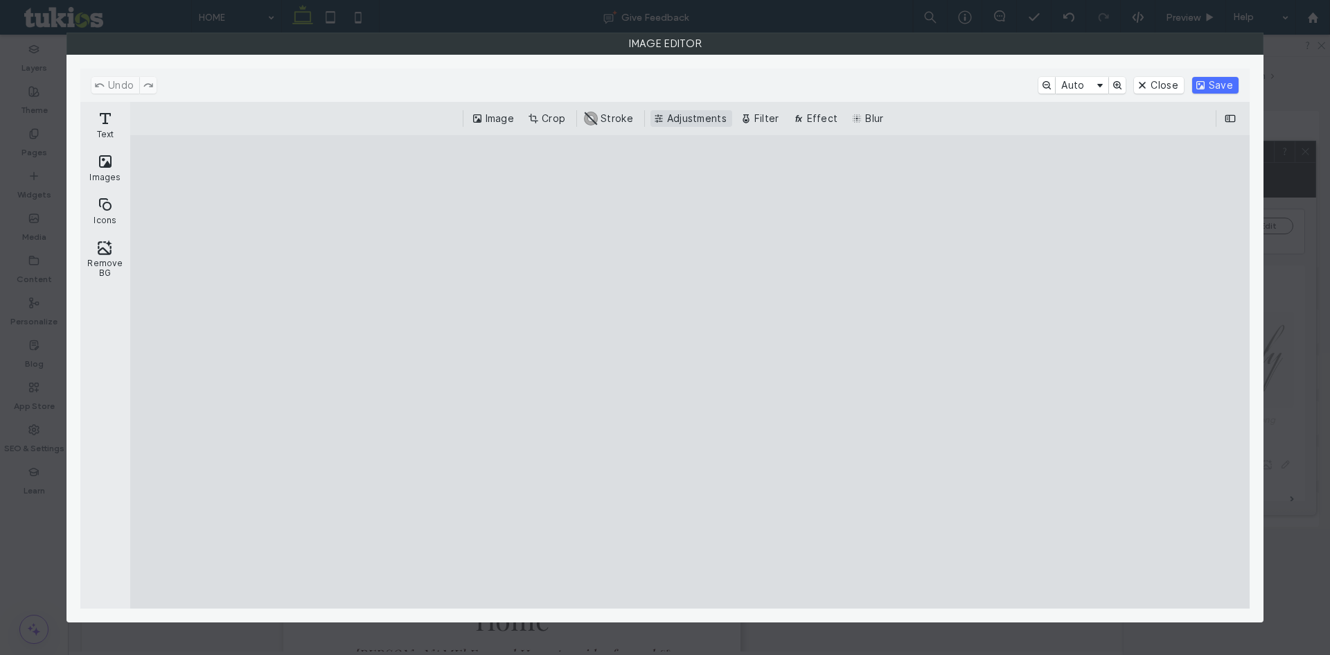
click at [662, 115] on button "Adjustments" at bounding box center [692, 118] width 82 height 17
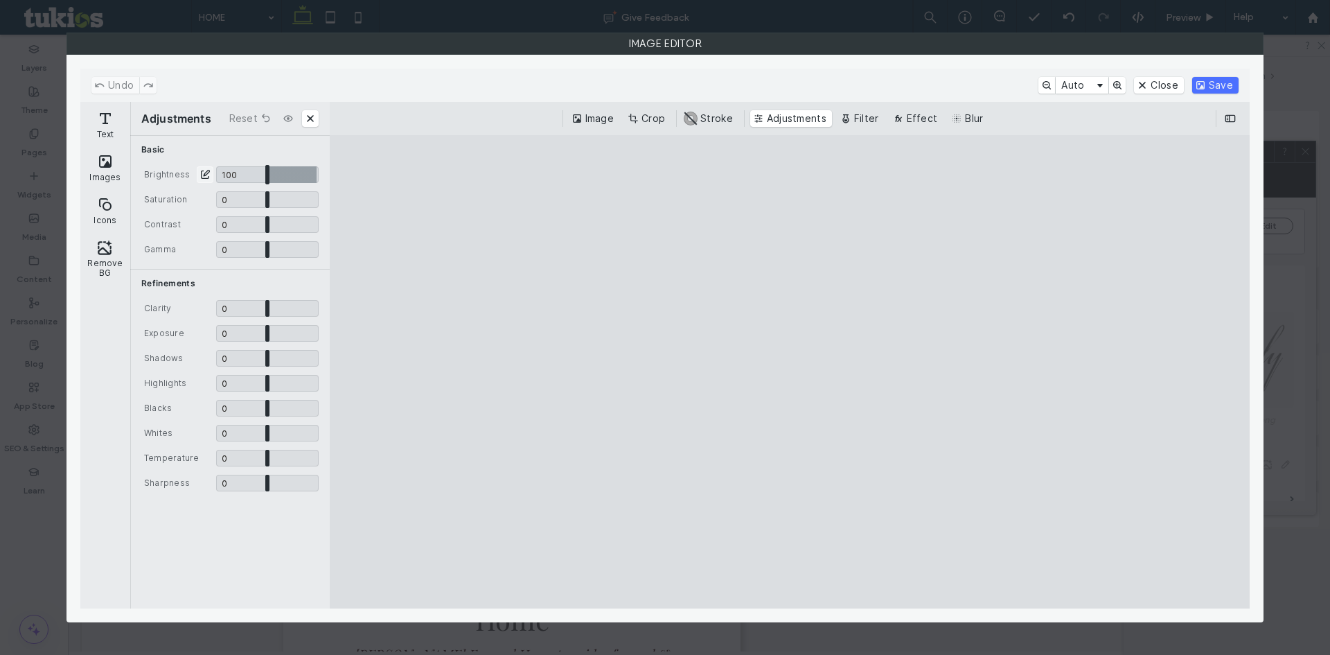
drag, startPoint x: 264, startPoint y: 176, endPoint x: 362, endPoint y: 177, distance: 97.7
type input "*"
click at [319, 177] on input "CE.SDK" at bounding box center [267, 174] width 103 height 17
click at [1205, 81] on button "Save" at bounding box center [1216, 85] width 46 height 17
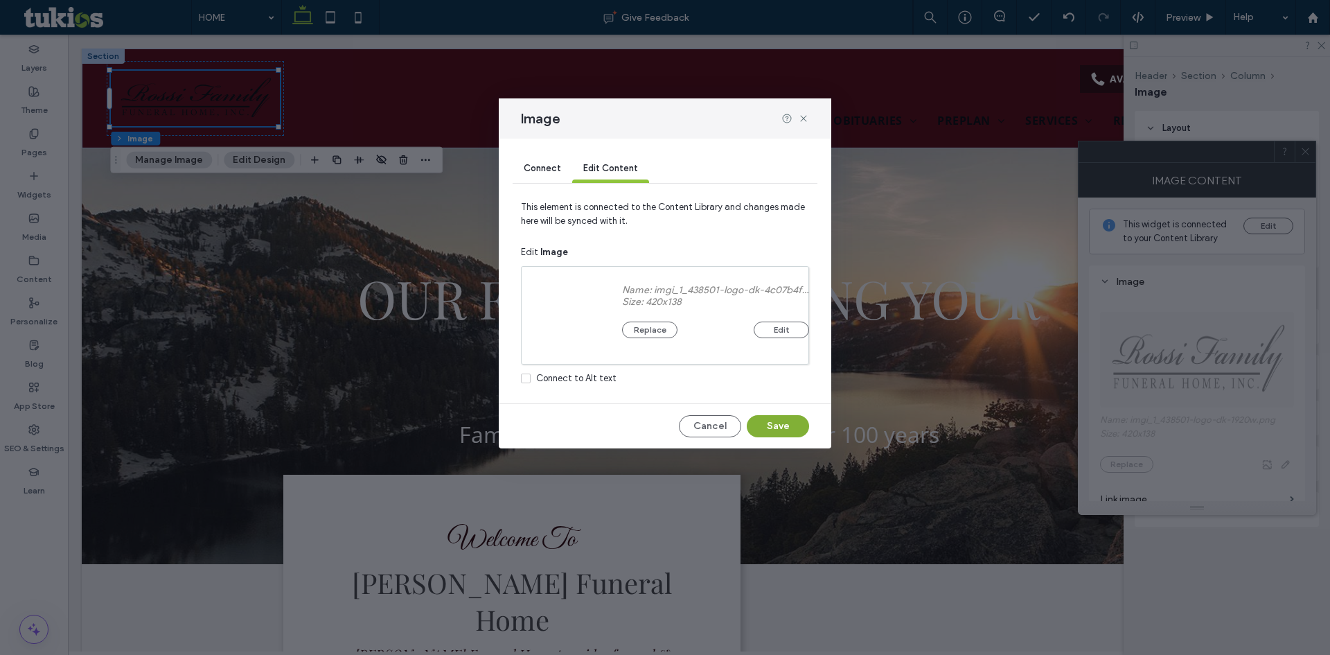
click at [765, 428] on button "Save" at bounding box center [778, 426] width 62 height 22
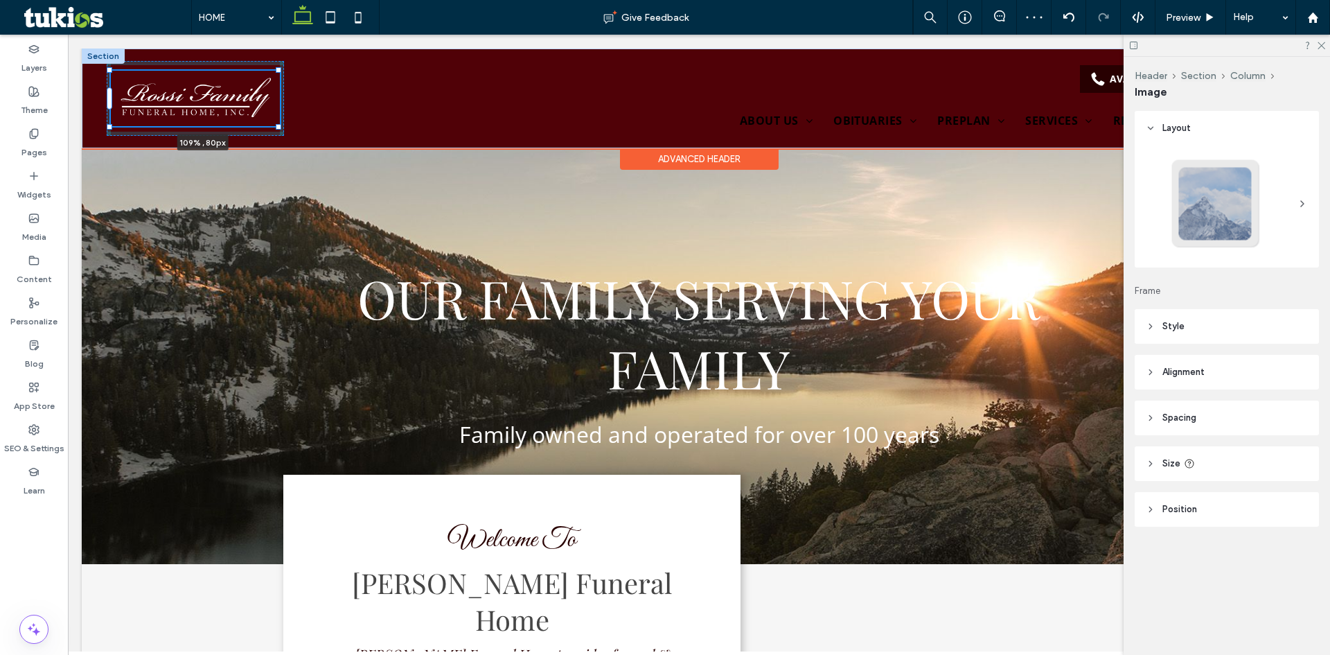
drag, startPoint x: 276, startPoint y: 124, endPoint x: 289, endPoint y: 135, distance: 17.2
click at [289, 135] on div "109% , 80px AVAILABLE 24/7 (555) 555-5555 HOME ABOUT US About Our Caring Staff …" at bounding box center [699, 99] width 1235 height 100
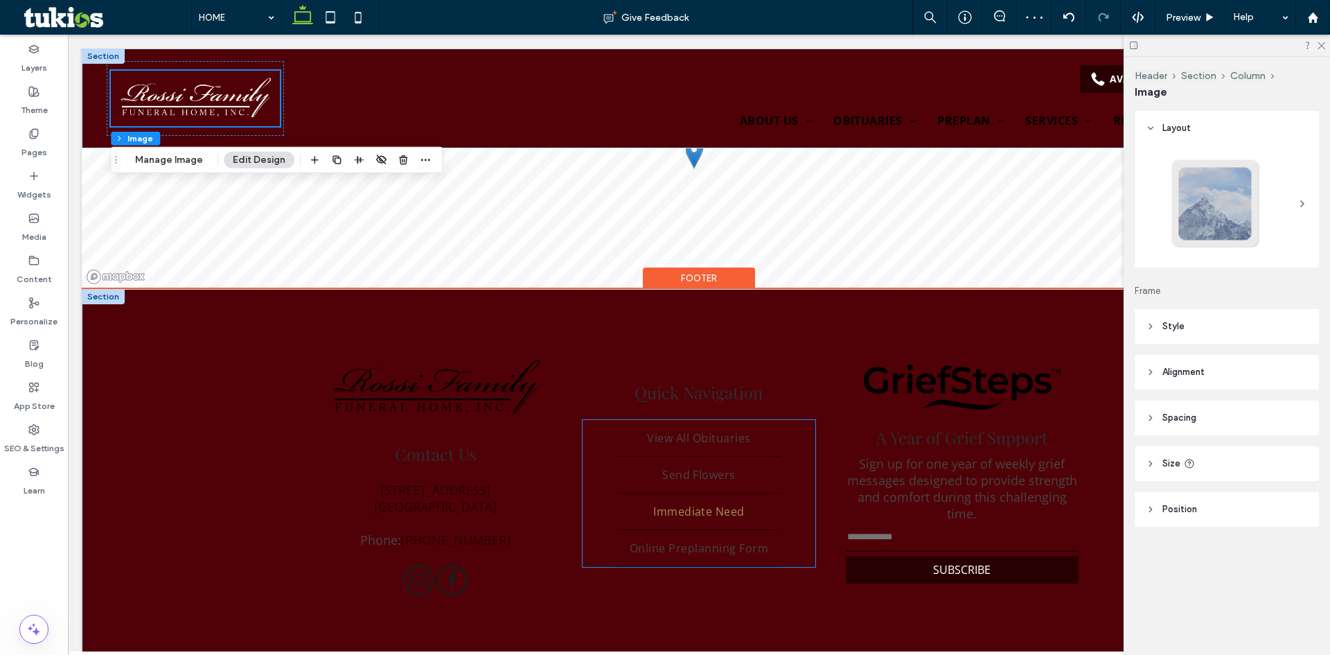
scroll to position [4842, 0]
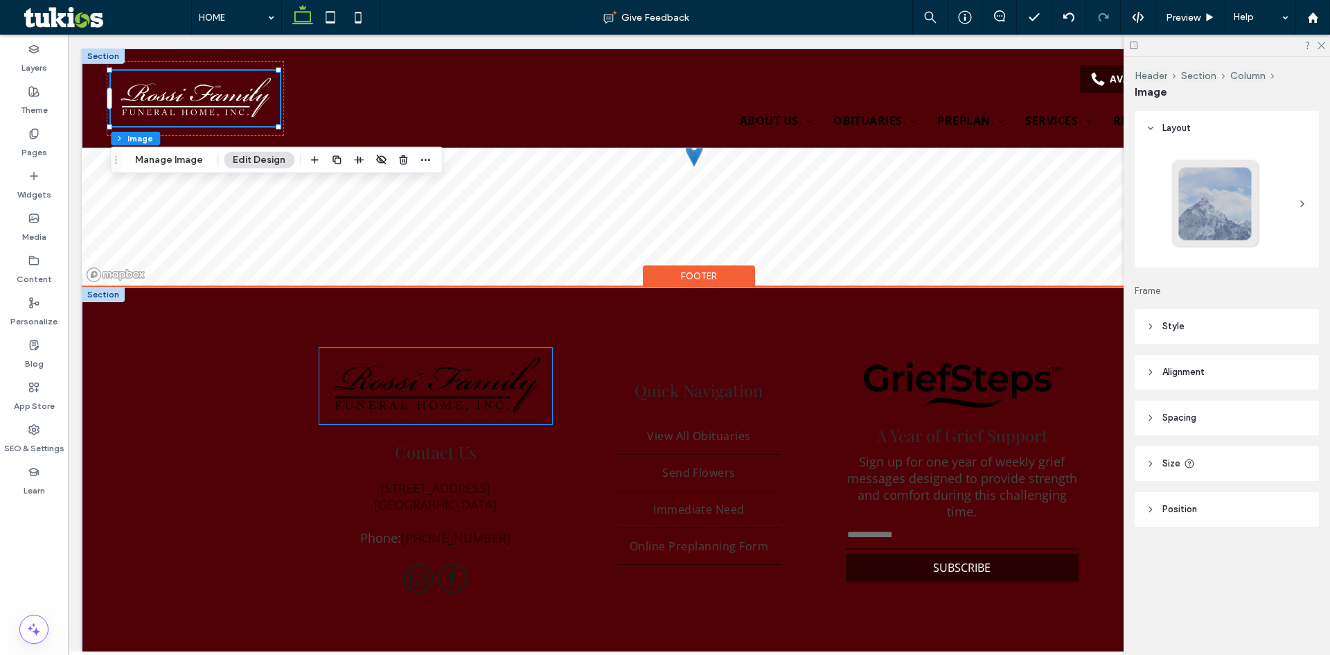
click at [463, 348] on img at bounding box center [436, 386] width 234 height 77
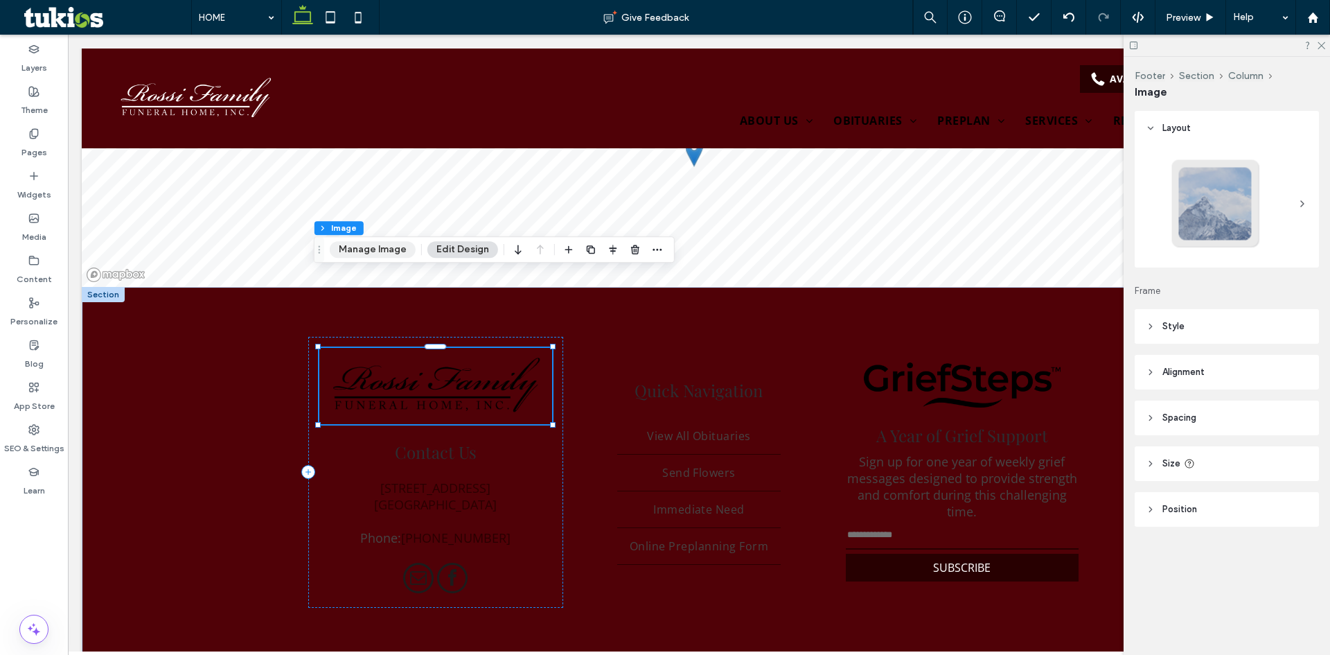
click at [393, 257] on button "Manage Image" at bounding box center [373, 249] width 86 height 17
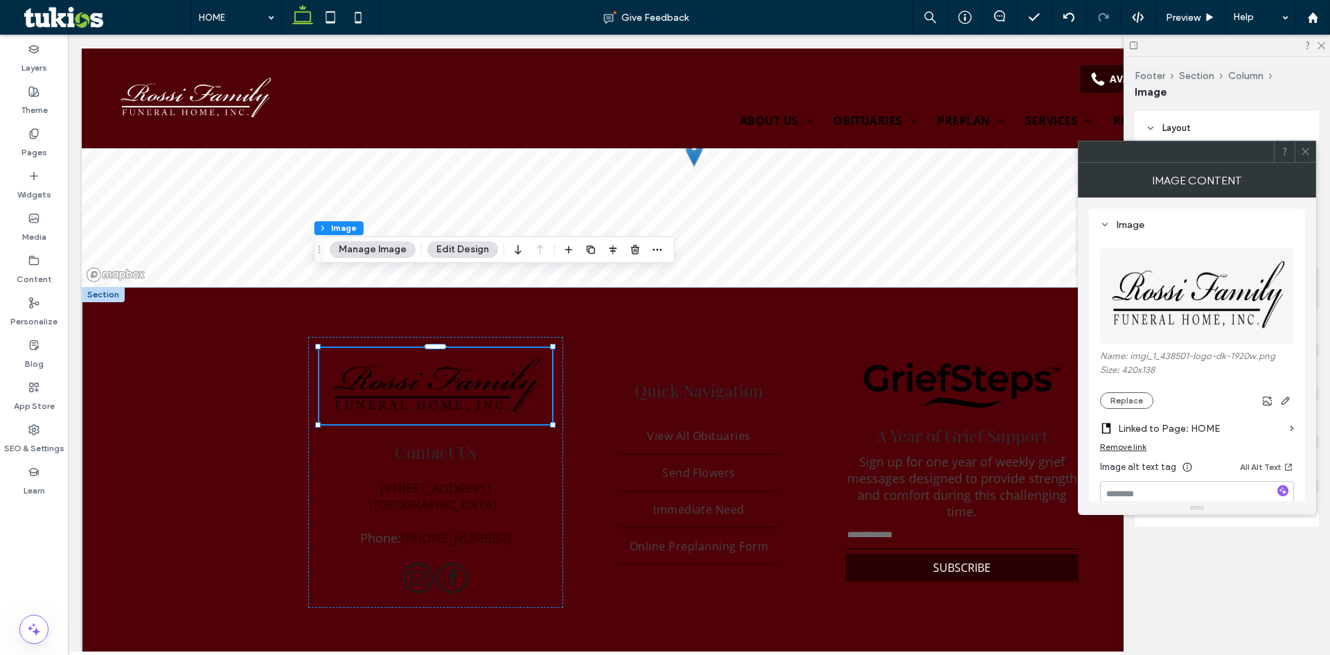
click at [1172, 312] on img at bounding box center [1197, 296] width 195 height 96
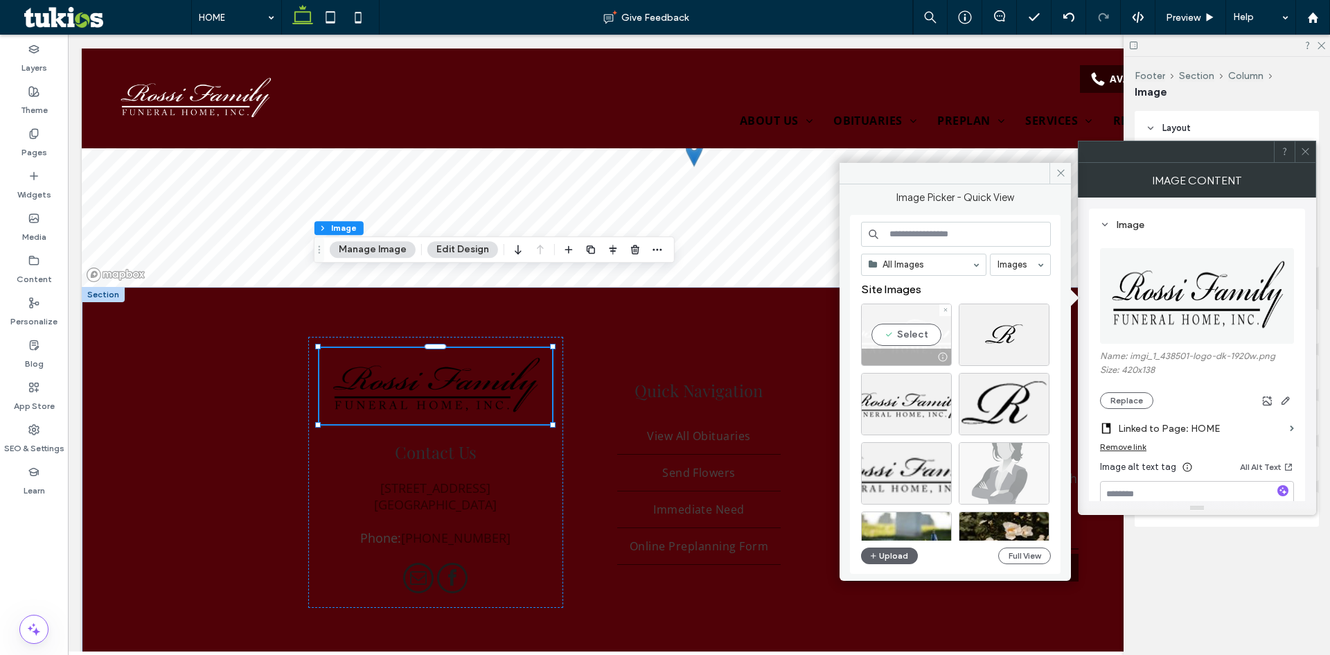
click at [920, 340] on div "Select" at bounding box center [906, 334] width 91 height 62
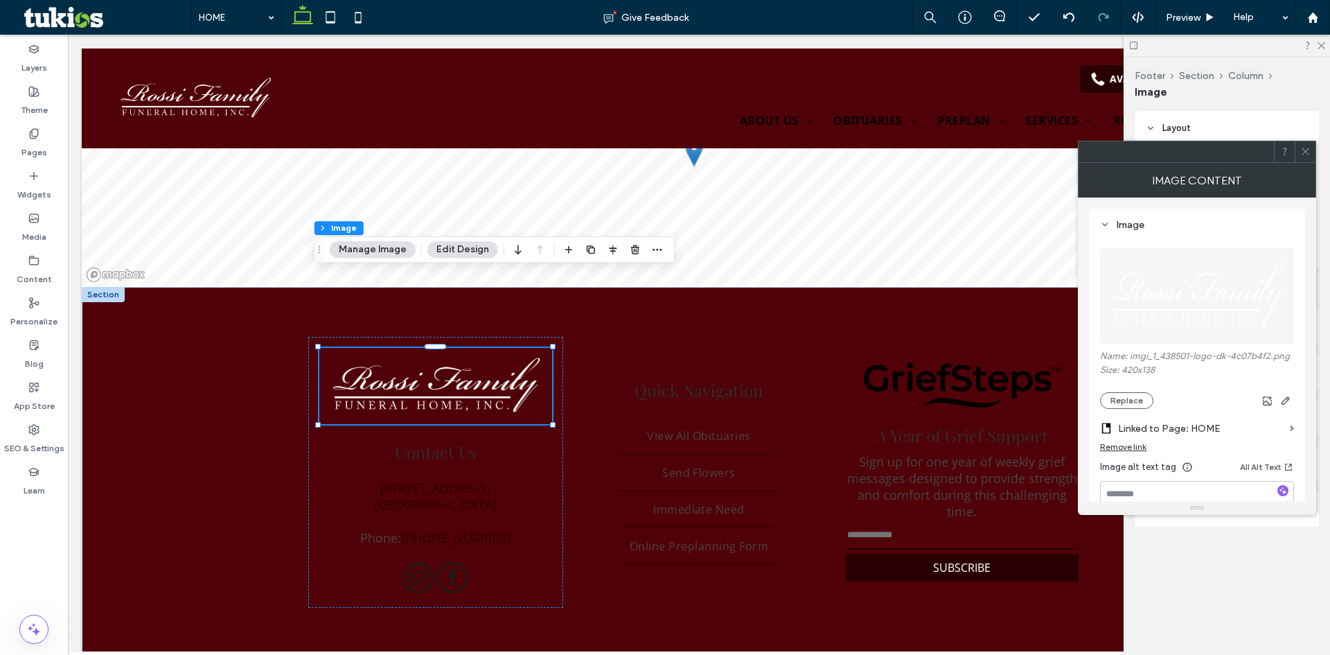
click at [1305, 152] on use at bounding box center [1305, 151] width 7 height 7
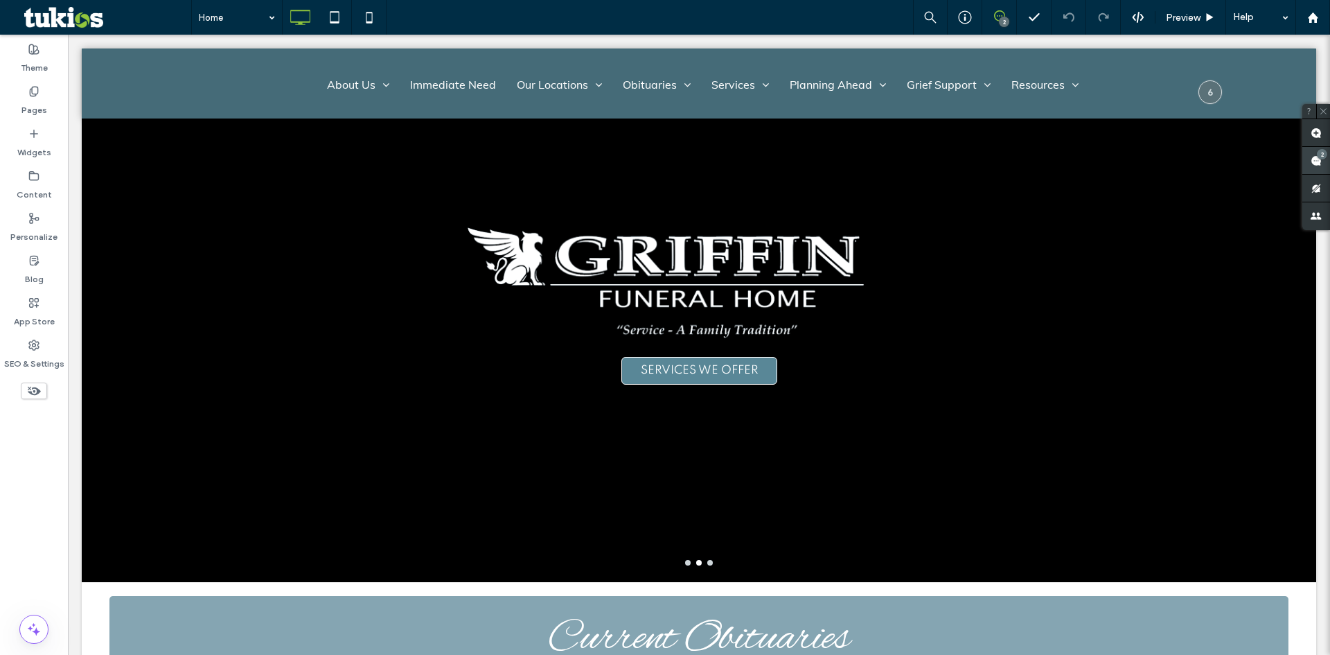
click at [1315, 158] on use at bounding box center [1316, 160] width 11 height 11
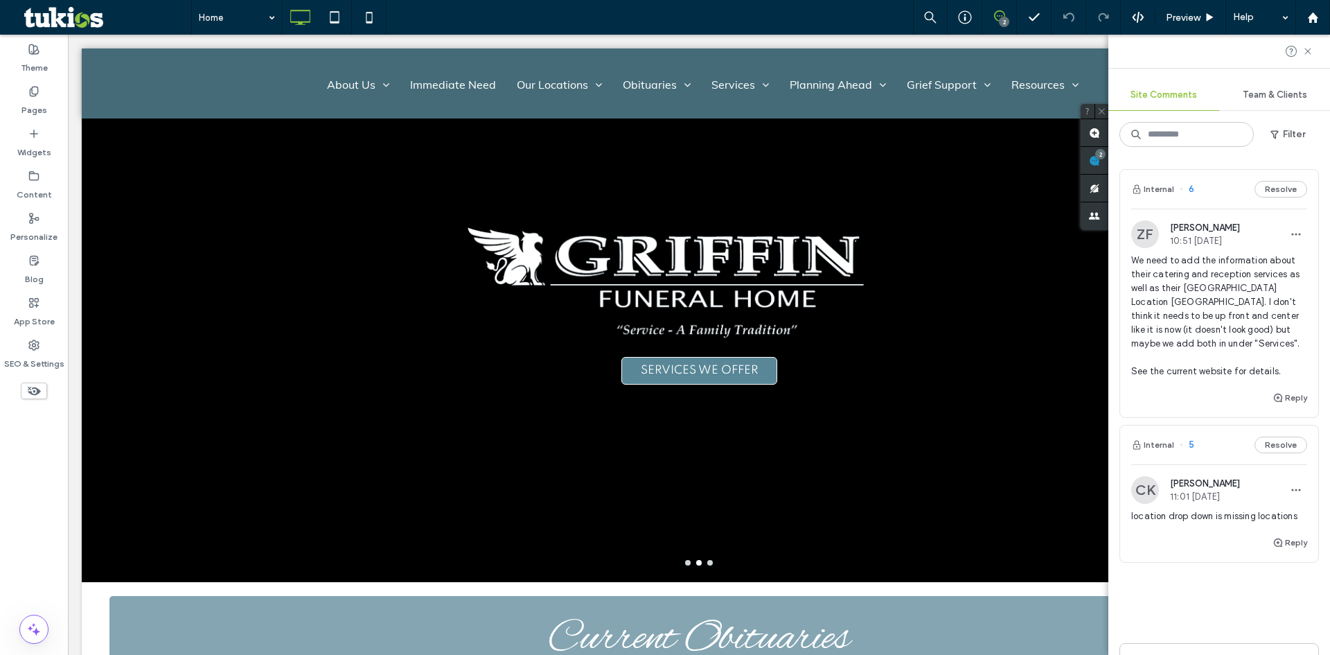
click at [1178, 302] on span "We need to add the information about their catering and reception services as w…" at bounding box center [1220, 316] width 176 height 125
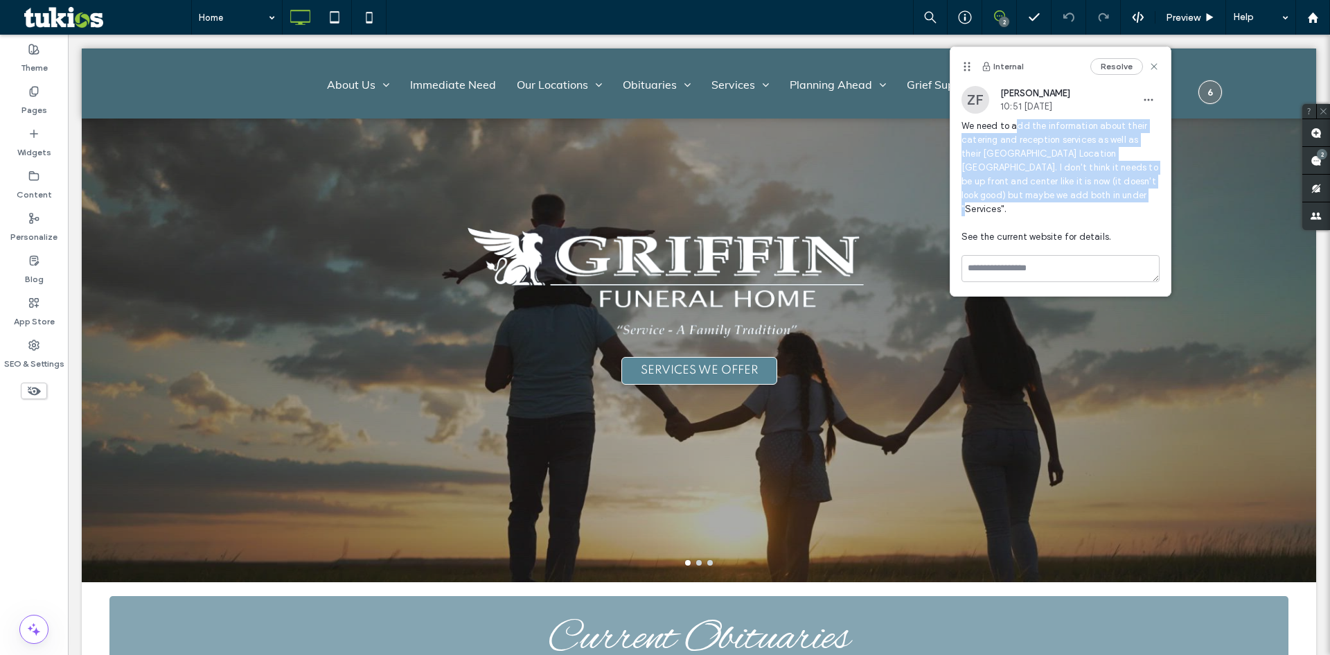
drag, startPoint x: 1014, startPoint y: 122, endPoint x: 1138, endPoint y: 194, distance: 142.8
click at [1138, 194] on span "We need to add the information about their catering and reception services as w…" at bounding box center [1061, 181] width 198 height 125
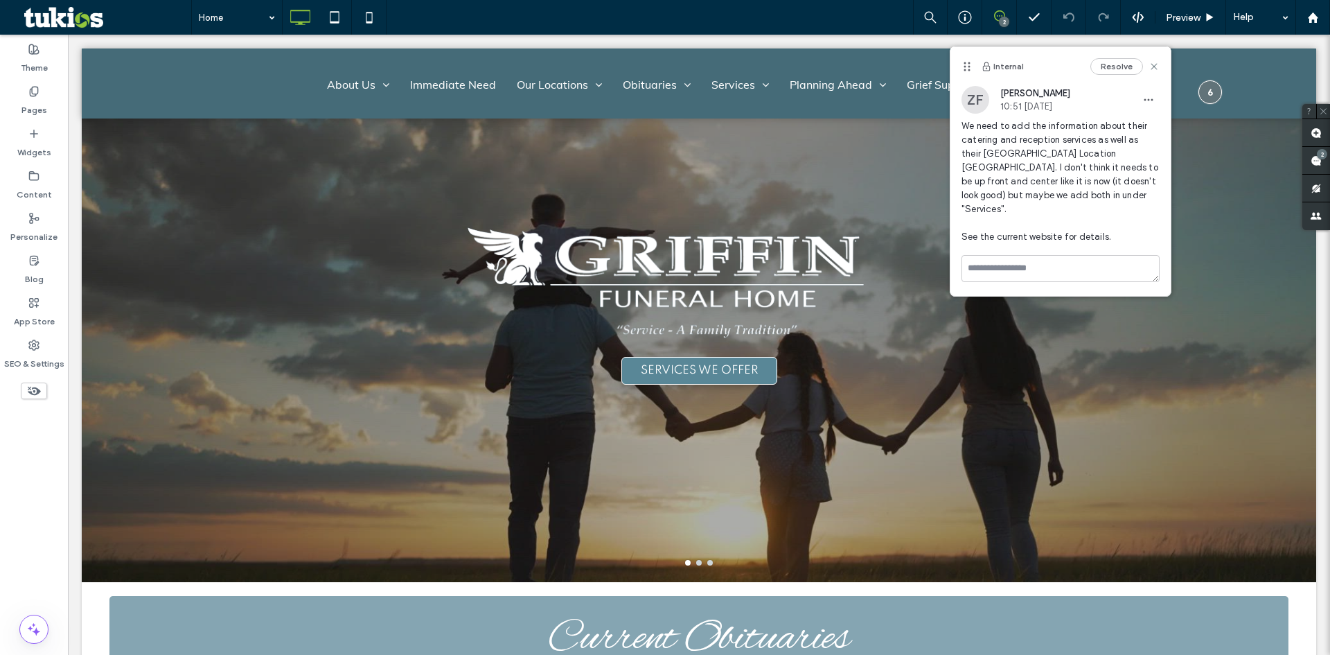
click at [1125, 204] on span "We need to add the information about their catering and reception services as w…" at bounding box center [1061, 181] width 198 height 125
click at [1156, 66] on icon at bounding box center [1154, 66] width 11 height 11
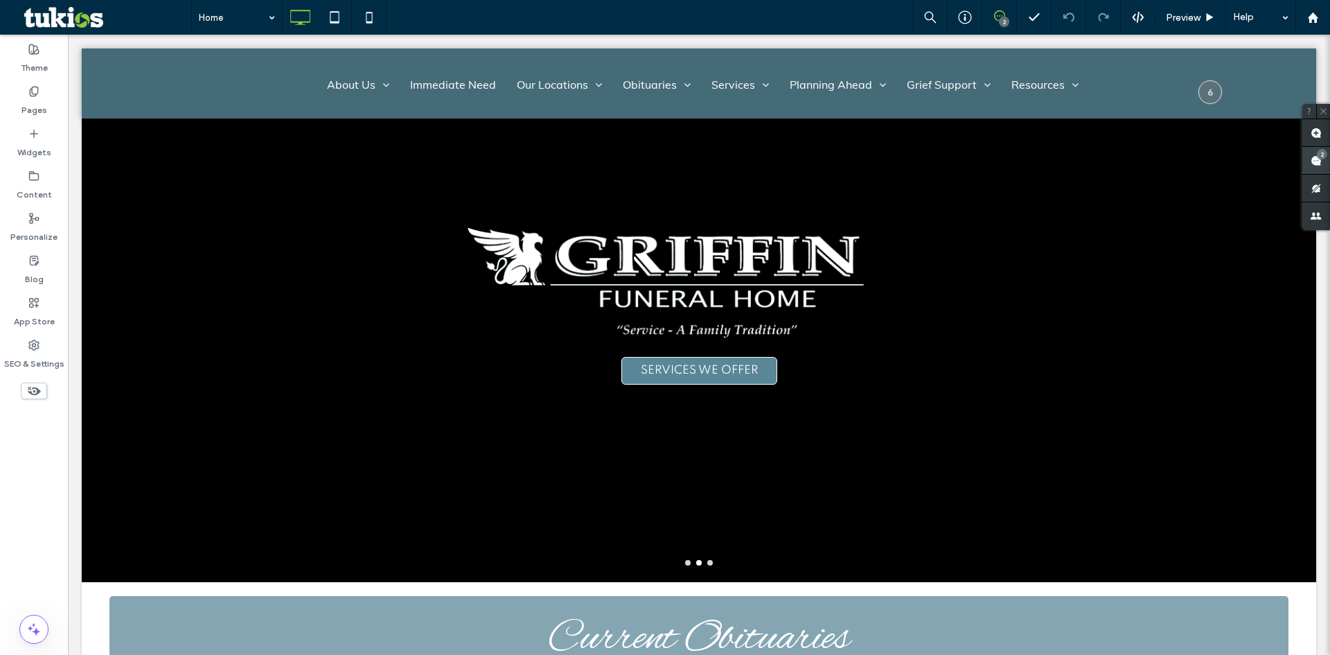
click at [1321, 152] on div "2" at bounding box center [1322, 154] width 10 height 10
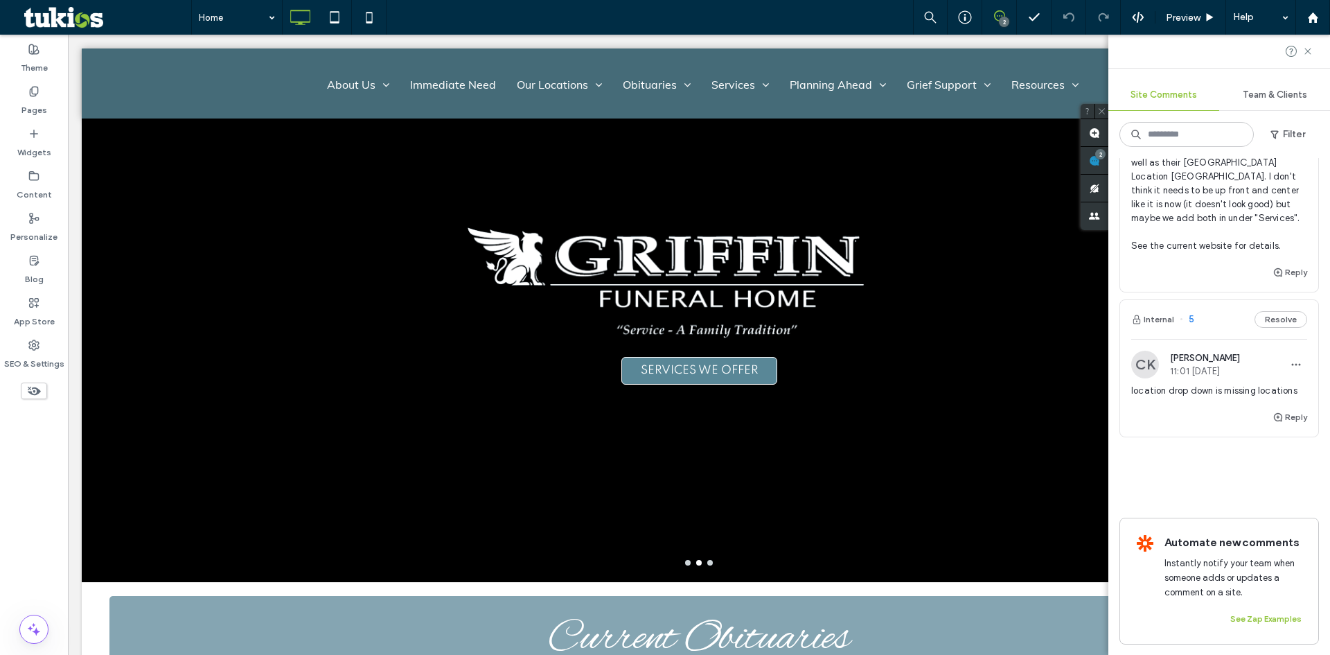
scroll to position [139, 0]
click at [1166, 383] on span "location drop down is missing locations" at bounding box center [1220, 390] width 176 height 14
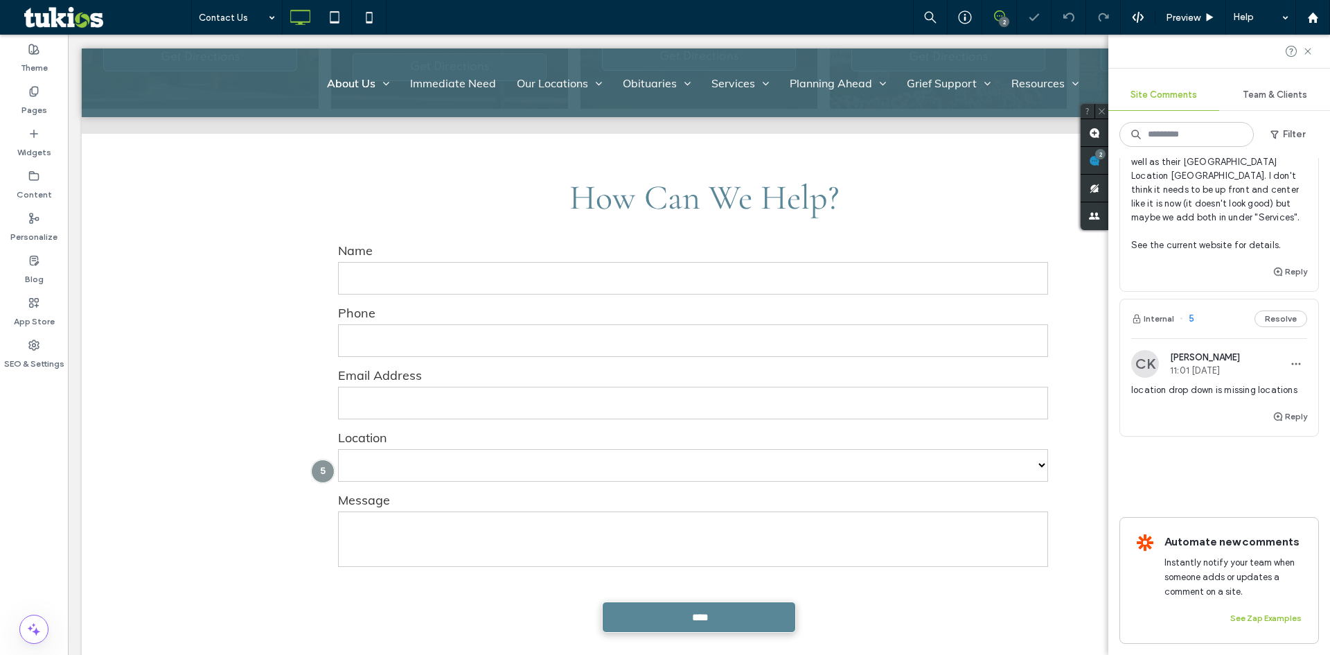
scroll to position [863, 0]
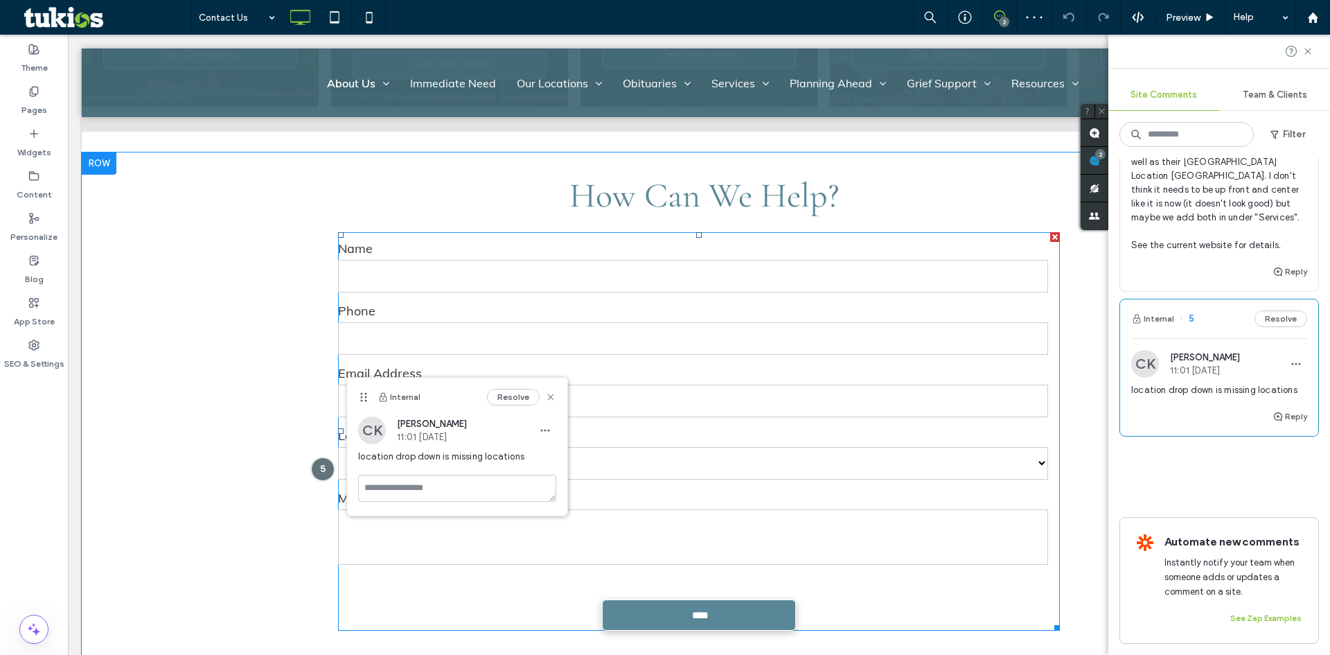
click at [688, 426] on label "Location" at bounding box center [693, 435] width 710 height 19
click at [615, 452] on select "**********" at bounding box center [693, 463] width 710 height 33
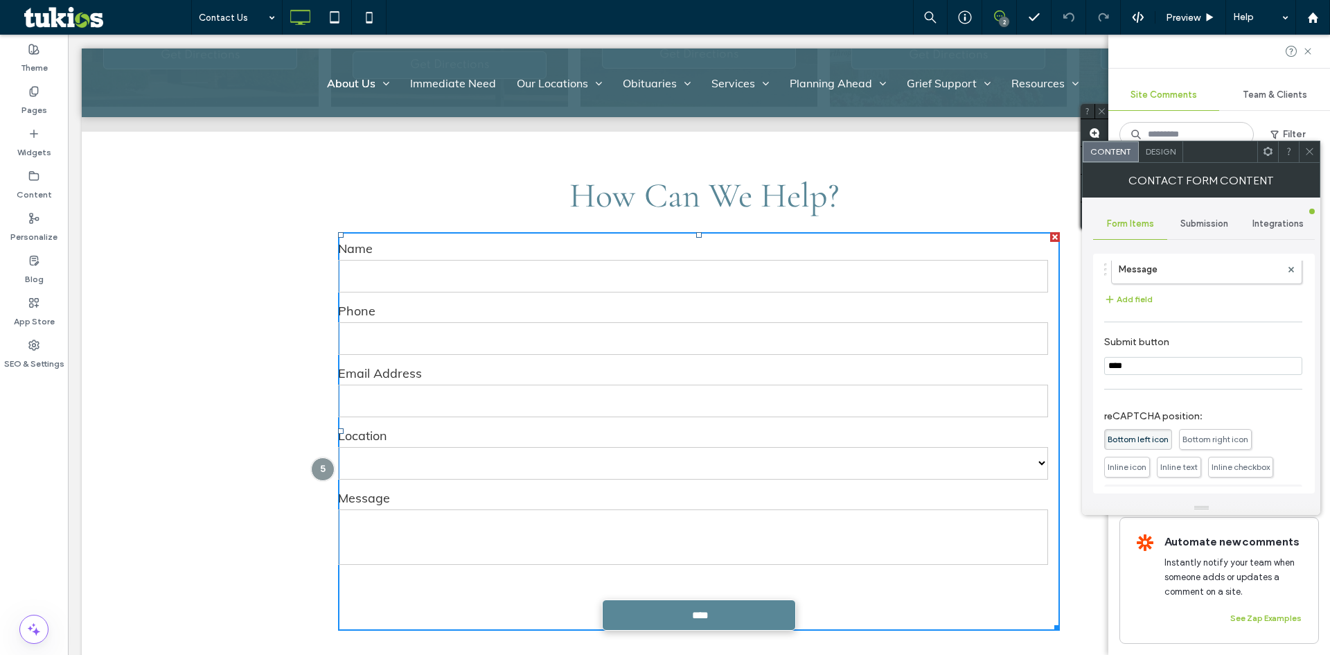
scroll to position [139, 0]
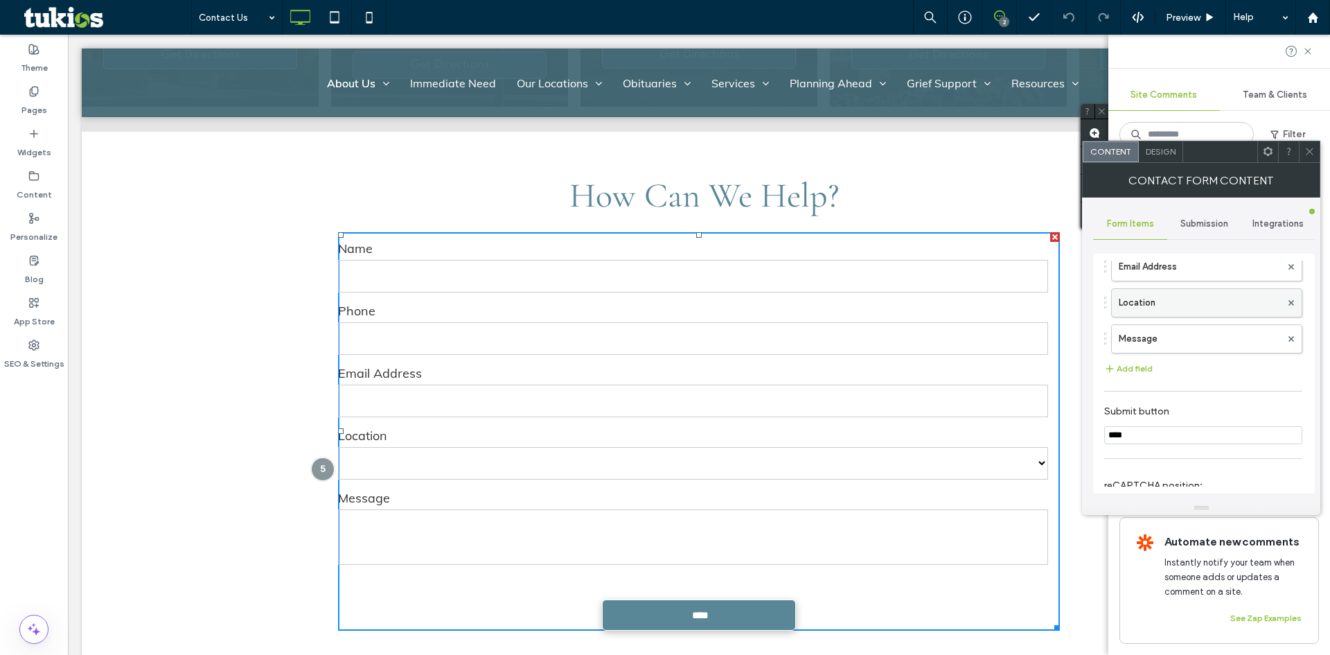
click at [1174, 300] on label "Location" at bounding box center [1200, 303] width 162 height 28
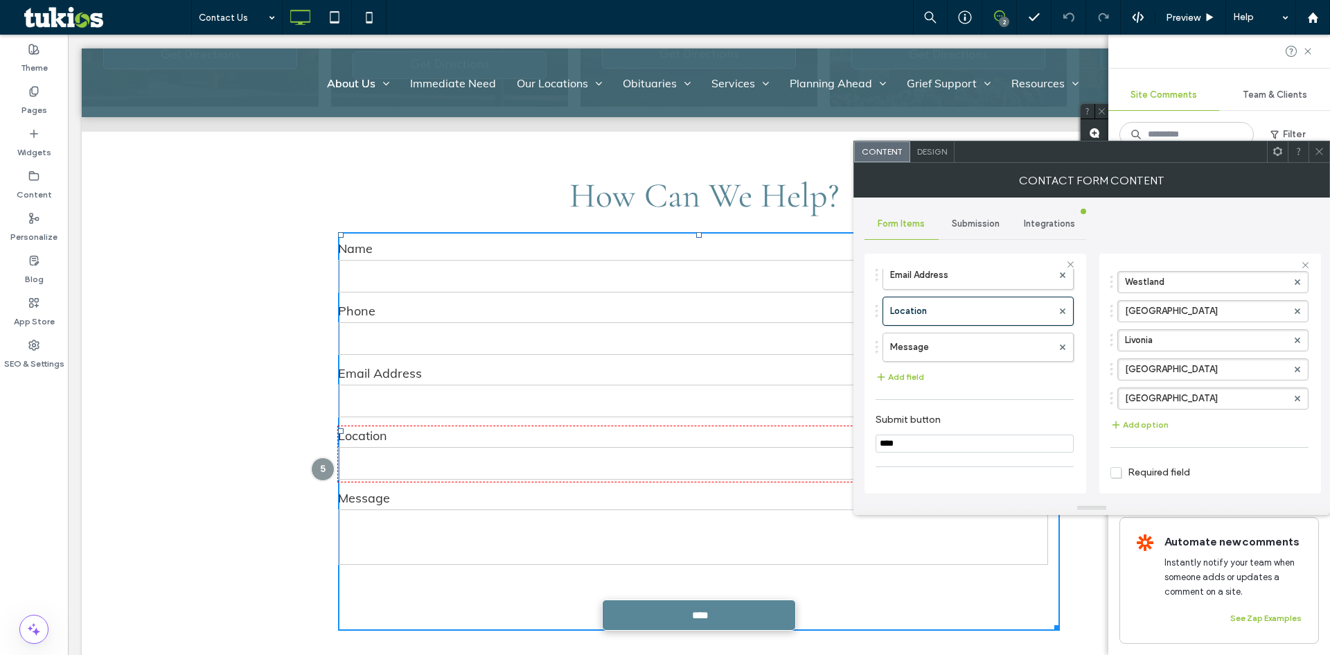
click at [1326, 154] on div at bounding box center [1319, 151] width 21 height 21
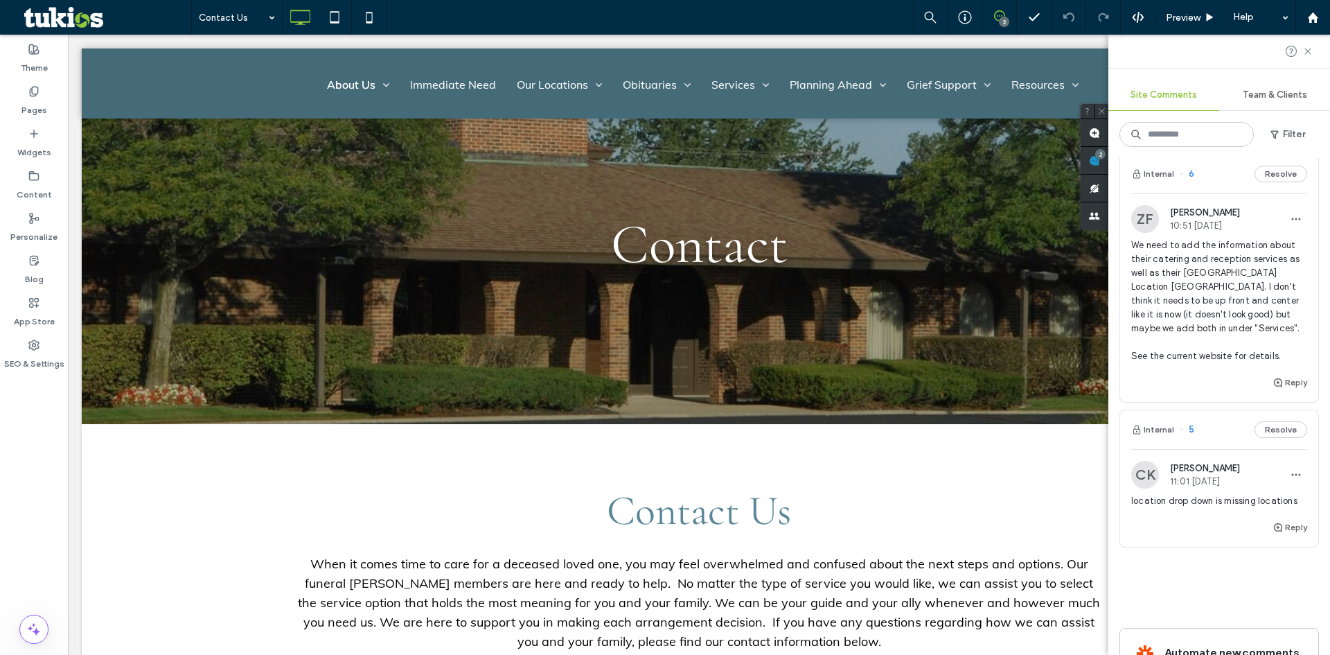
scroll to position [0, 0]
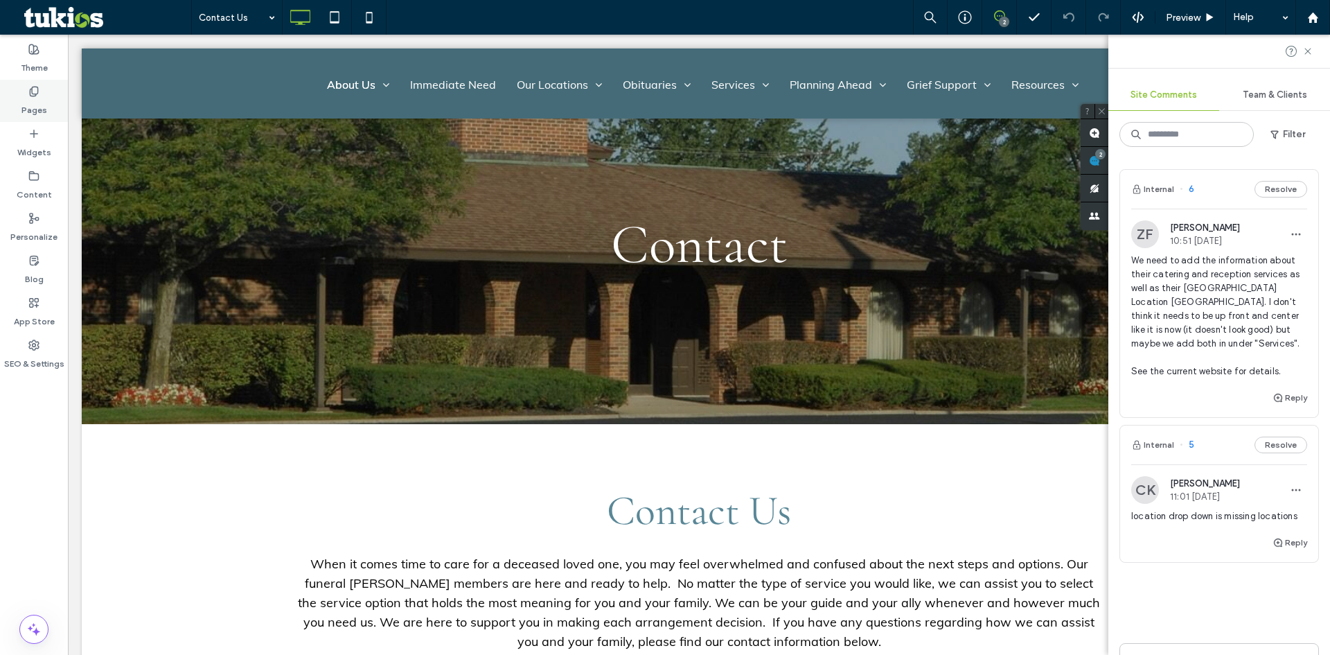
click at [29, 97] on label "Pages" at bounding box center [34, 106] width 26 height 19
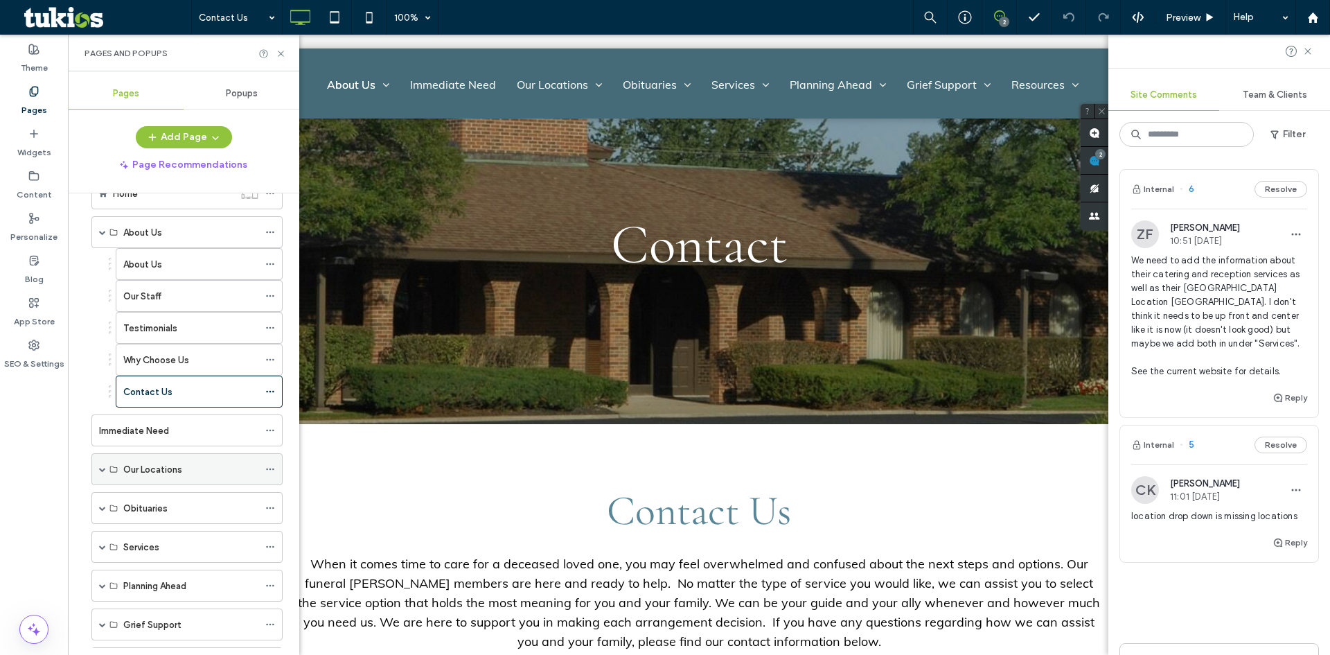
scroll to position [69, 0]
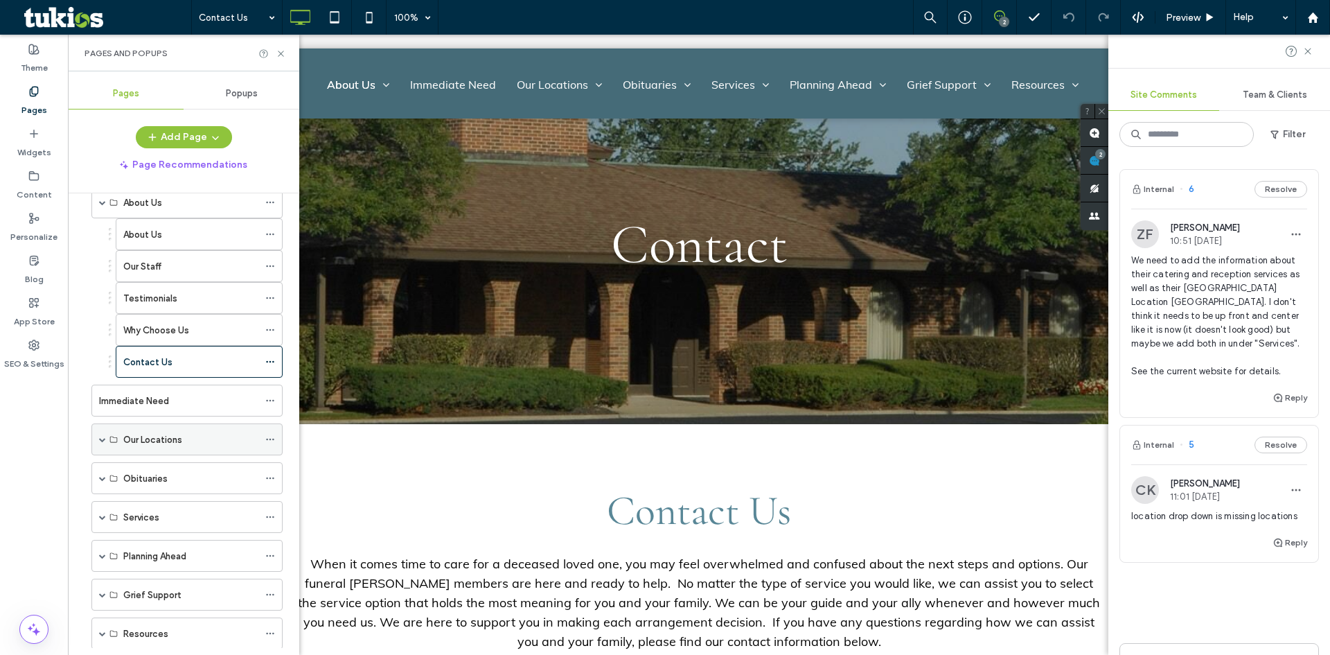
click at [103, 439] on span at bounding box center [102, 439] width 7 height 7
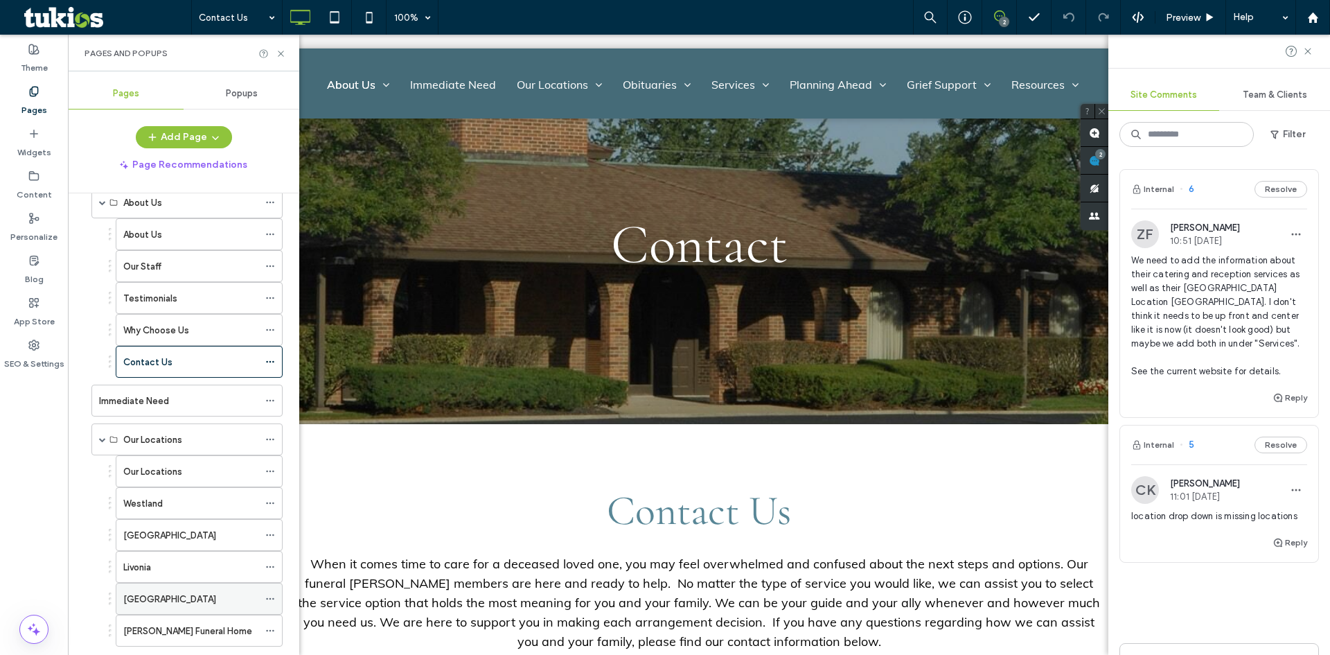
click at [163, 603] on label "[GEOGRAPHIC_DATA]" at bounding box center [169, 599] width 93 height 24
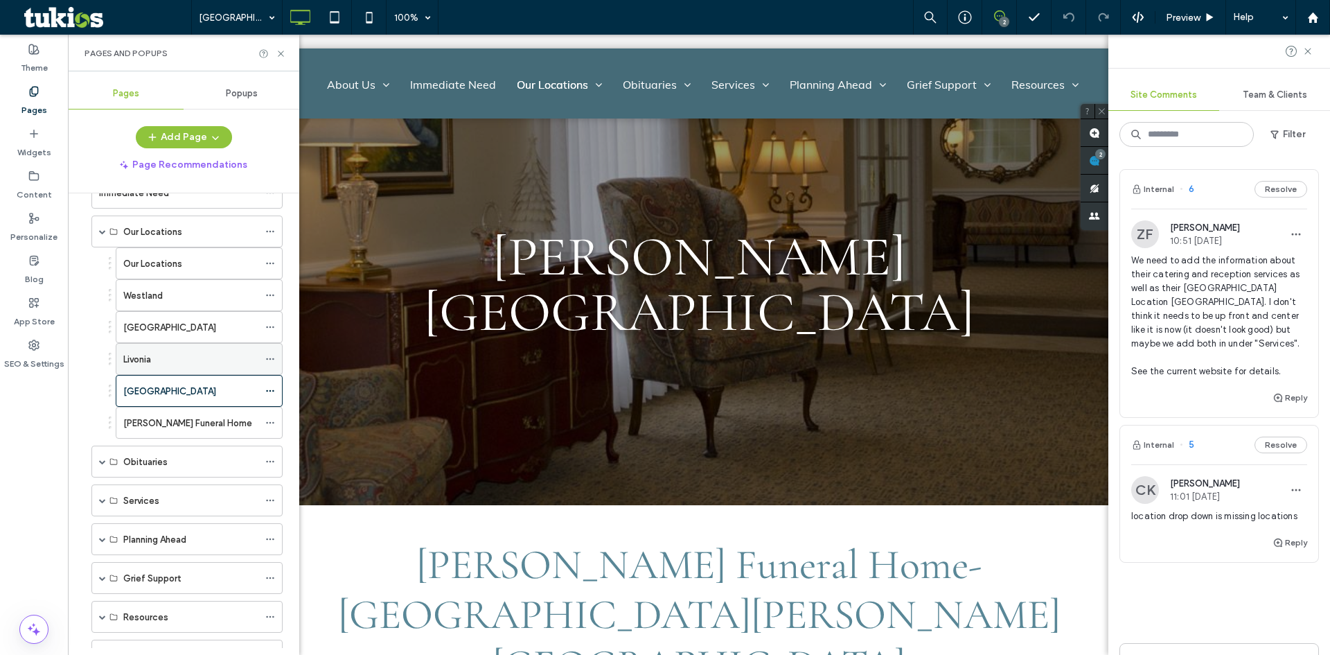
click at [186, 367] on div "Livonia" at bounding box center [190, 359] width 135 height 30
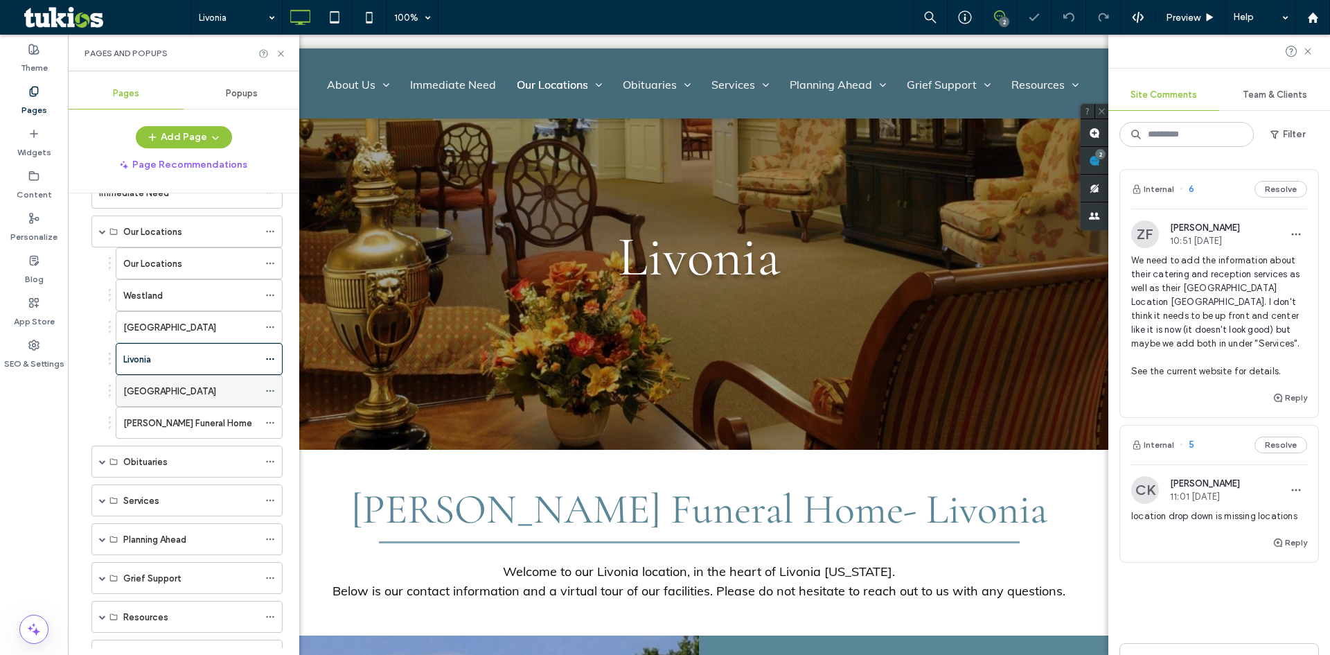
click at [187, 397] on div "[GEOGRAPHIC_DATA]" at bounding box center [190, 391] width 135 height 15
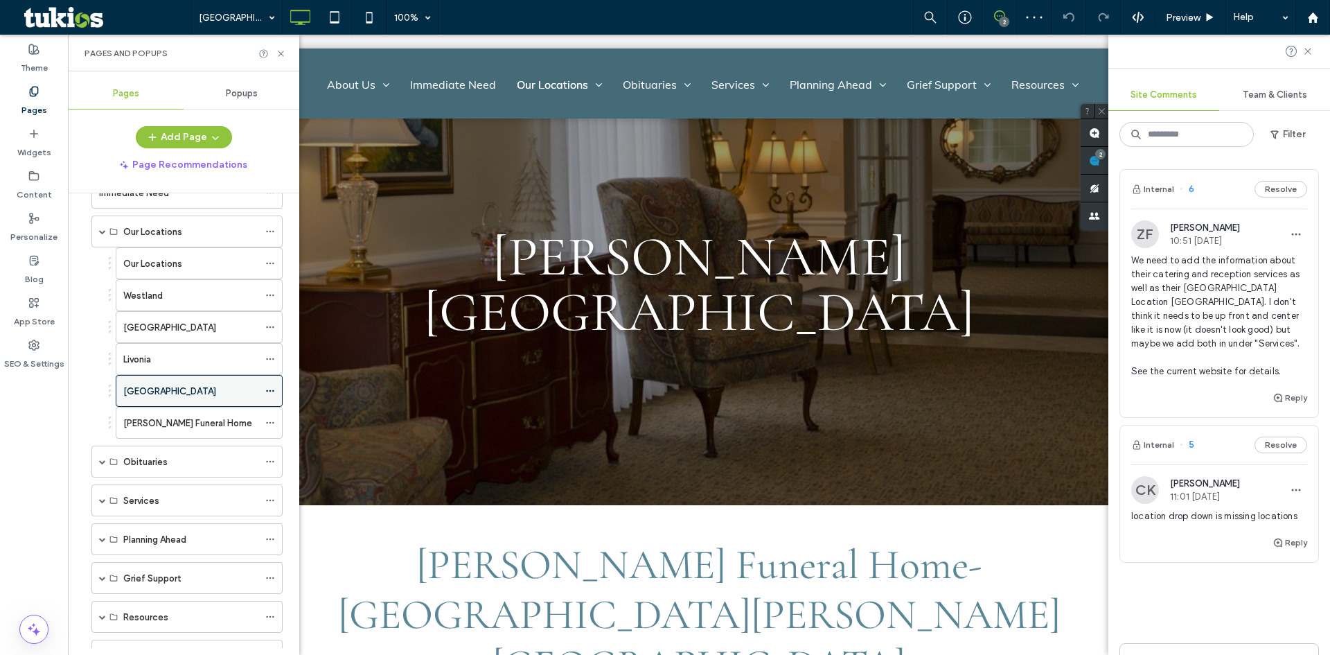
click at [268, 390] on icon at bounding box center [270, 391] width 10 height 10
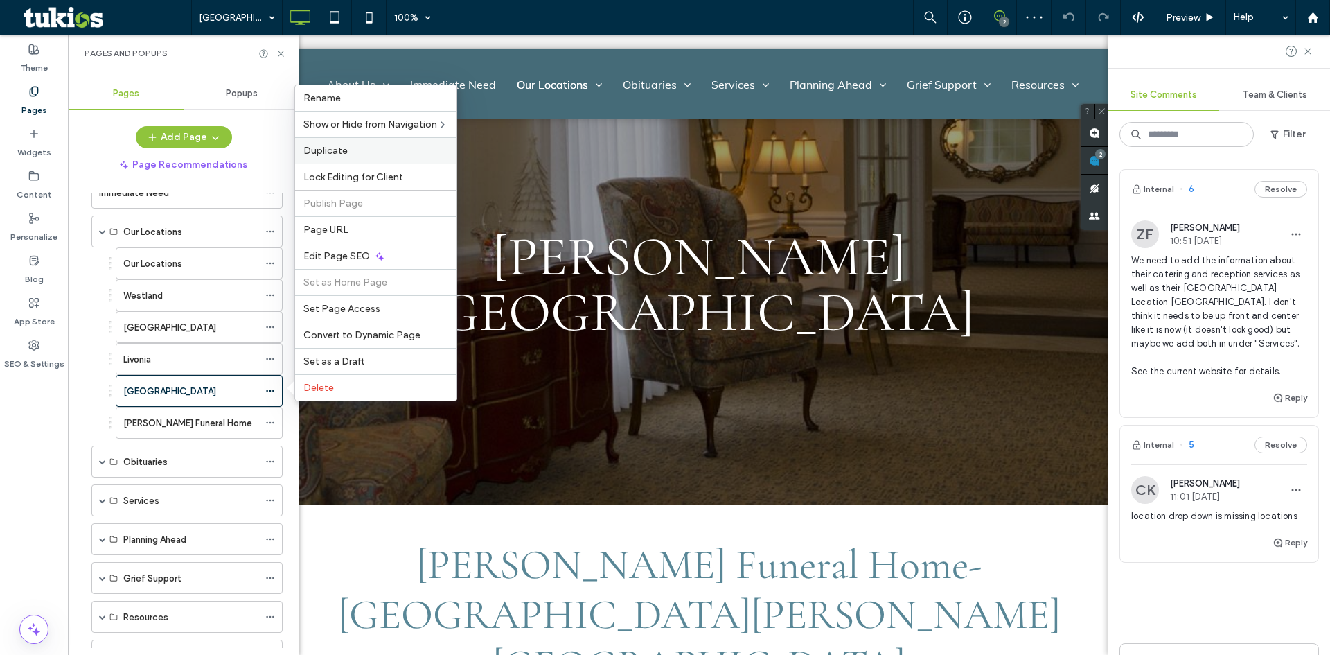
click at [355, 148] on label "Duplicate" at bounding box center [375, 151] width 145 height 12
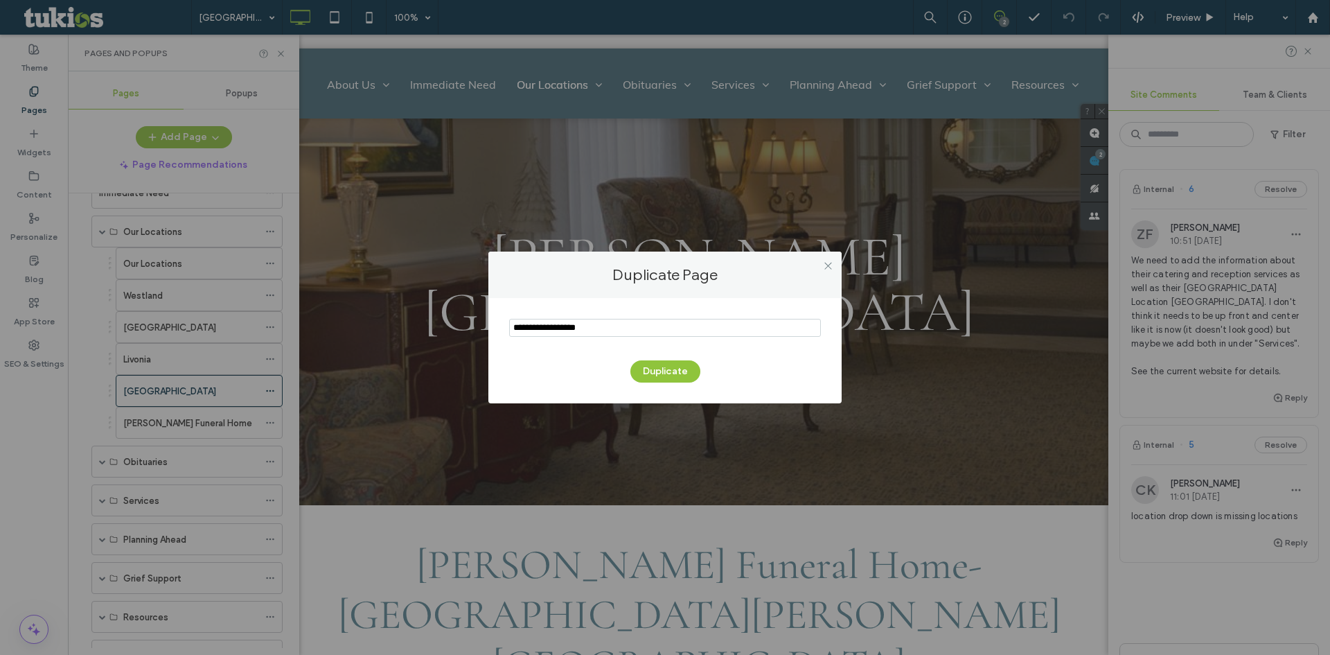
drag, startPoint x: 550, startPoint y: 328, endPoint x: 287, endPoint y: 324, distance: 263.3
click at [303, 331] on div "Duplicate Page Duplicate" at bounding box center [665, 327] width 1330 height 655
click at [595, 333] on input "notEmpty" at bounding box center [665, 328] width 312 height 18
paste input "**********"
type input "**********"
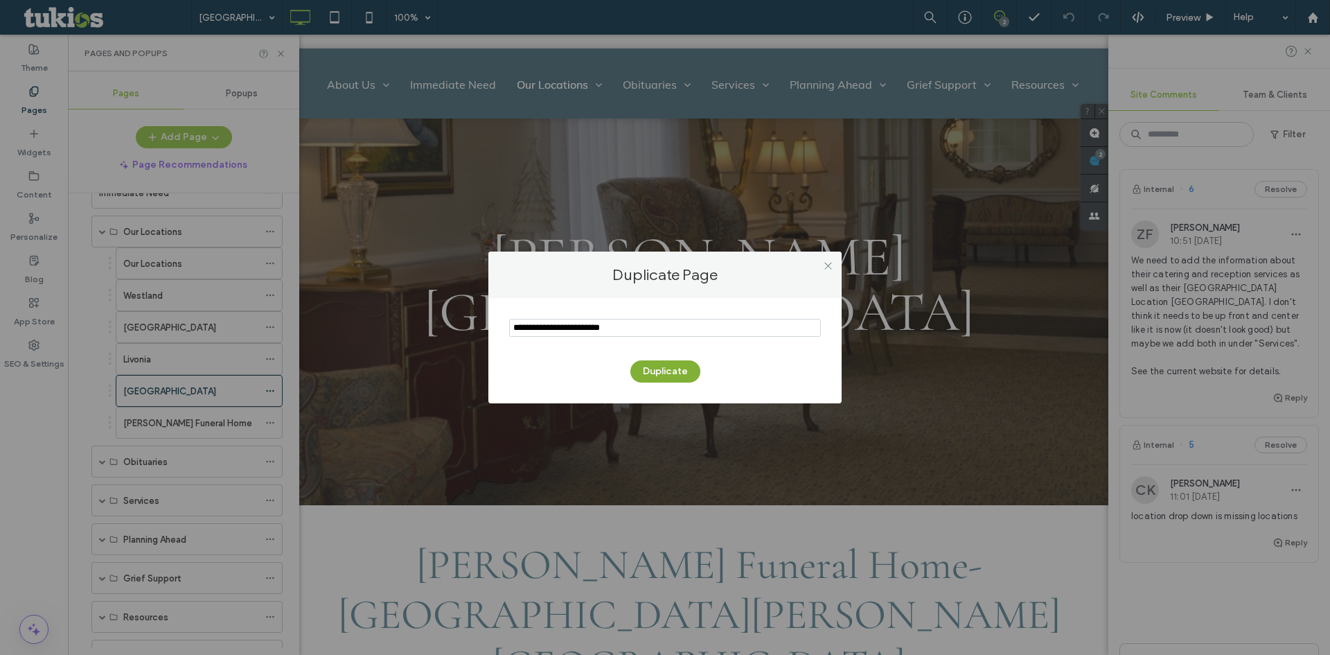
click at [660, 375] on button "Duplicate" at bounding box center [666, 371] width 70 height 22
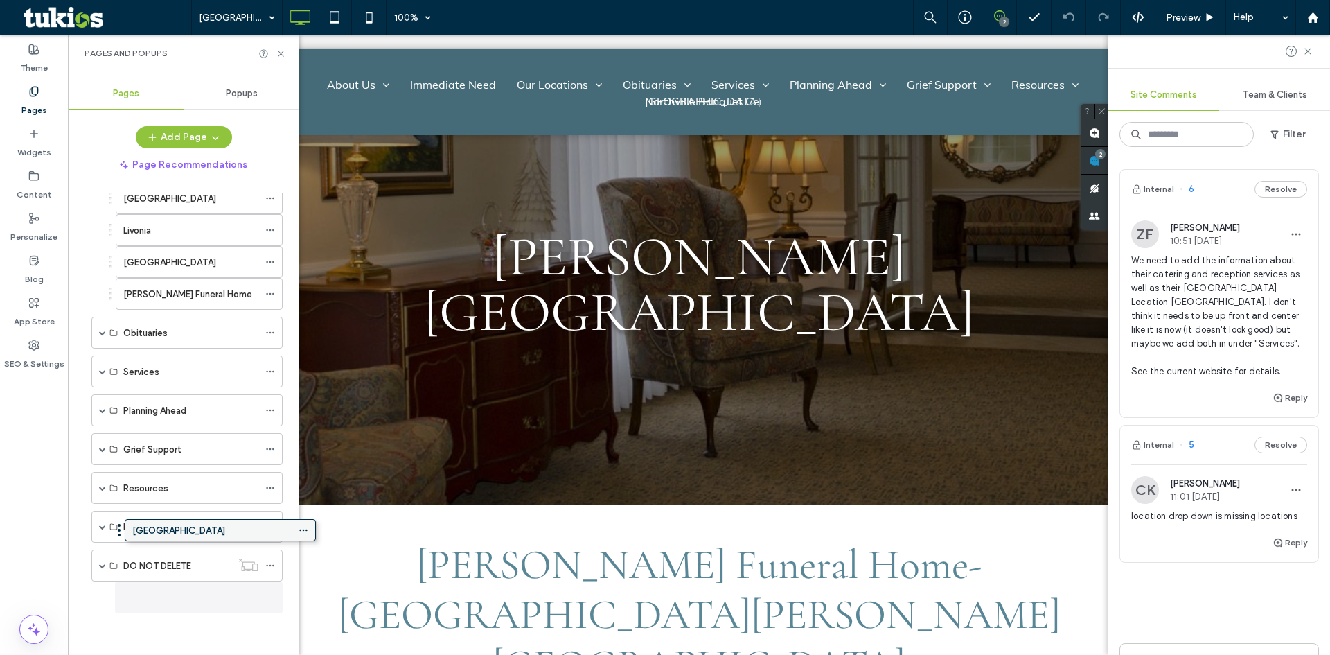
scroll to position [406, 0]
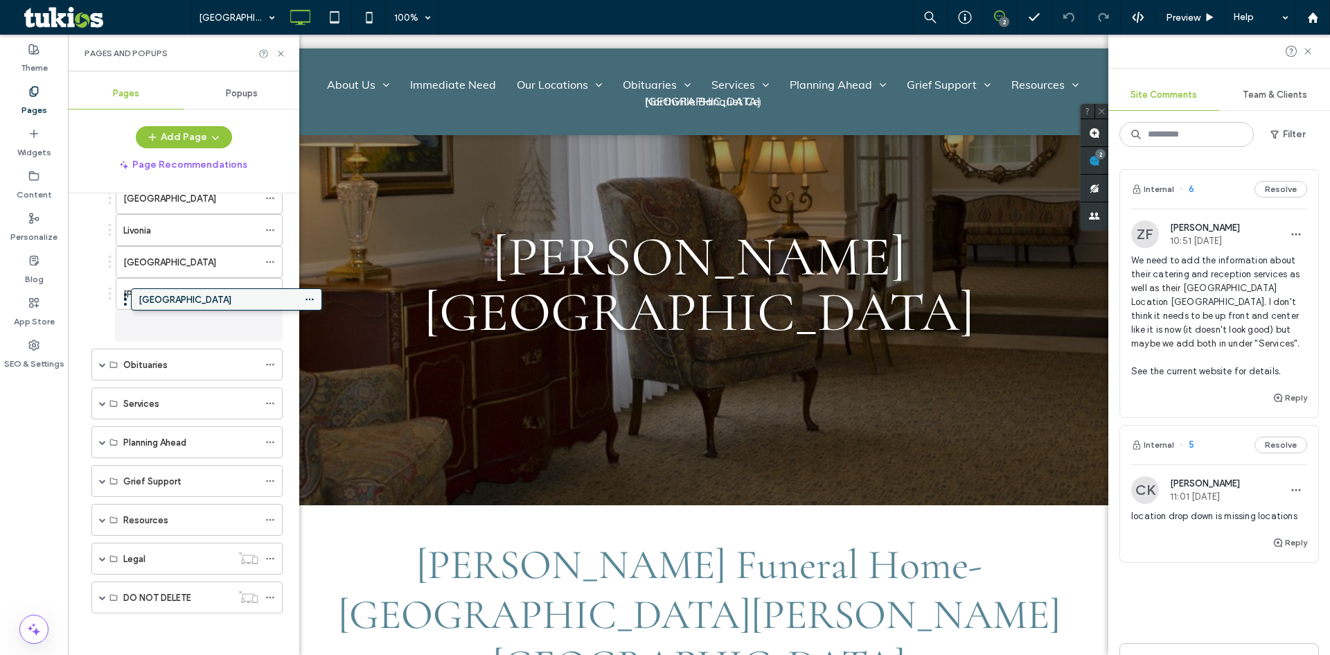
drag, startPoint x: 167, startPoint y: 599, endPoint x: 206, endPoint y: 306, distance: 295.8
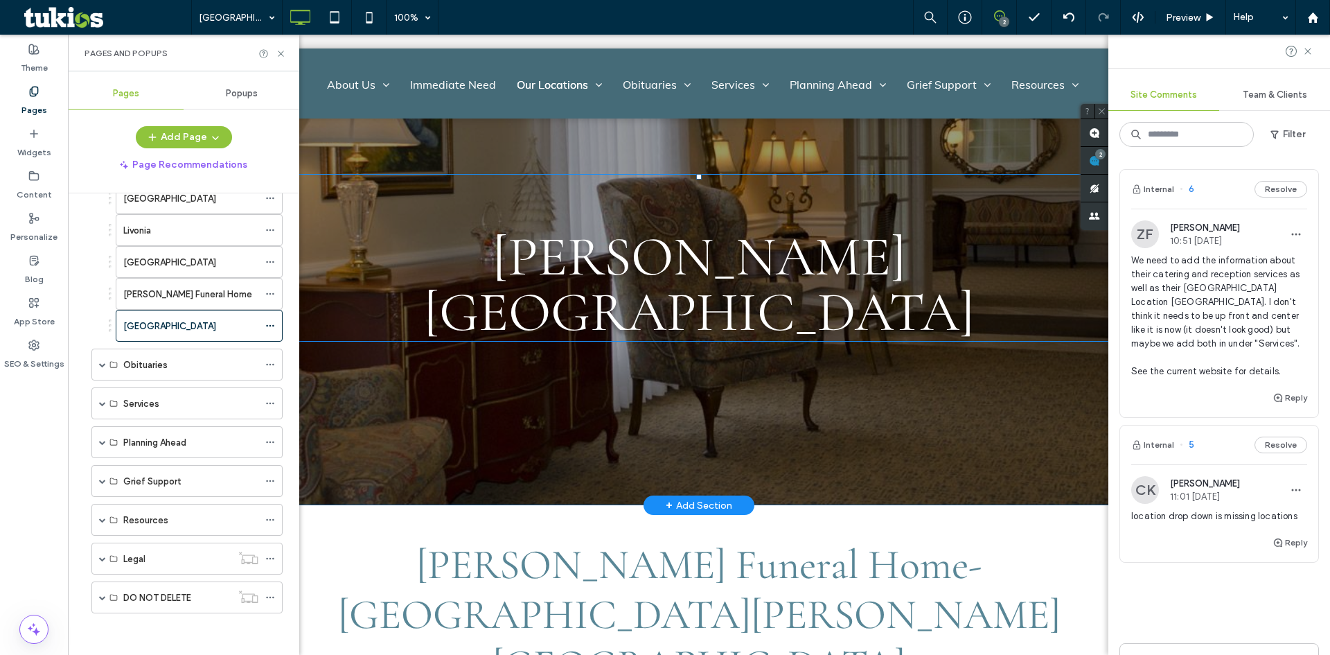
click at [727, 252] on span "[PERSON_NAME][GEOGRAPHIC_DATA]" at bounding box center [699, 284] width 551 height 123
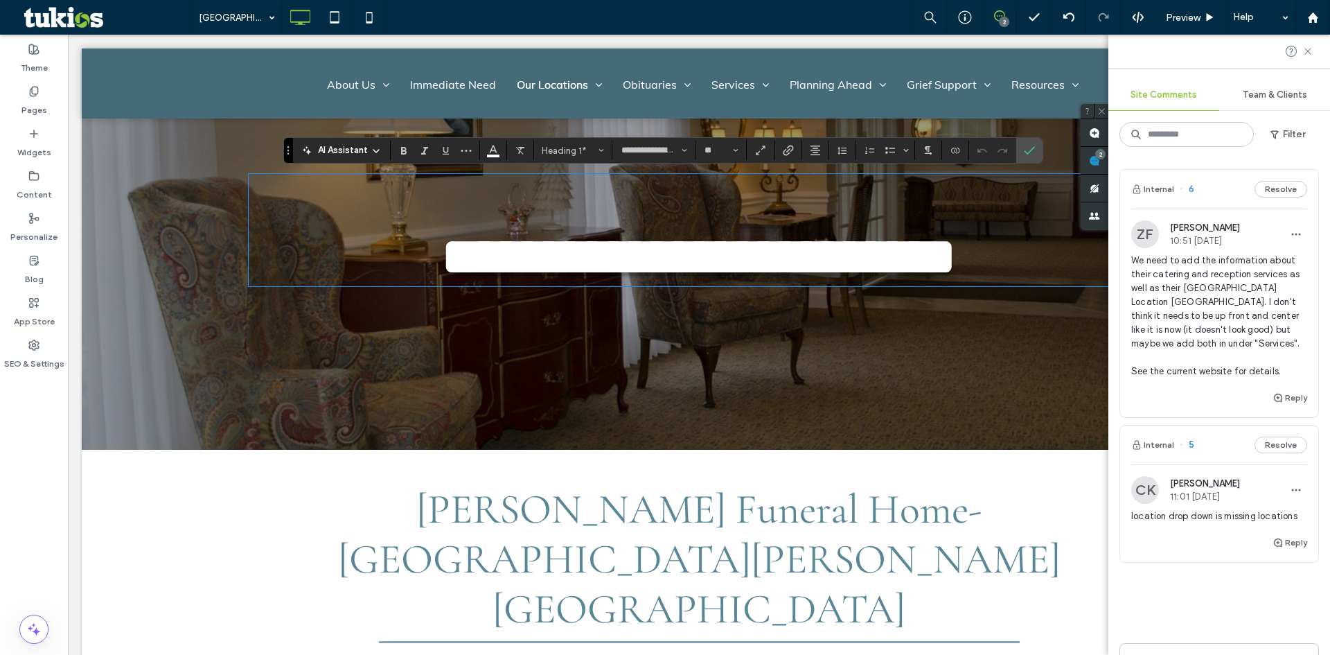
click at [729, 263] on span "**********" at bounding box center [699, 256] width 517 height 55
click at [730, 263] on span "**********" at bounding box center [699, 256] width 517 height 55
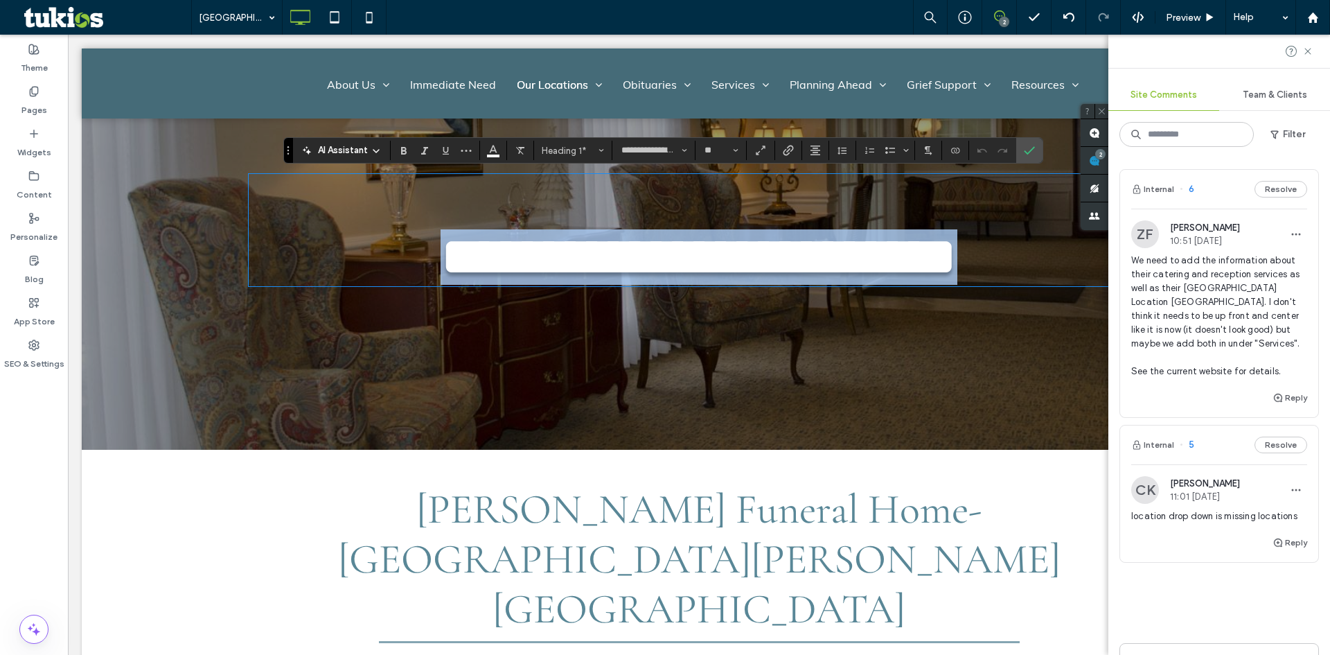
click at [730, 263] on span "**********" at bounding box center [699, 256] width 517 height 55
type input "****"
type input "**"
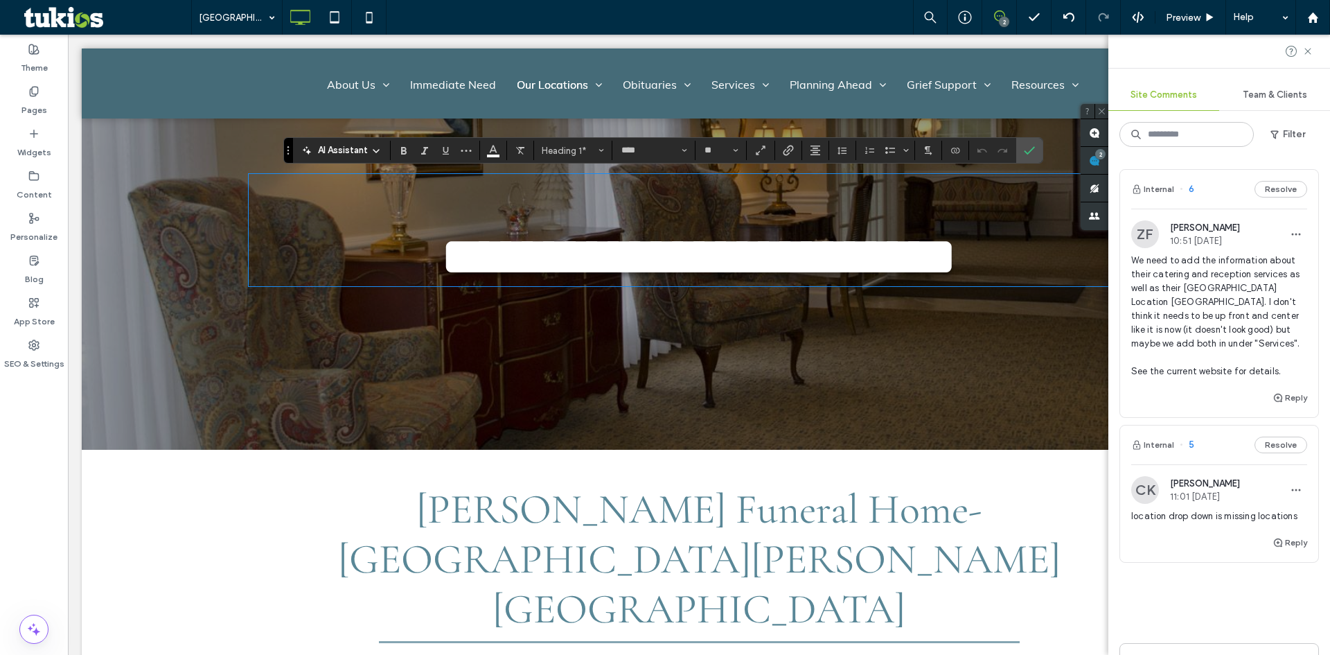
scroll to position [0, 0]
click at [737, 526] on span "[PERSON_NAME] Funeral Home - [GEOGRAPHIC_DATA][PERSON_NAME][GEOGRAPHIC_DATA]" at bounding box center [699, 559] width 723 height 150
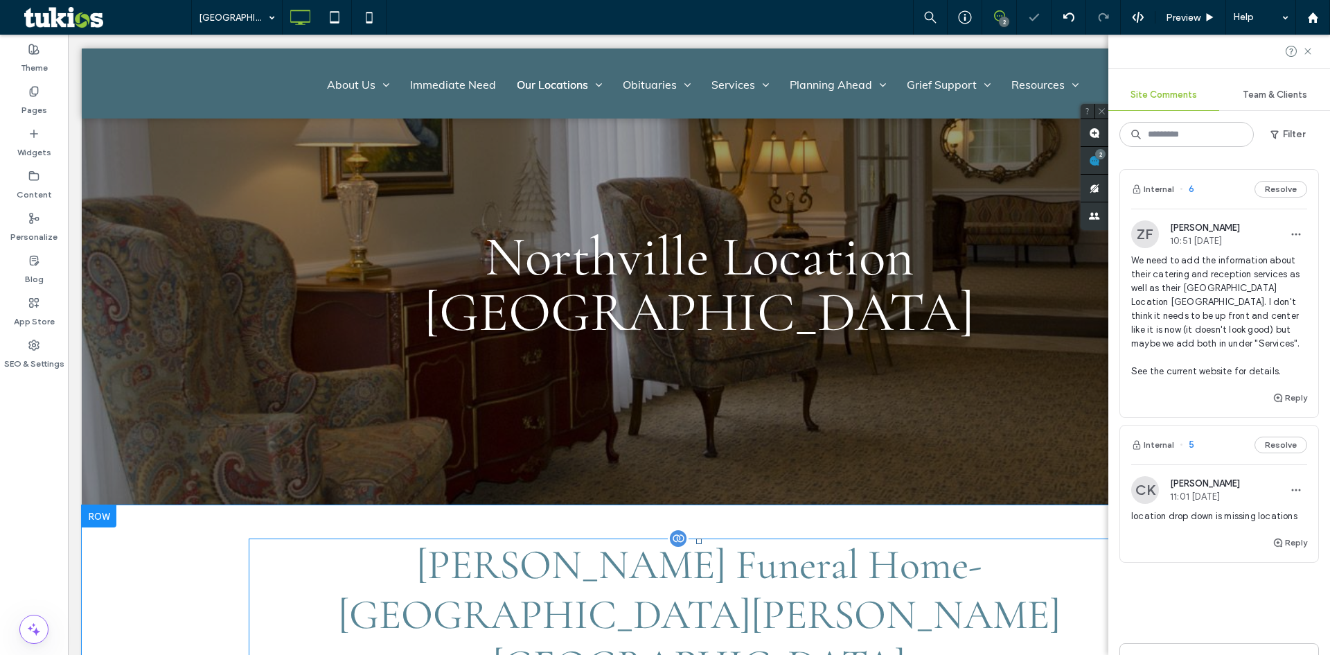
click at [737, 540] on span "[PERSON_NAME] Funeral Home - [GEOGRAPHIC_DATA][PERSON_NAME][GEOGRAPHIC_DATA]" at bounding box center [699, 615] width 723 height 150
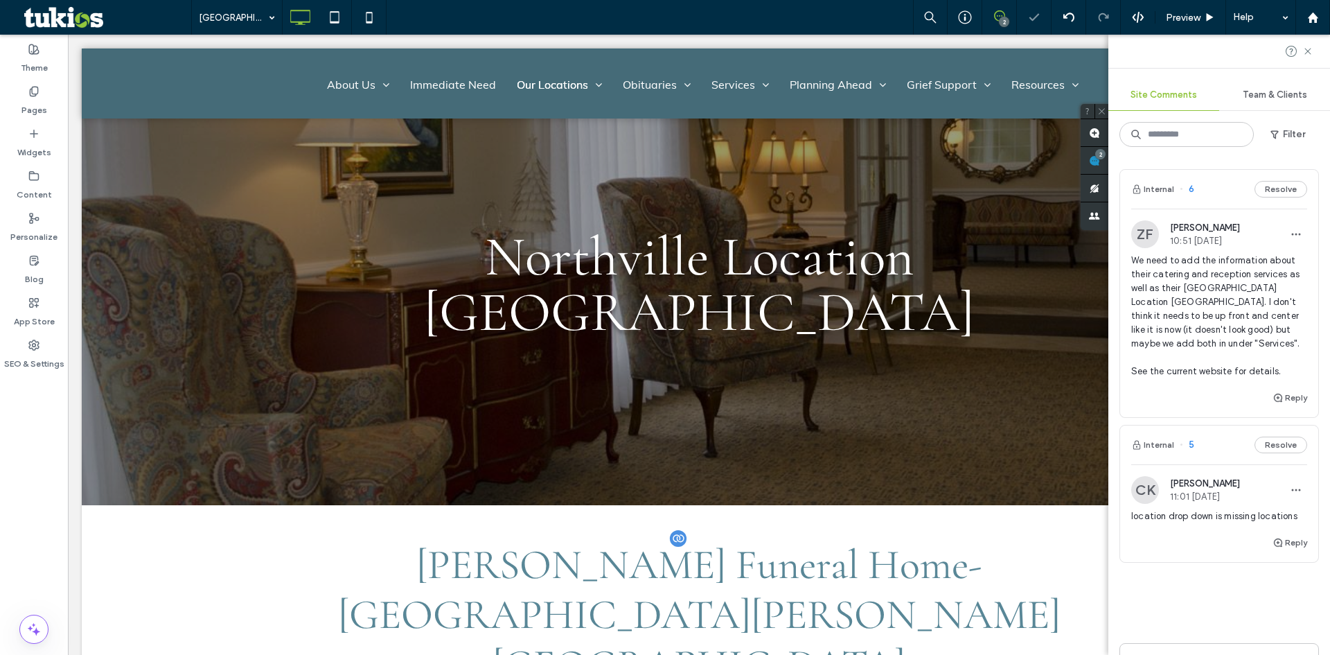
type input "**********"
type input "**"
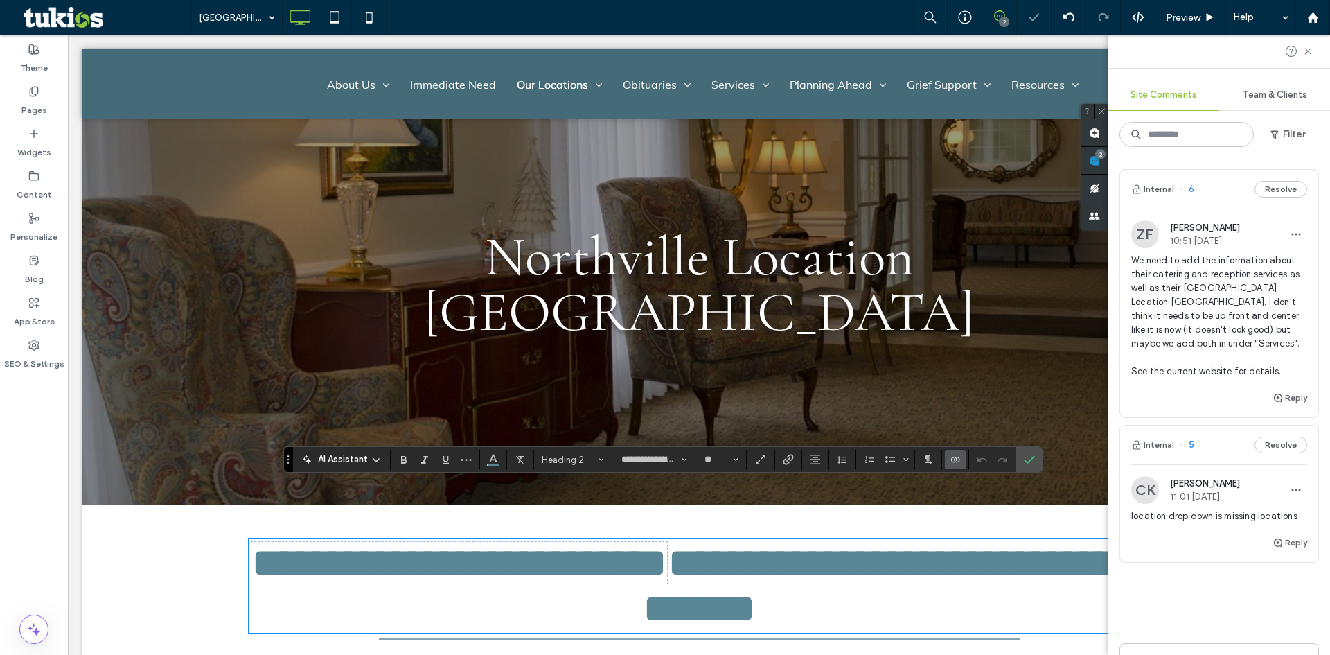
click at [737, 541] on span "**********" at bounding box center [707, 585] width 913 height 88
drag, startPoint x: 802, startPoint y: 558, endPoint x: 937, endPoint y: 502, distance: 146.3
click at [935, 540] on h2 "**********" at bounding box center [699, 585] width 901 height 91
click at [938, 541] on span "**********" at bounding box center [707, 585] width 913 height 88
drag, startPoint x: 938, startPoint y: 501, endPoint x: 830, endPoint y: 511, distance: 107.8
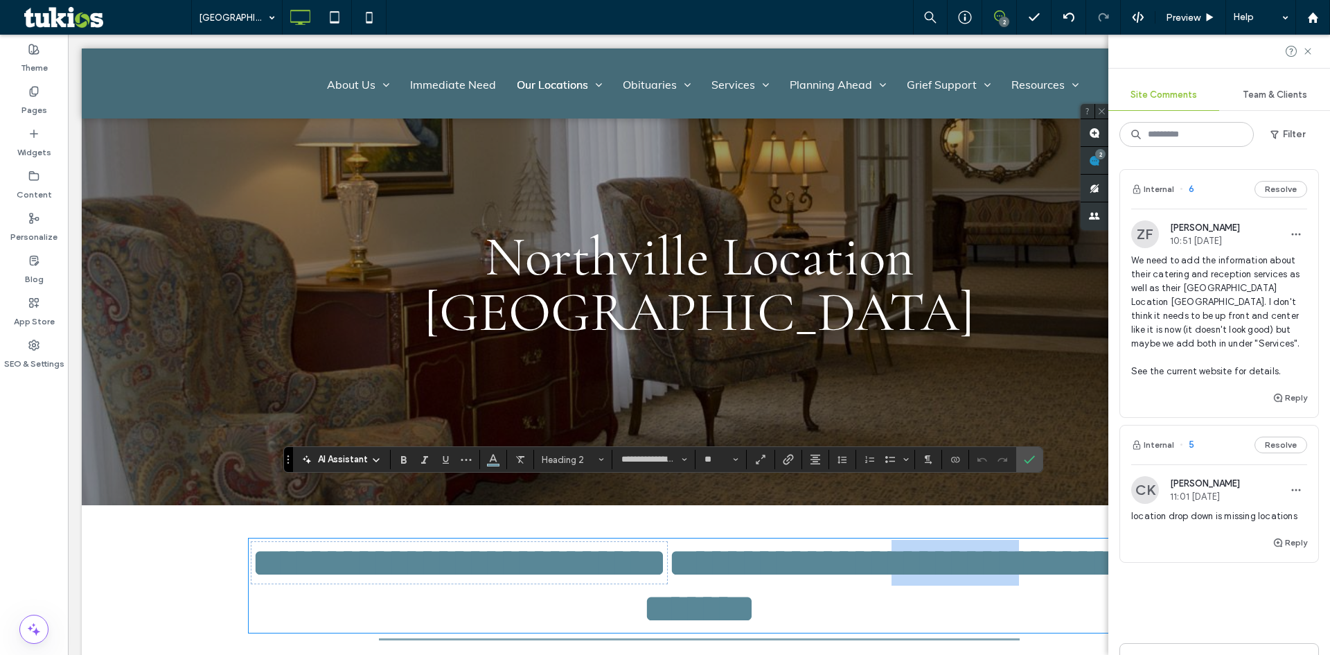
click at [1016, 541] on span "**********" at bounding box center [707, 585] width 913 height 88
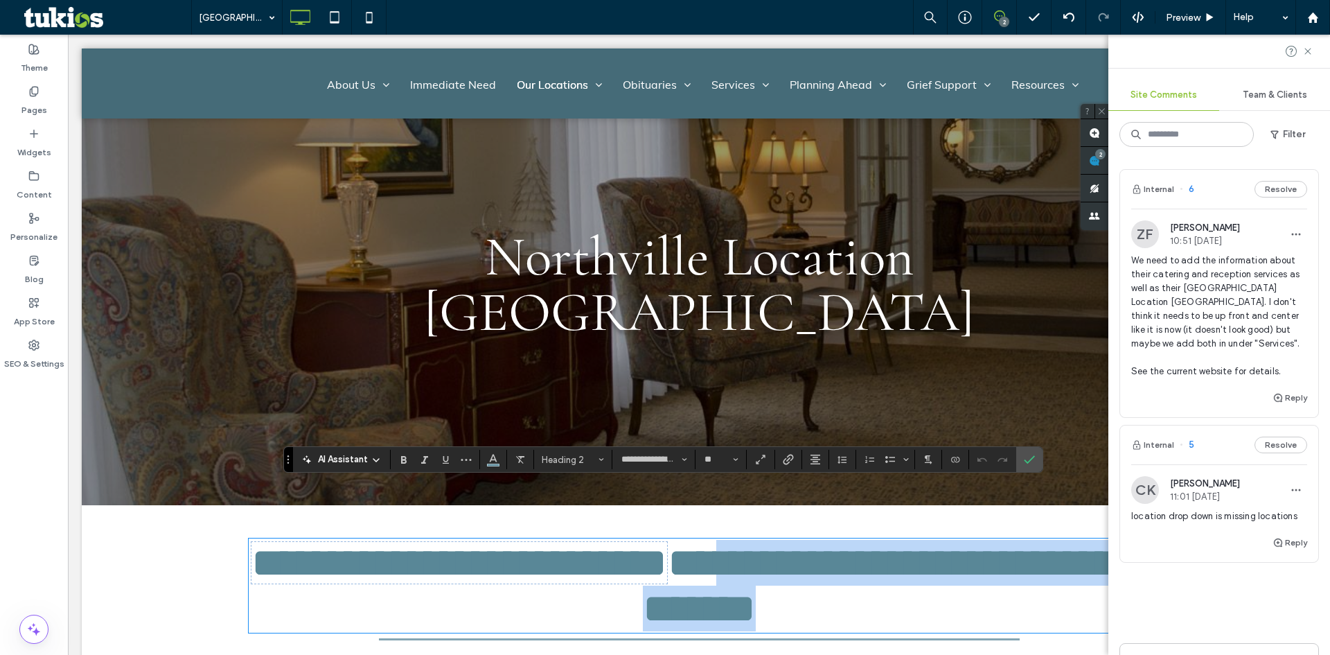
drag, startPoint x: 756, startPoint y: 509, endPoint x: 858, endPoint y: 570, distance: 118.4
click at [858, 570] on h2 "**********" at bounding box center [699, 585] width 901 height 91
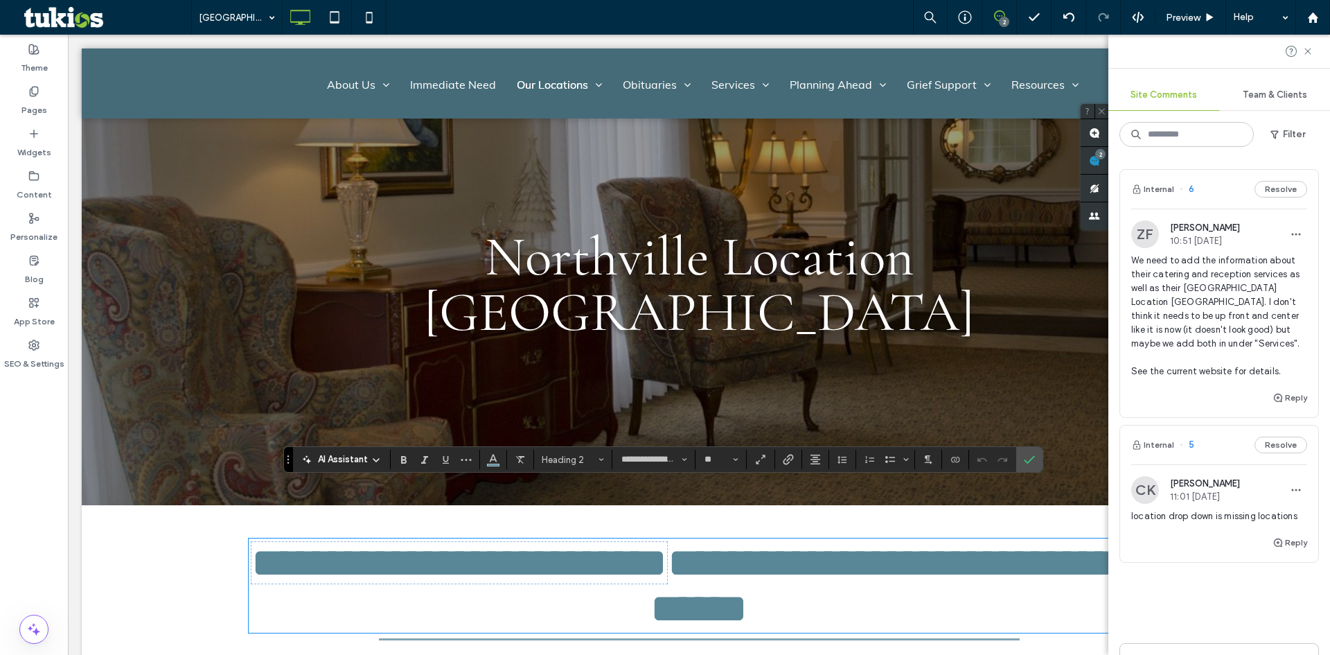
type input "****"
type input "**"
type input "**********"
type input "**"
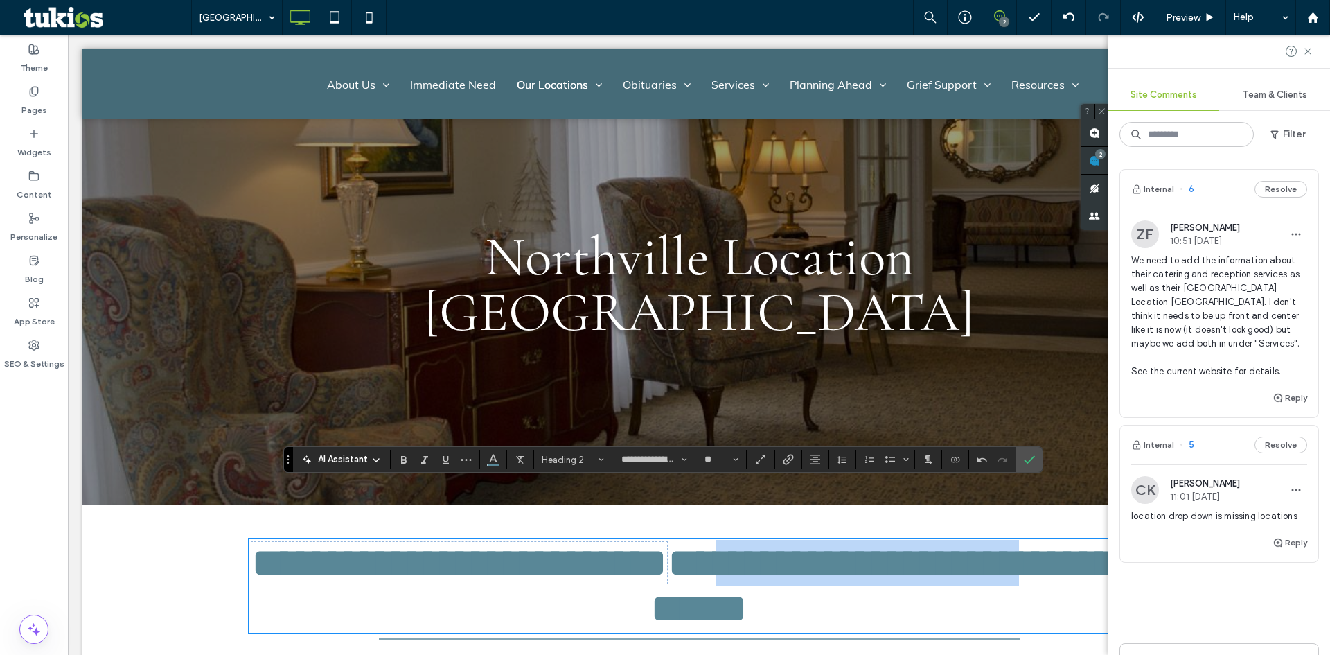
drag, startPoint x: 768, startPoint y: 509, endPoint x: 1085, endPoint y: 519, distance: 316.8
click at [1085, 541] on span "**********" at bounding box center [707, 585] width 913 height 88
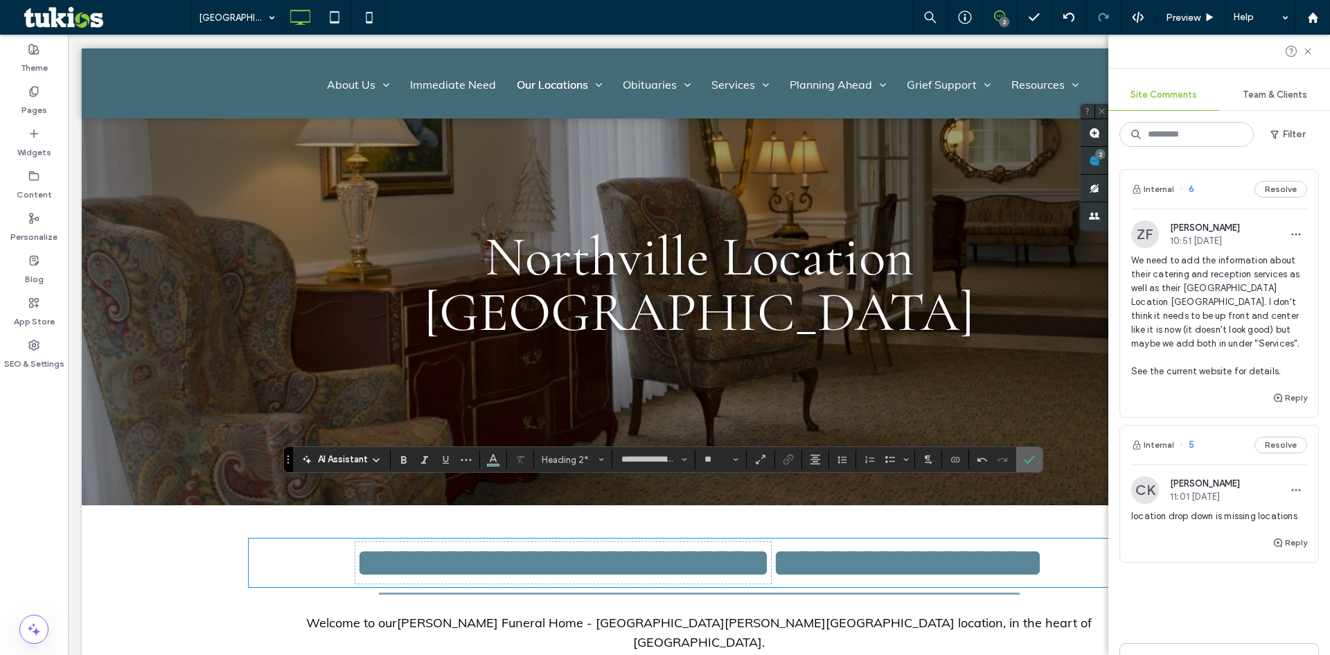
drag, startPoint x: 1034, startPoint y: 457, endPoint x: 964, endPoint y: 422, distance: 78.1
click at [1034, 457] on use "Confirm" at bounding box center [1029, 459] width 11 height 8
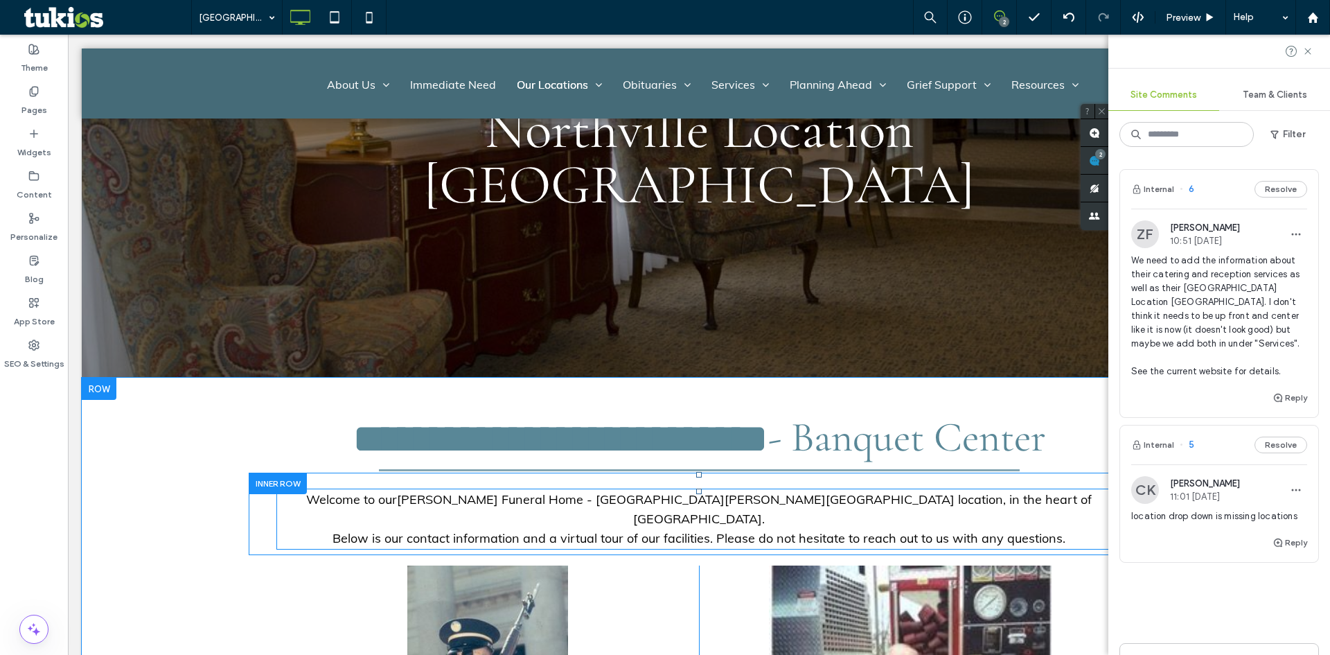
scroll to position [139, 0]
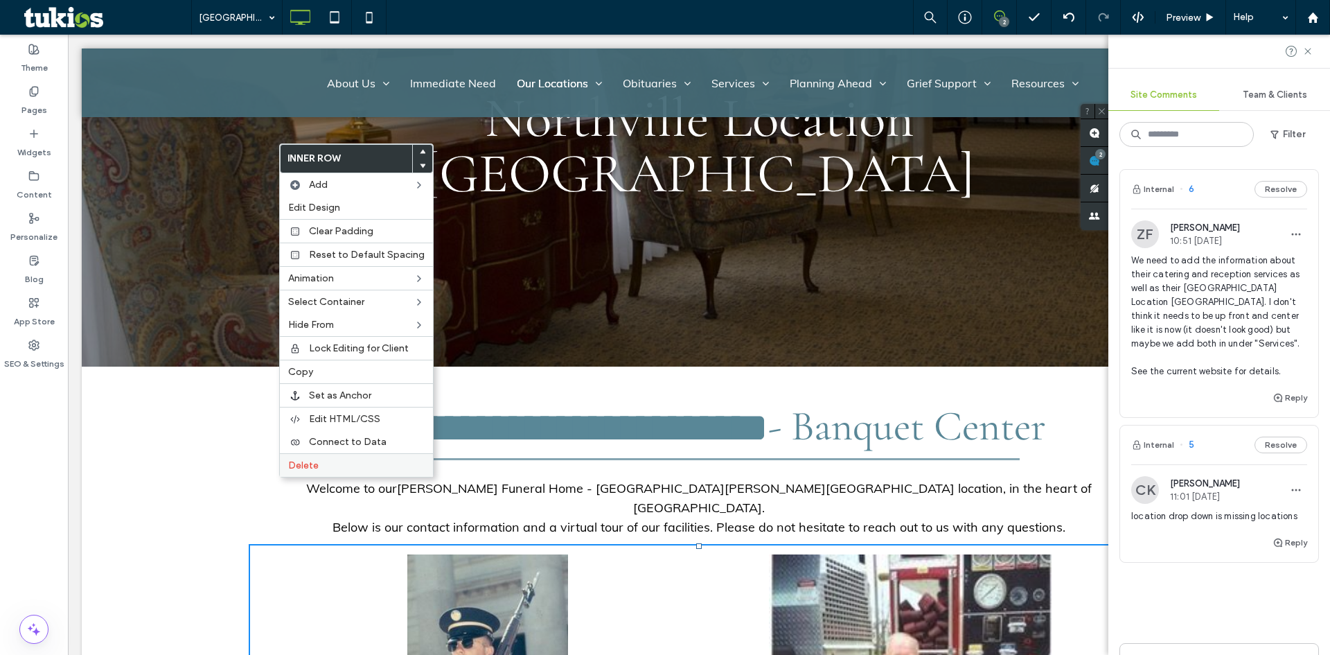
click at [329, 460] on label "Delete" at bounding box center [356, 465] width 137 height 12
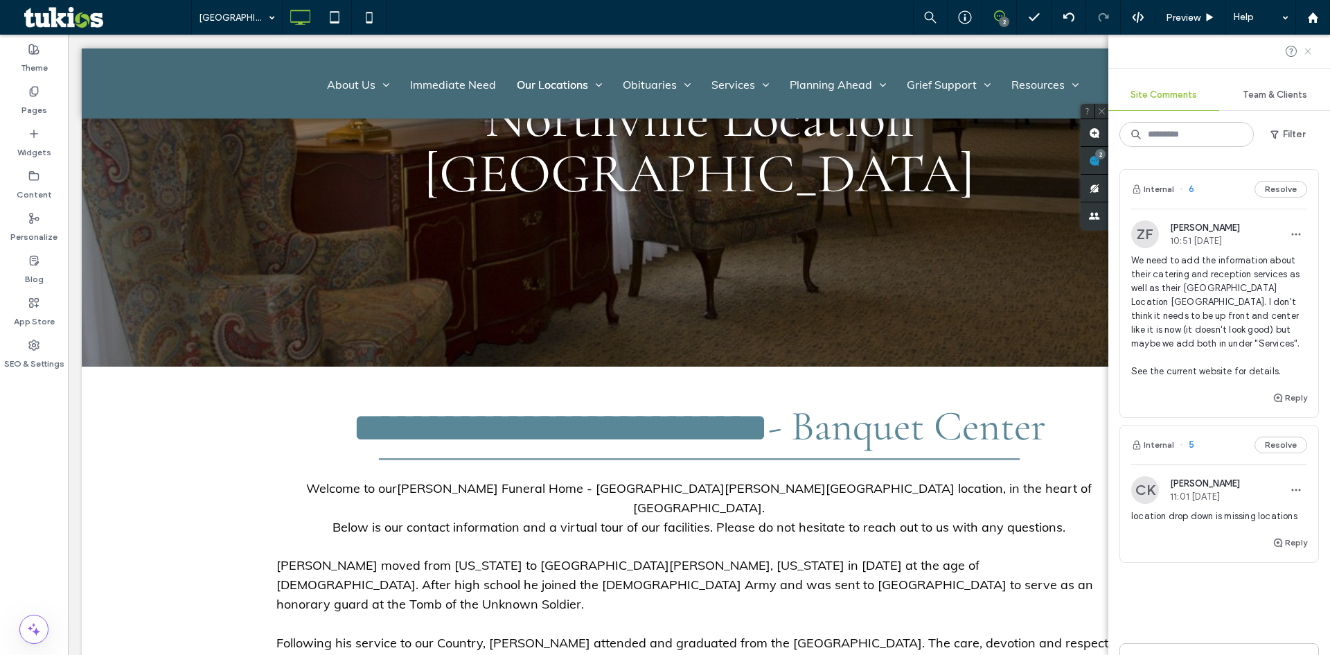
click at [1308, 51] on use at bounding box center [1308, 51] width 6 height 6
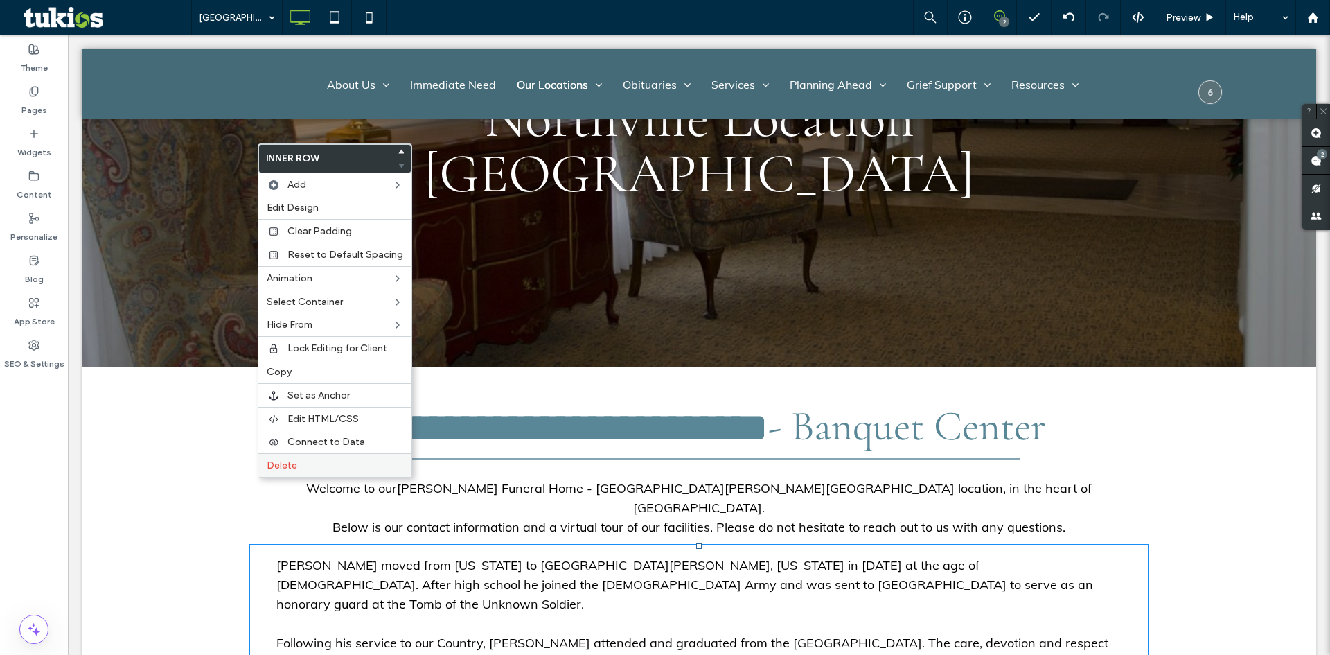
click at [310, 473] on div "Delete" at bounding box center [334, 465] width 153 height 24
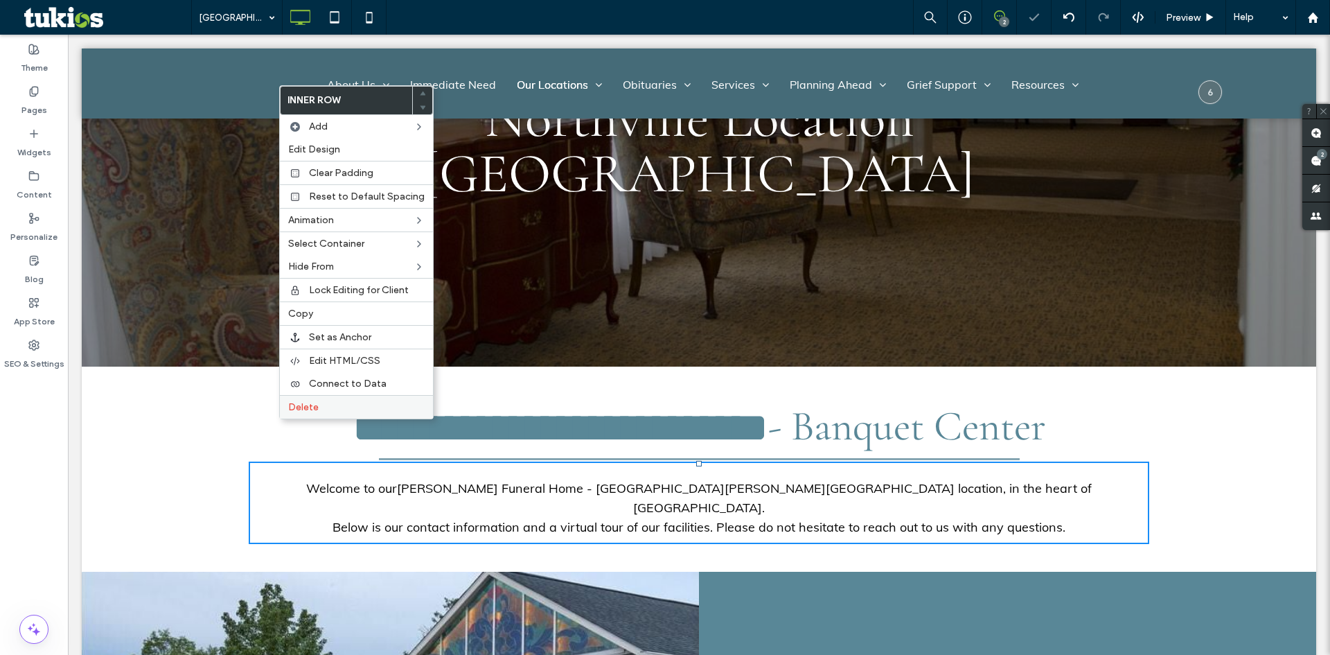
click at [332, 412] on label "Delete" at bounding box center [356, 407] width 137 height 12
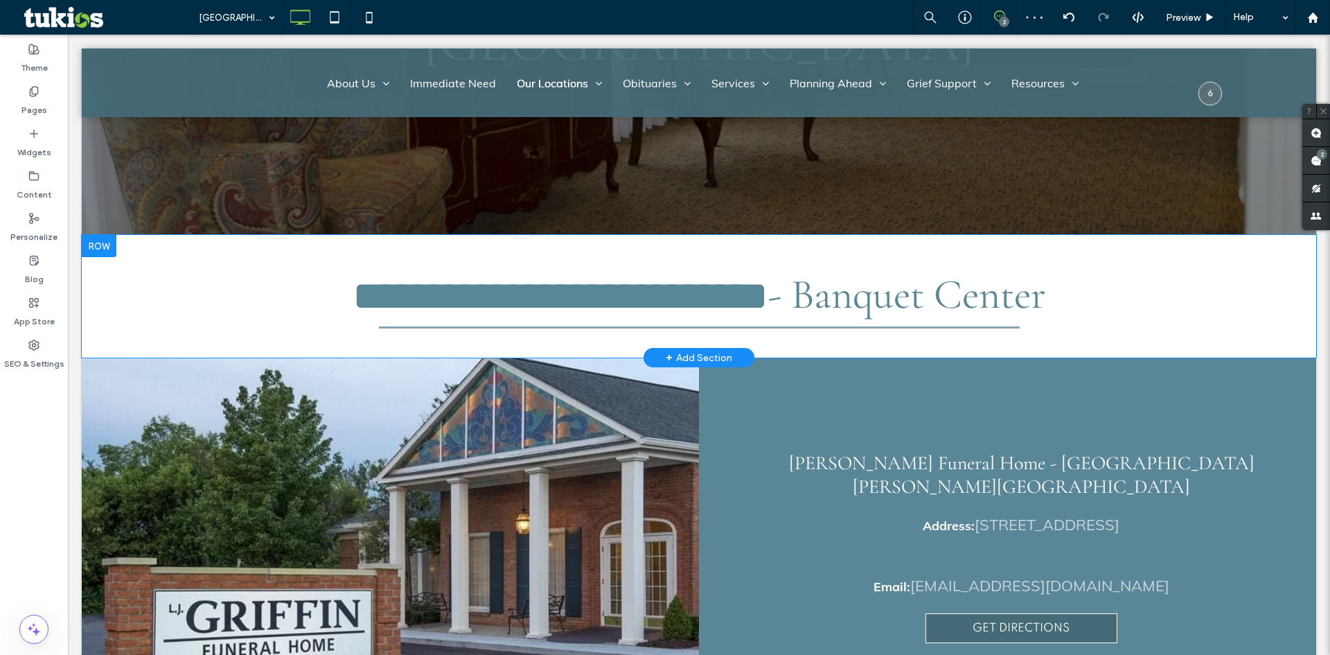
scroll to position [69, 0]
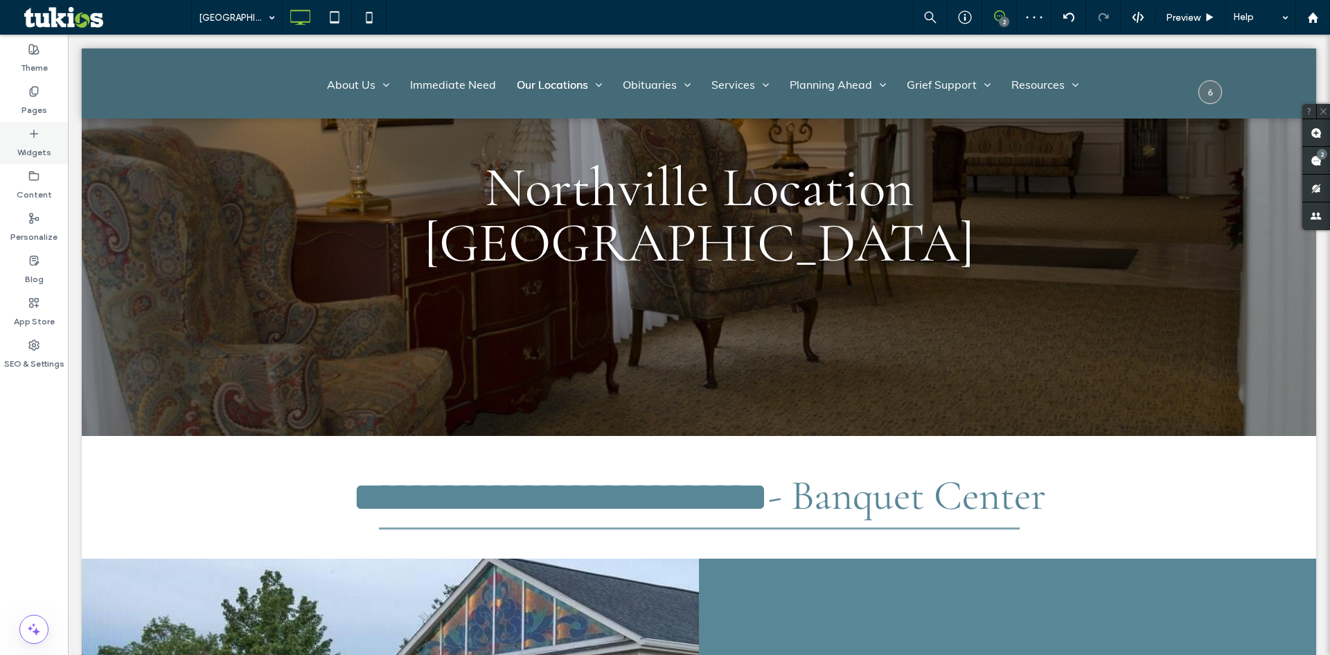
click at [33, 163] on div "Widgets" at bounding box center [34, 143] width 68 height 42
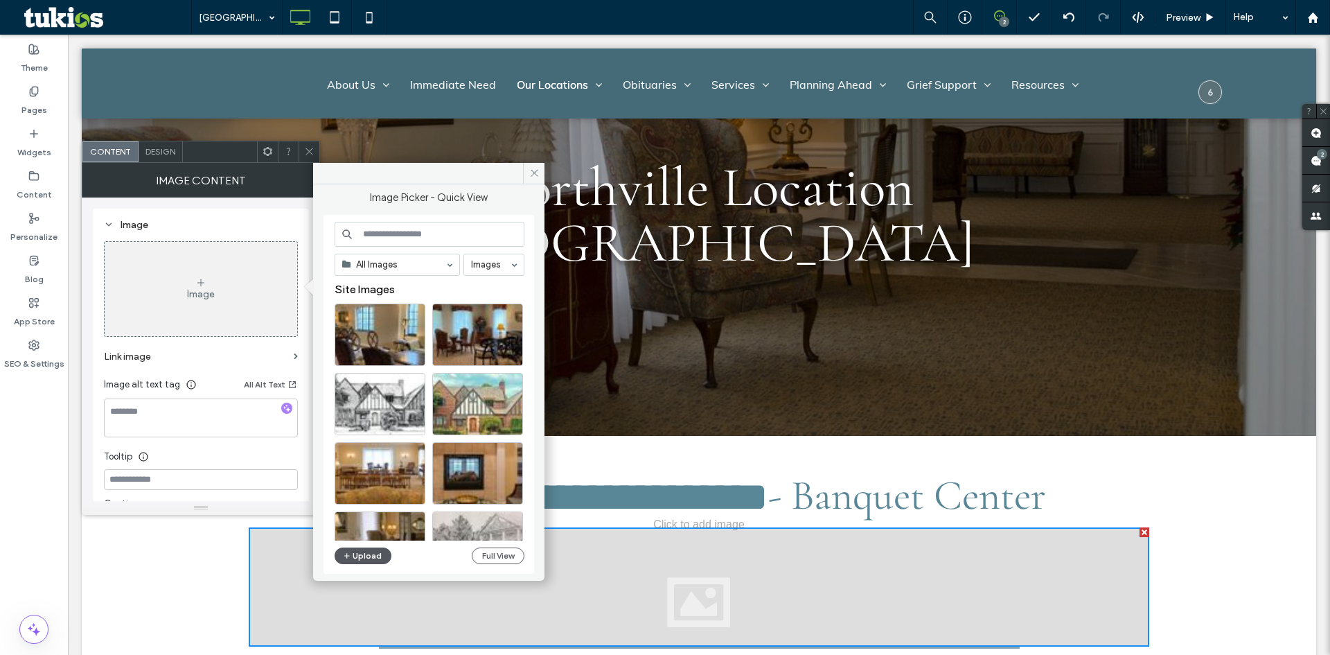
click at [371, 556] on button "Upload" at bounding box center [363, 555] width 57 height 17
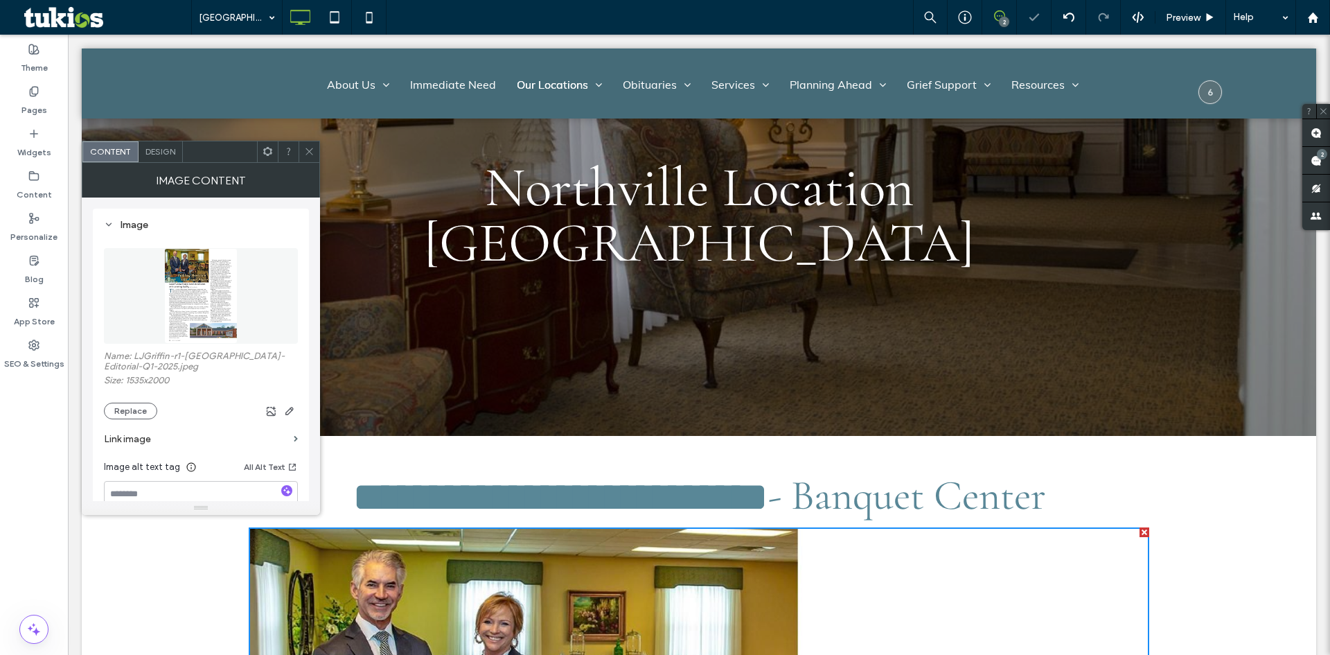
click at [319, 150] on div at bounding box center [309, 151] width 21 height 21
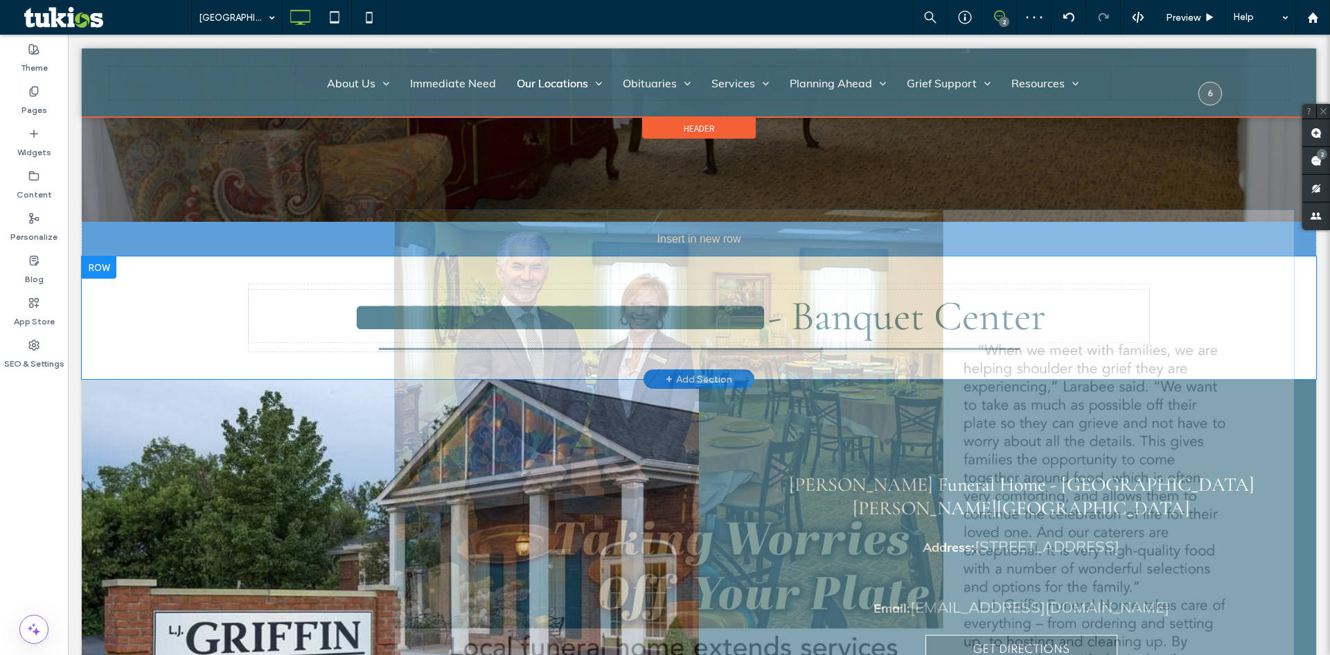
scroll to position [277, 0]
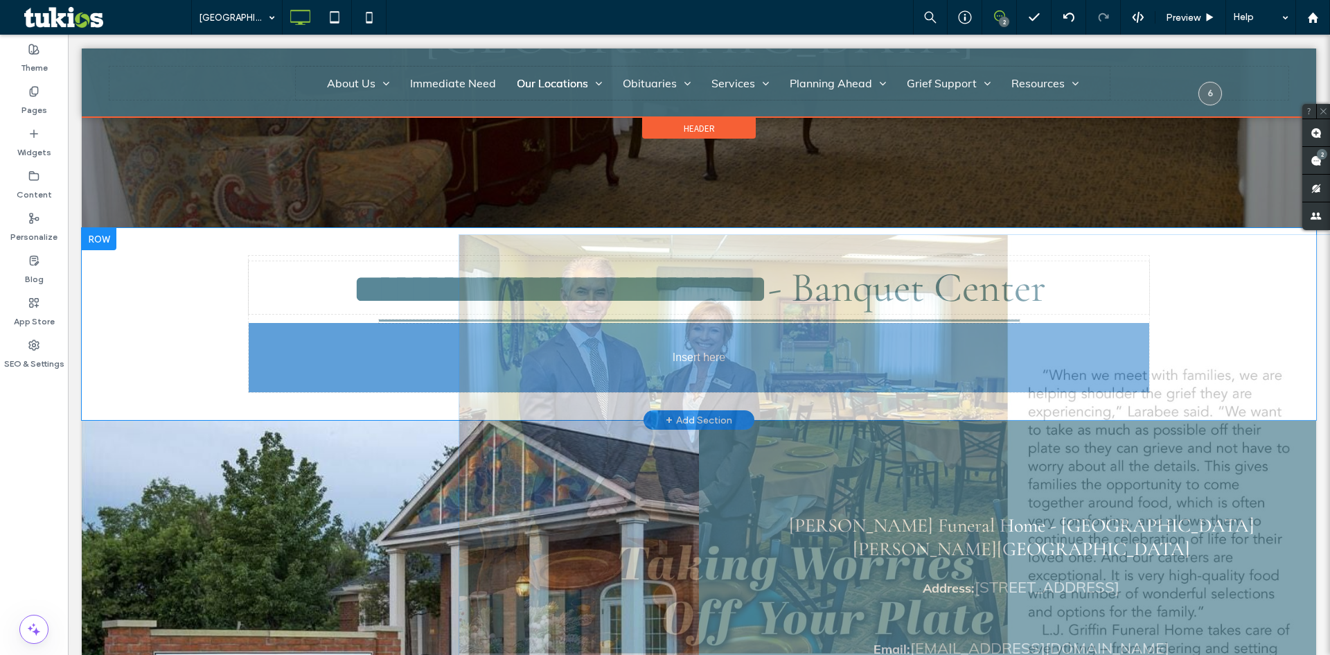
drag, startPoint x: 765, startPoint y: 351, endPoint x: 714, endPoint y: 335, distance: 53.0
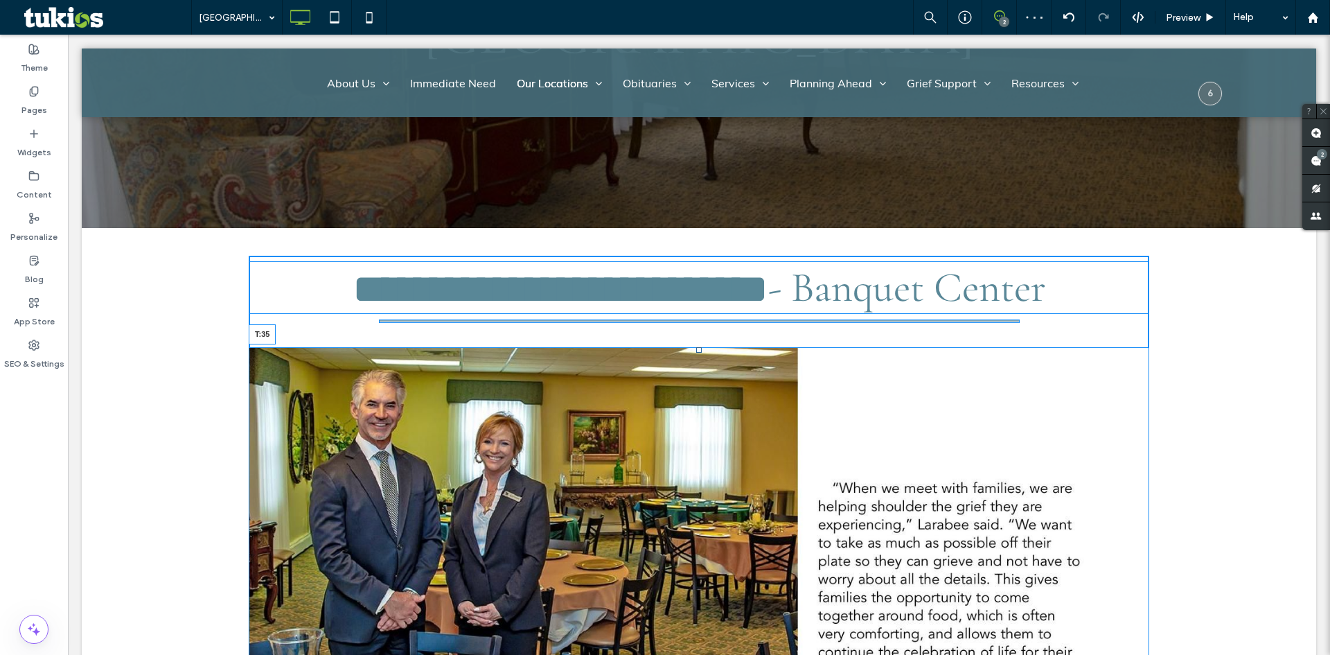
drag, startPoint x: 694, startPoint y: 272, endPoint x: 933, endPoint y: 342, distance: 249.1
click at [696, 347] on div at bounding box center [699, 350] width 6 height 6
drag, startPoint x: 696, startPoint y: 293, endPoint x: 735, endPoint y: 306, distance: 41.0
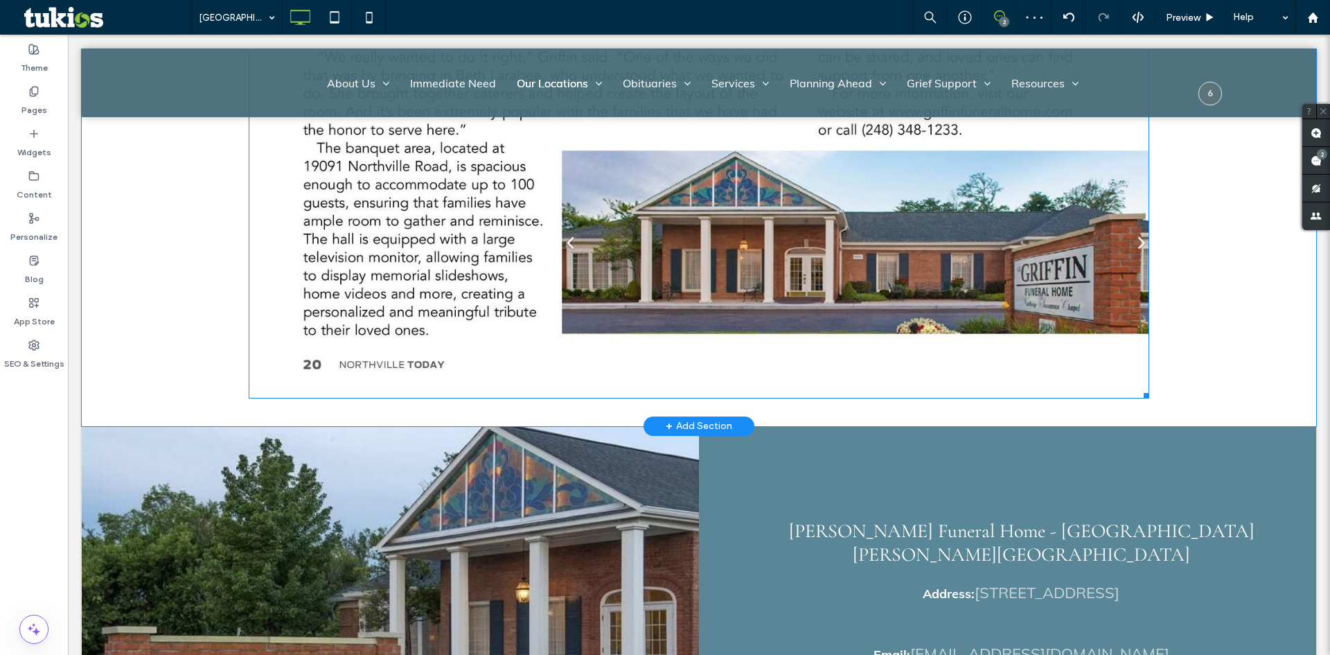
scroll to position [1386, 0]
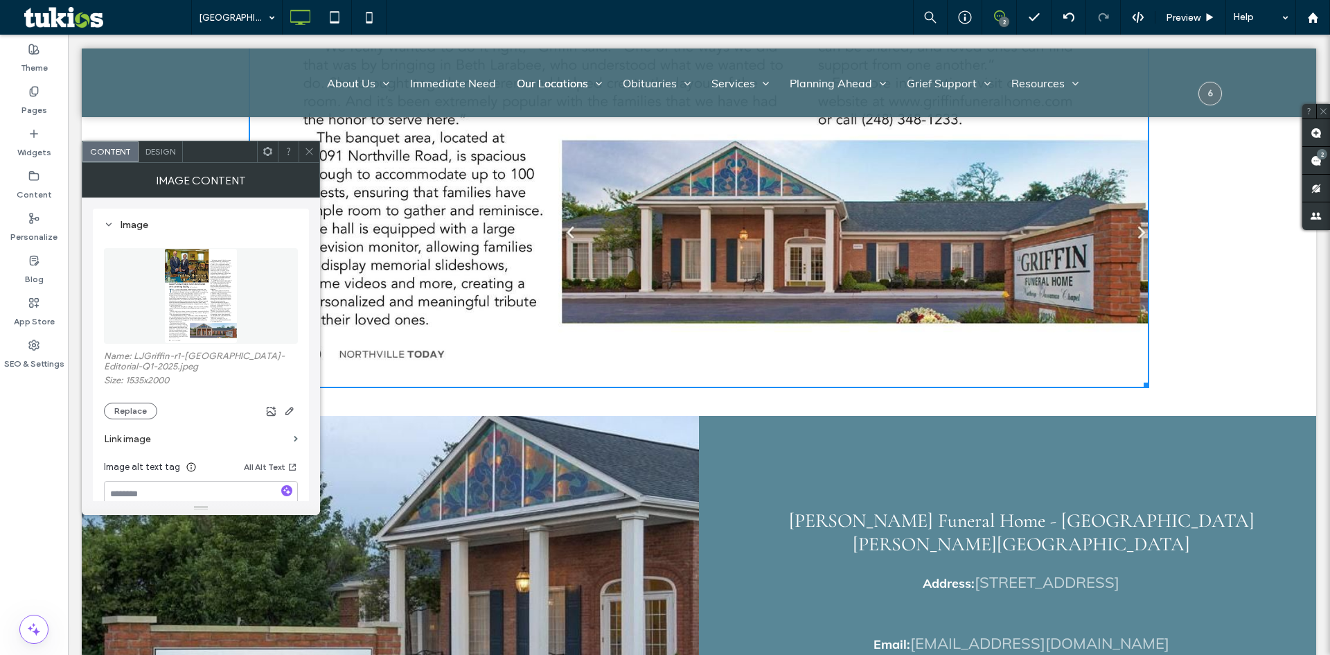
click at [168, 156] on span "Design" at bounding box center [161, 151] width 30 height 10
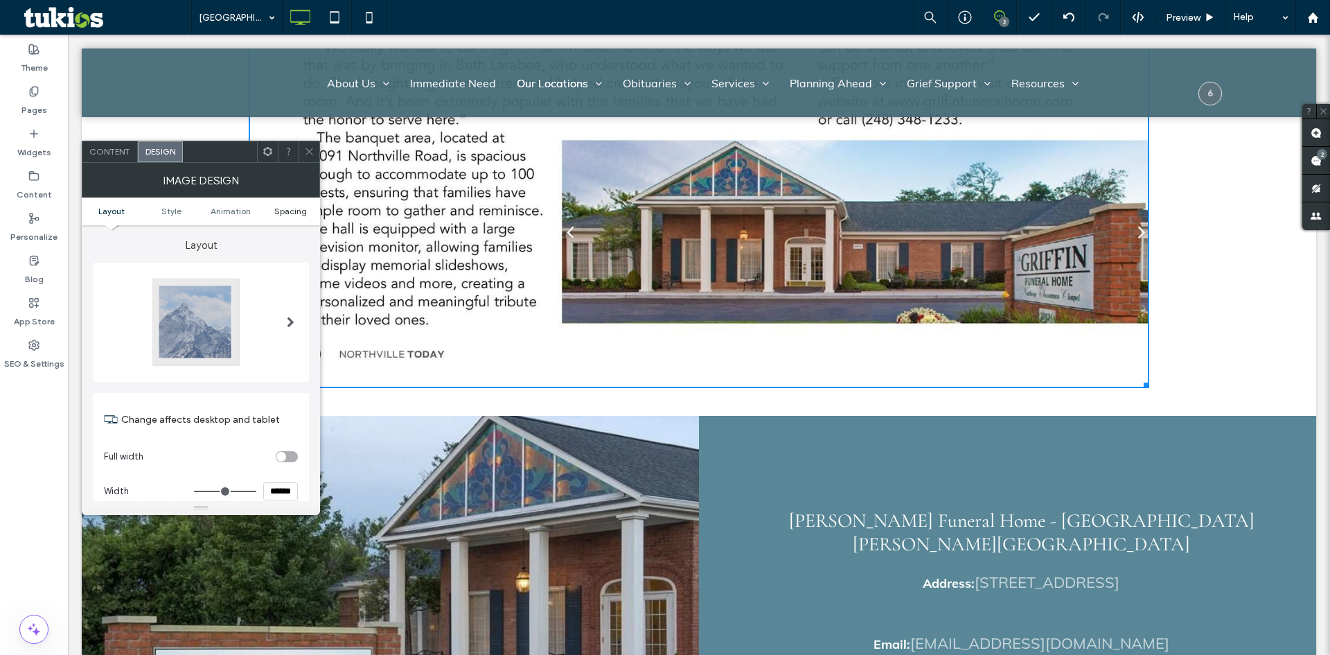
click at [280, 214] on span "Spacing" at bounding box center [290, 211] width 33 height 10
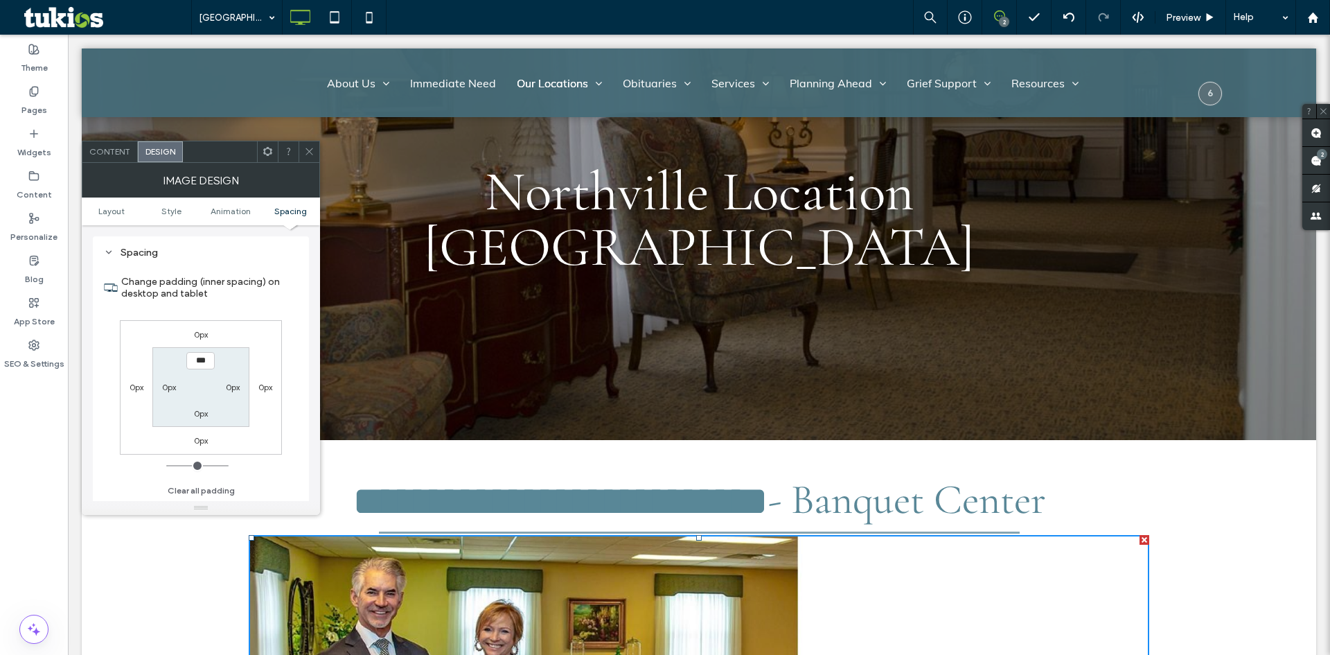
scroll to position [0, 0]
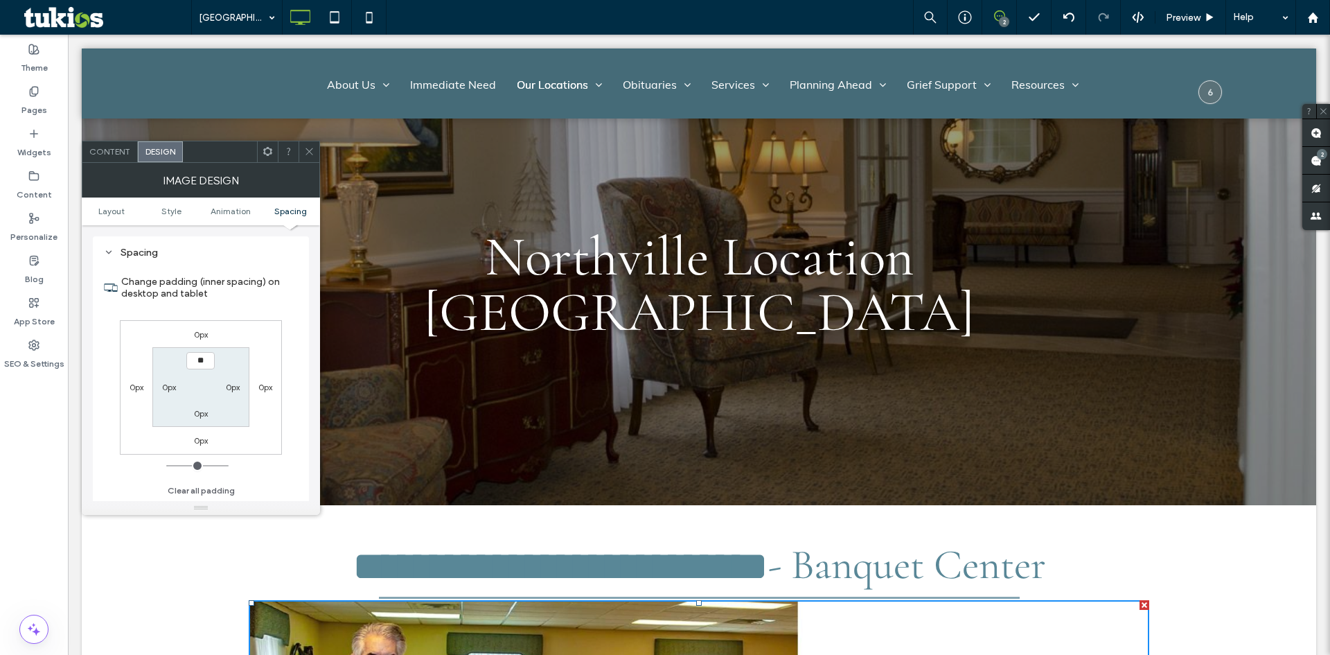
type input "****"
type input "**"
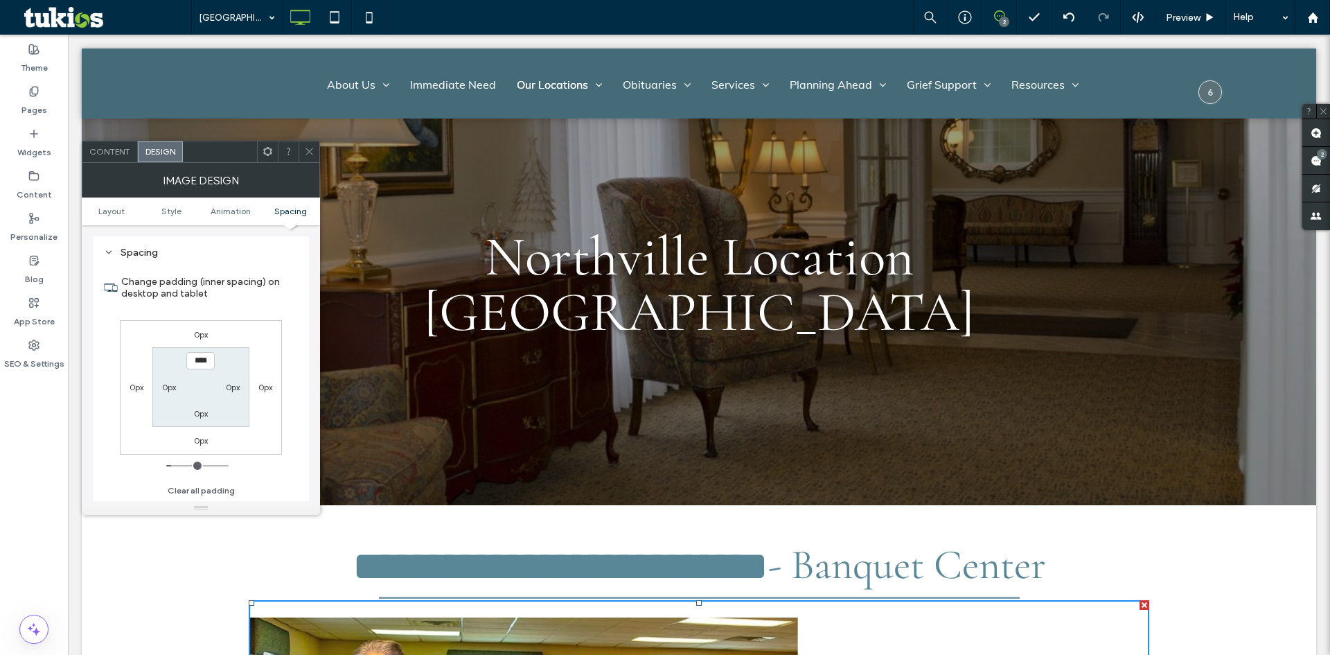
click at [307, 150] on icon at bounding box center [309, 151] width 10 height 10
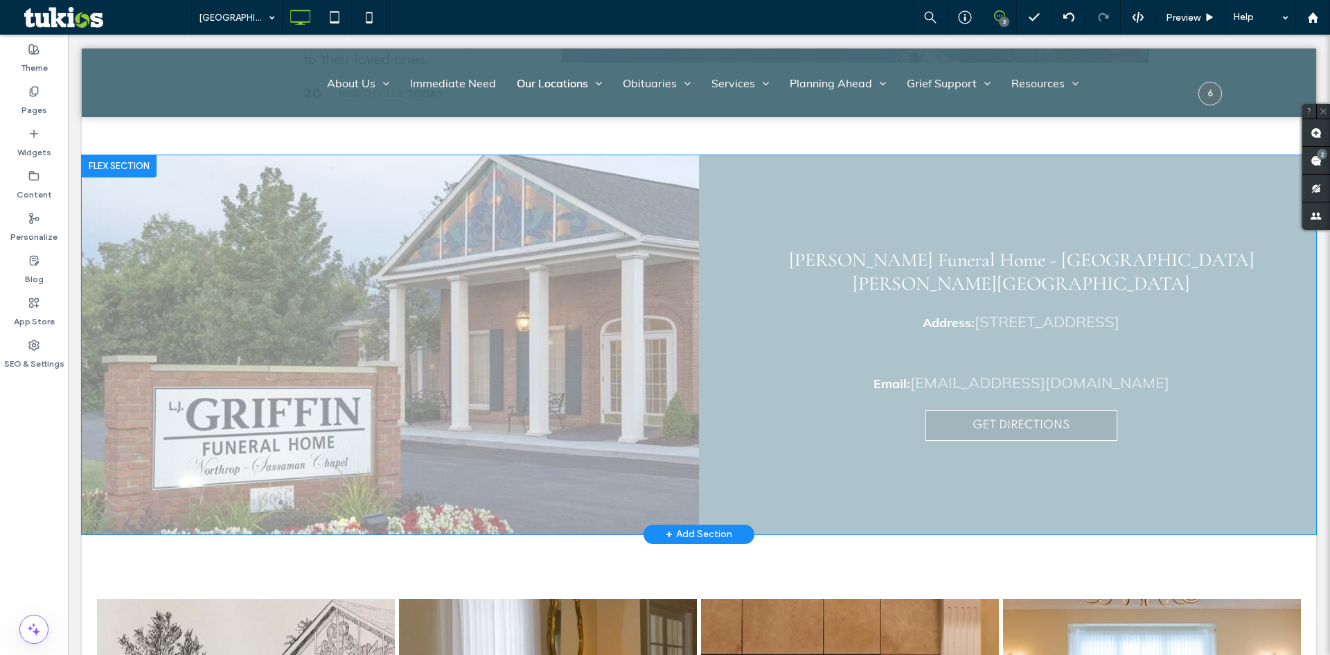
scroll to position [1663, 0]
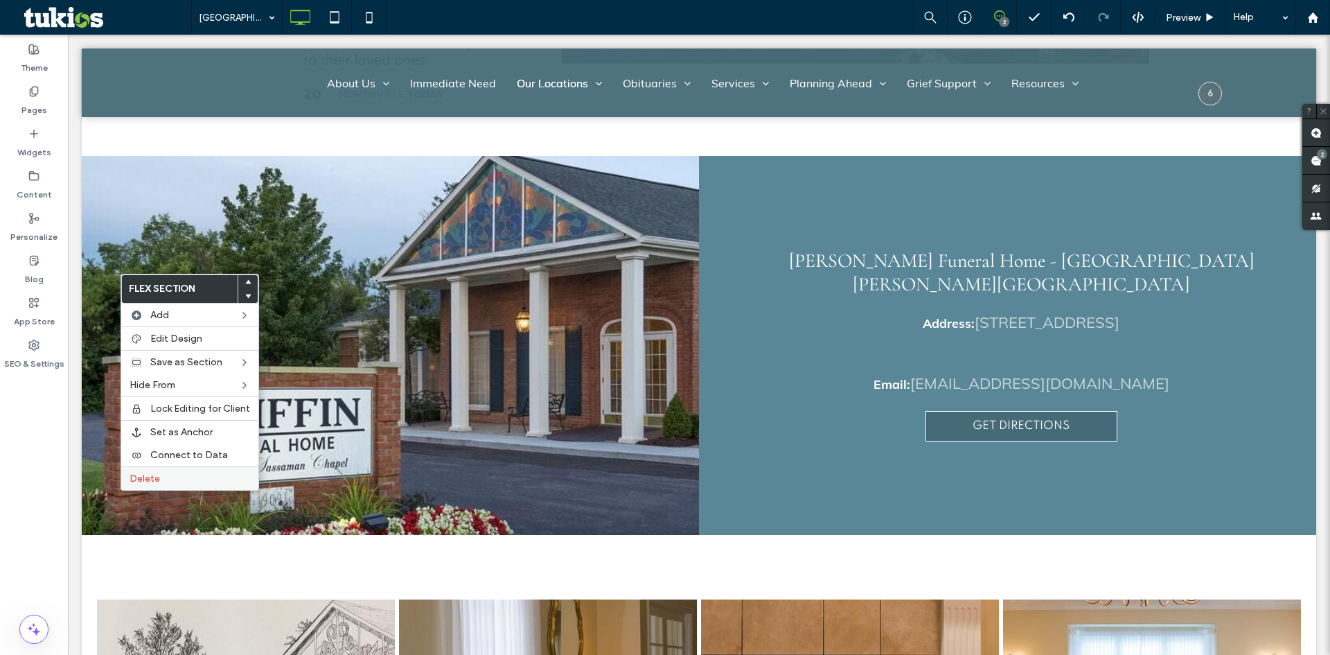
click at [188, 480] on label "Delete" at bounding box center [190, 479] width 121 height 12
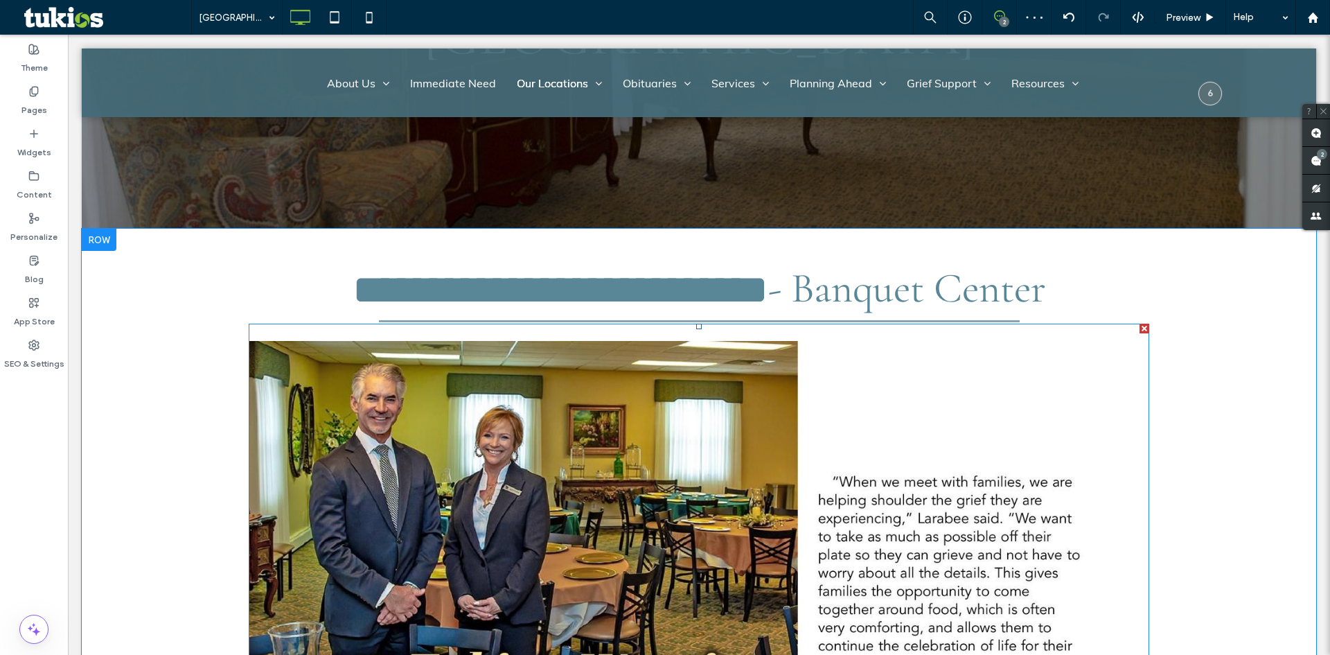
scroll to position [0, 0]
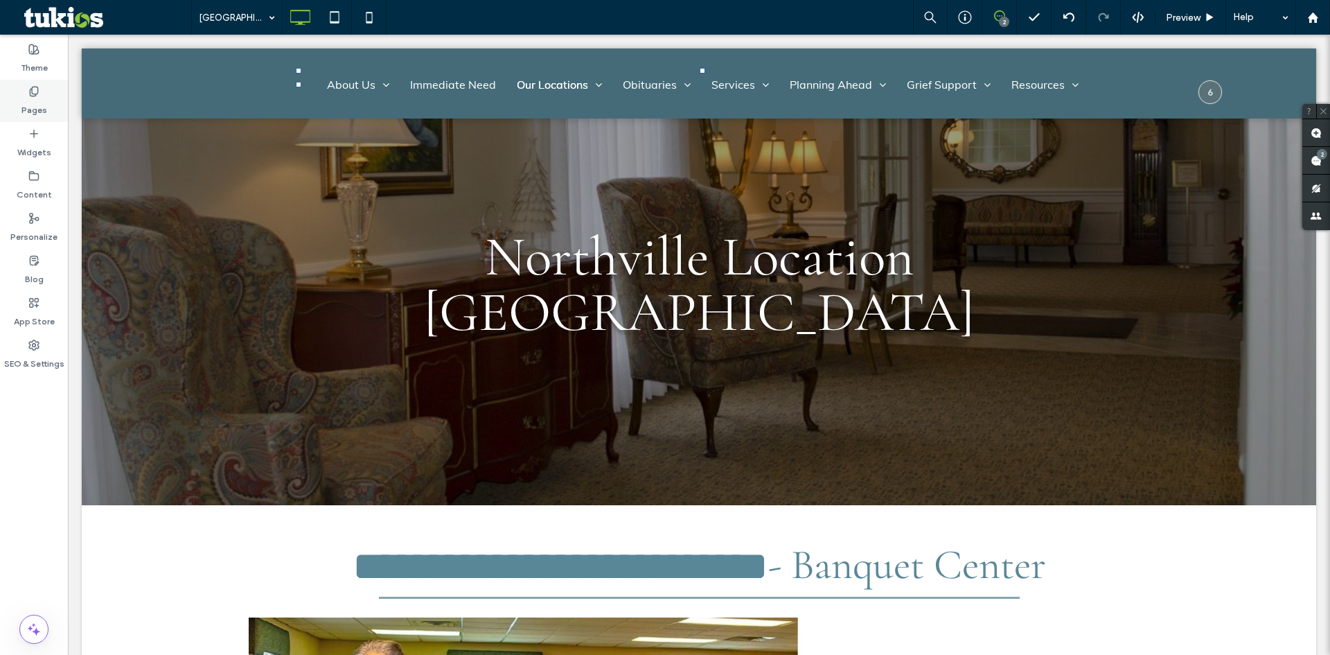
click at [0, 105] on div "Pages" at bounding box center [34, 101] width 68 height 42
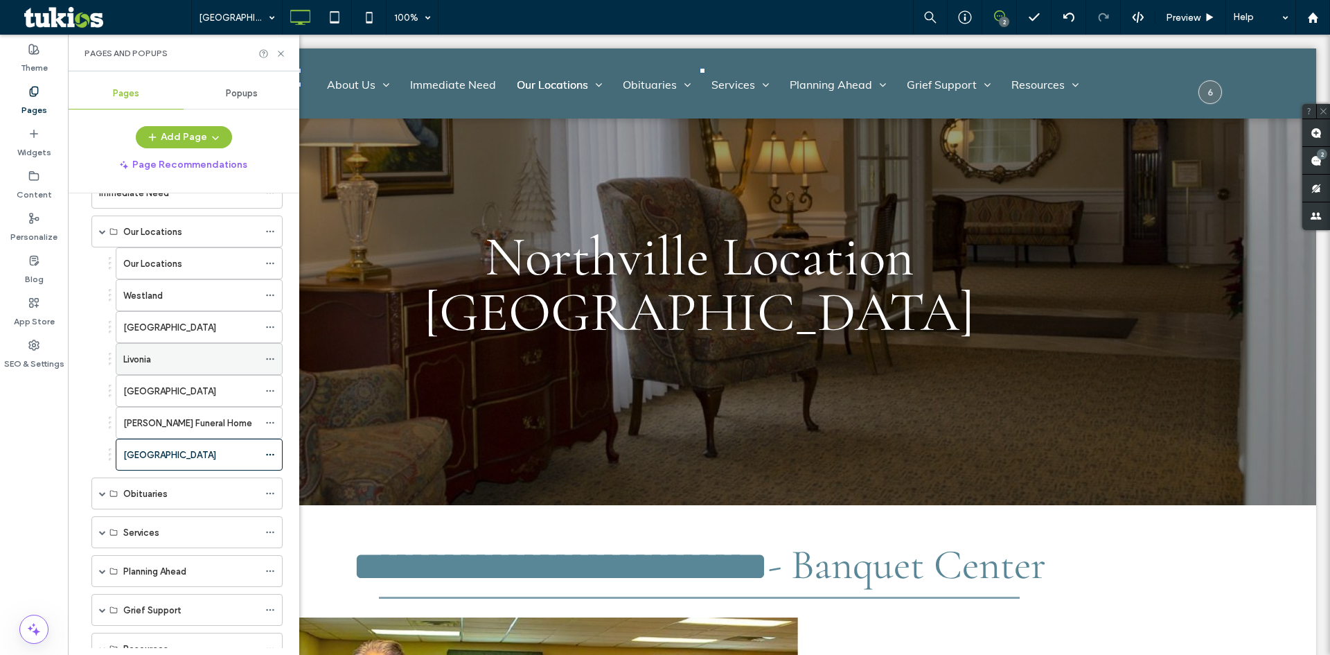
scroll to position [208, 0]
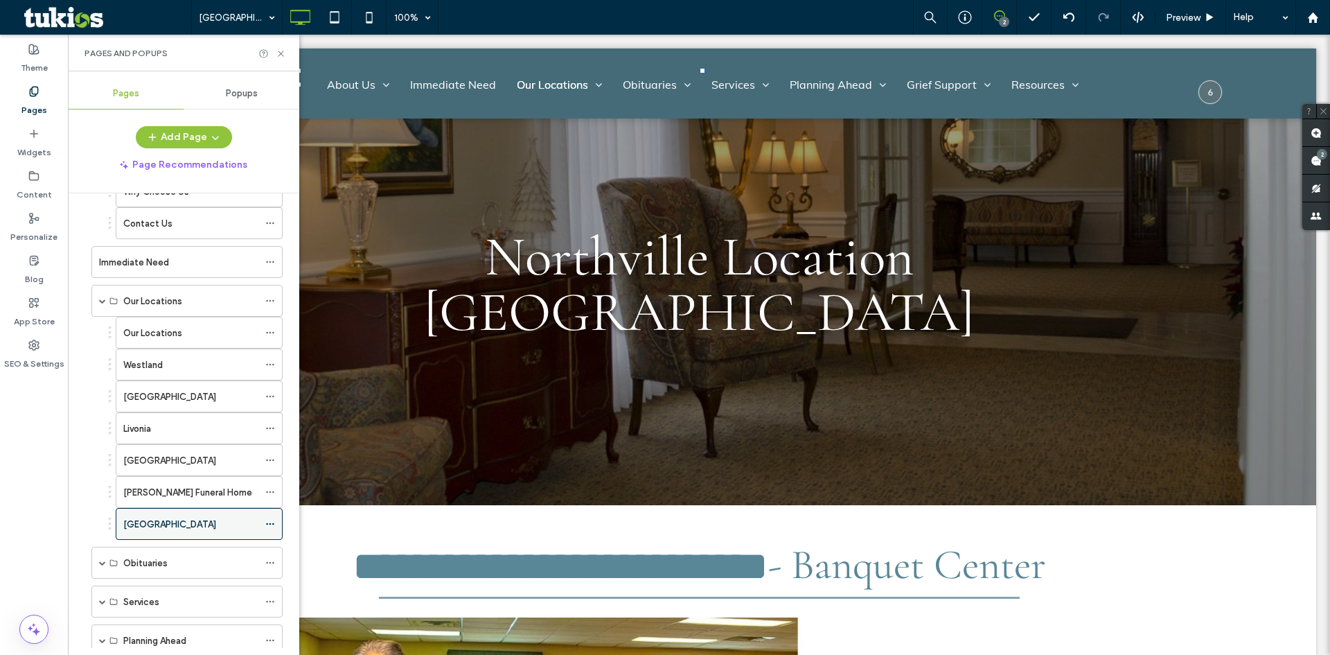
click at [271, 522] on icon at bounding box center [270, 524] width 10 height 10
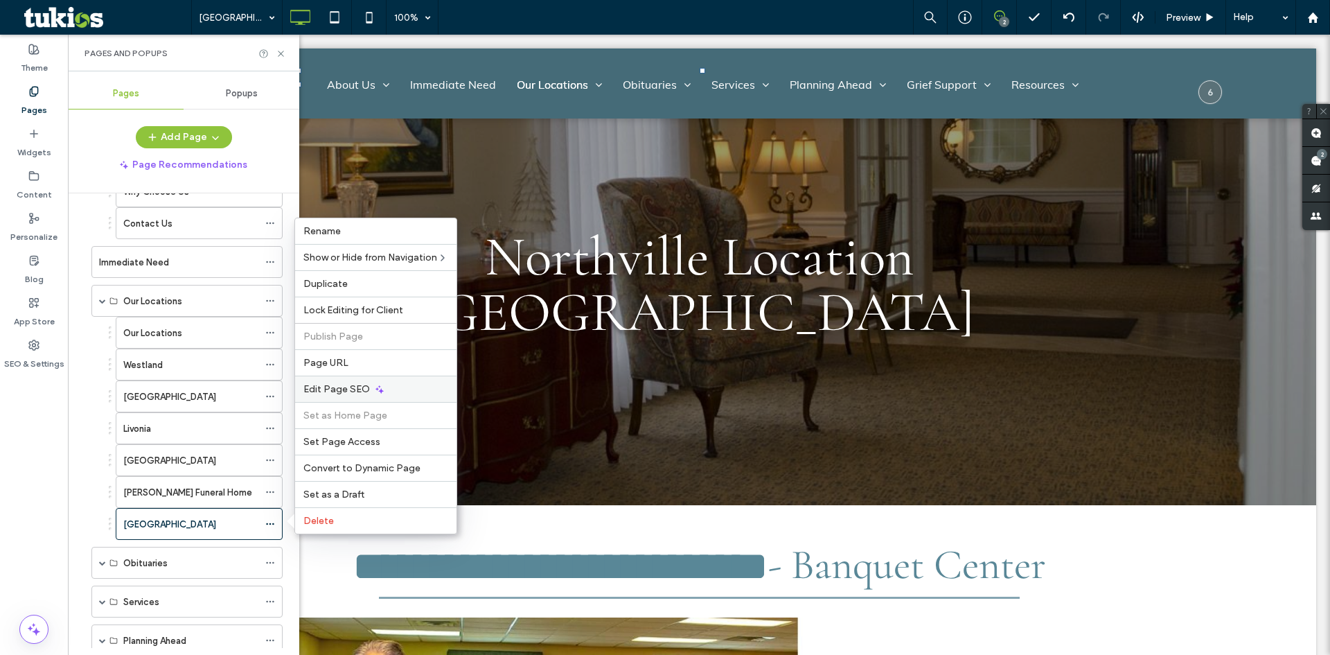
click at [360, 388] on span "Edit Page SEO" at bounding box center [336, 389] width 67 height 12
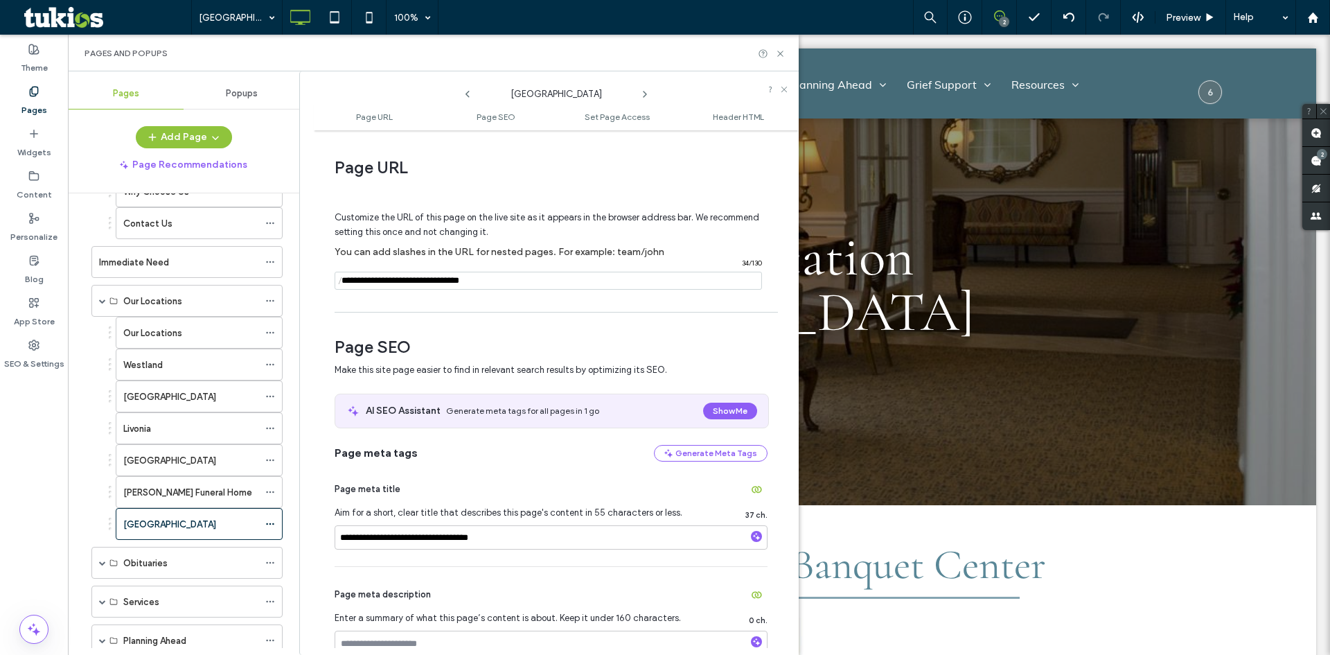
drag, startPoint x: 380, startPoint y: 281, endPoint x: 342, endPoint y: 292, distance: 39.5
click at [342, 292] on div "Customize the URL of this page on the live site as it appears in the browser ad…" at bounding box center [551, 244] width 433 height 121
type input "**********"
click at [378, 540] on input "**********" at bounding box center [551, 537] width 433 height 24
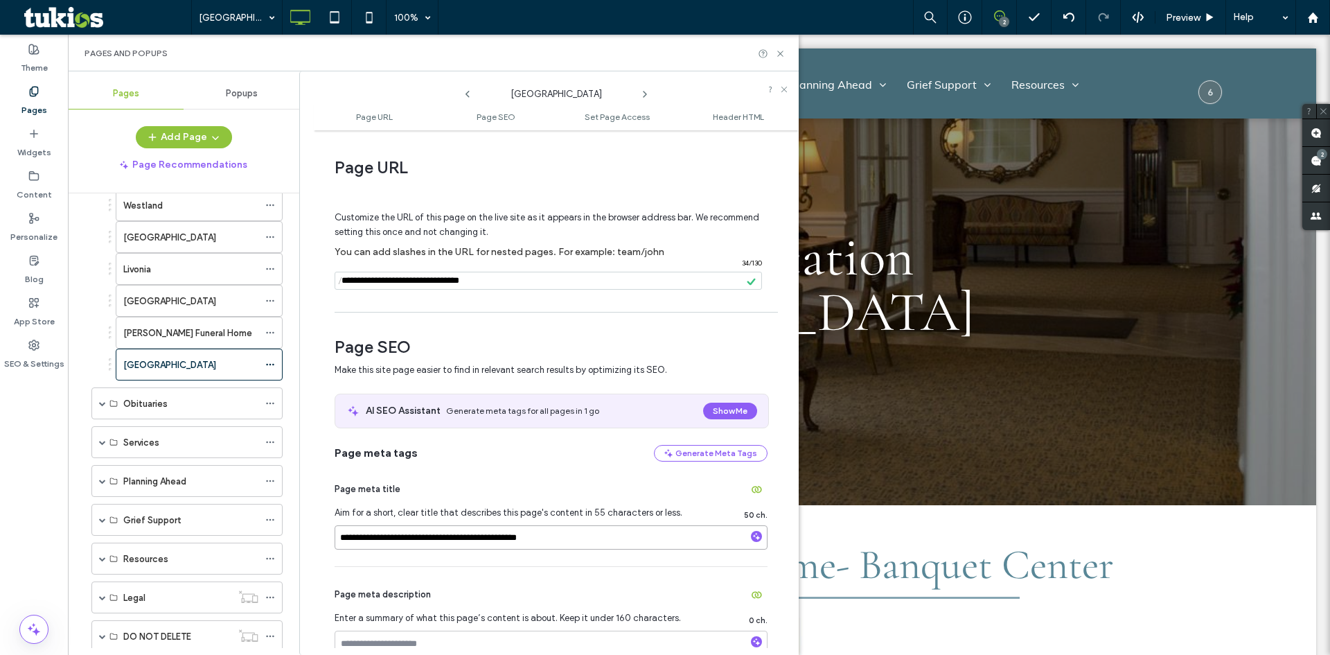
type input "**********"
click at [518, 459] on div "Page meta tags Generate Meta Tags" at bounding box center [551, 453] width 433 height 17
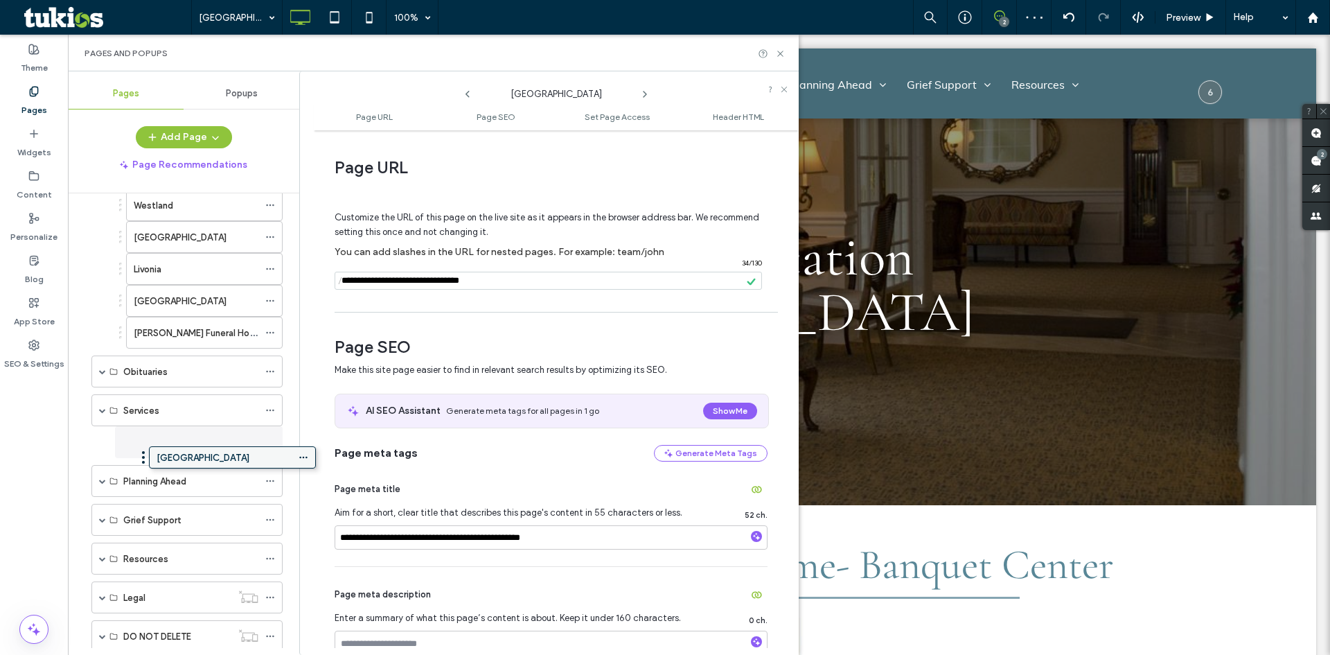
drag, startPoint x: 181, startPoint y: 362, endPoint x: 214, endPoint y: 452, distance: 96.7
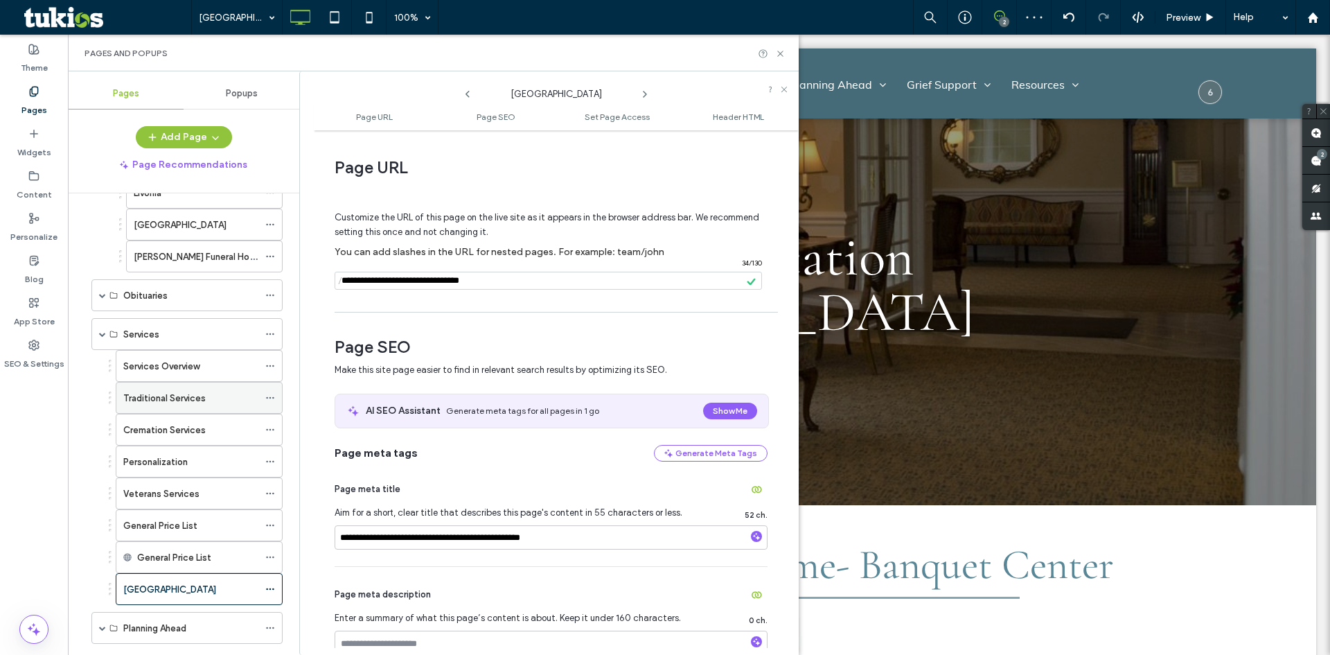
scroll to position [416, 0]
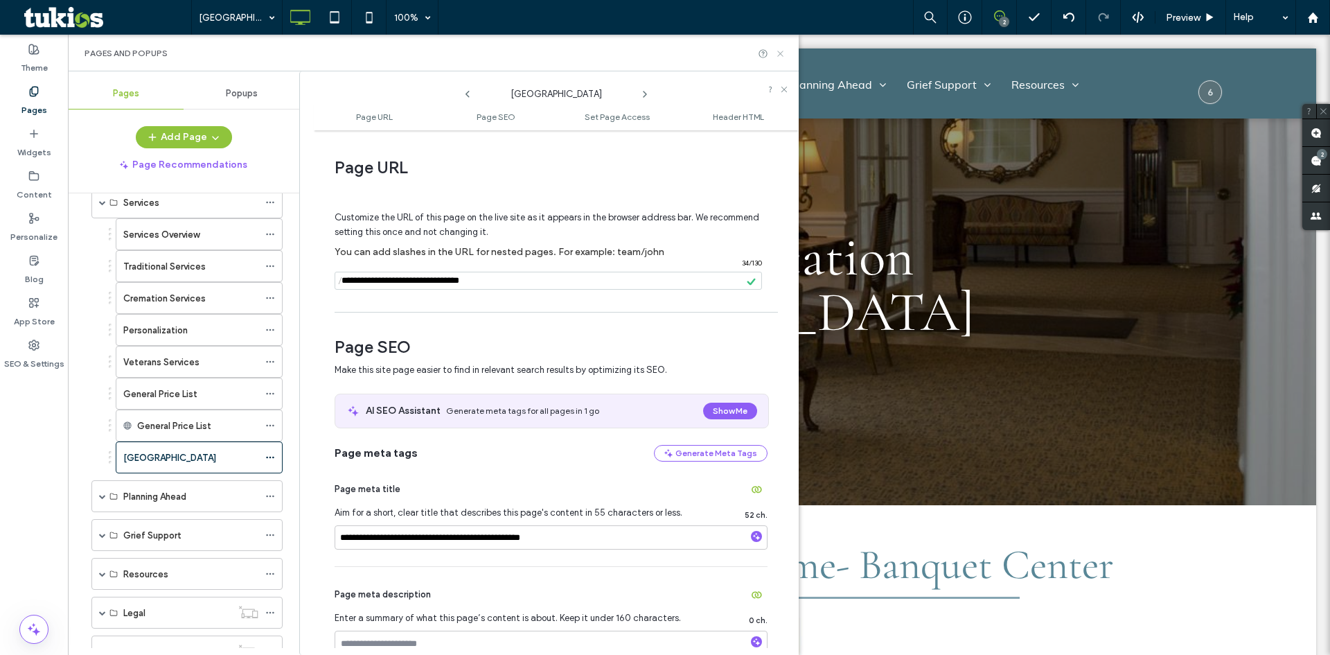
click at [782, 53] on icon at bounding box center [780, 54] width 10 height 10
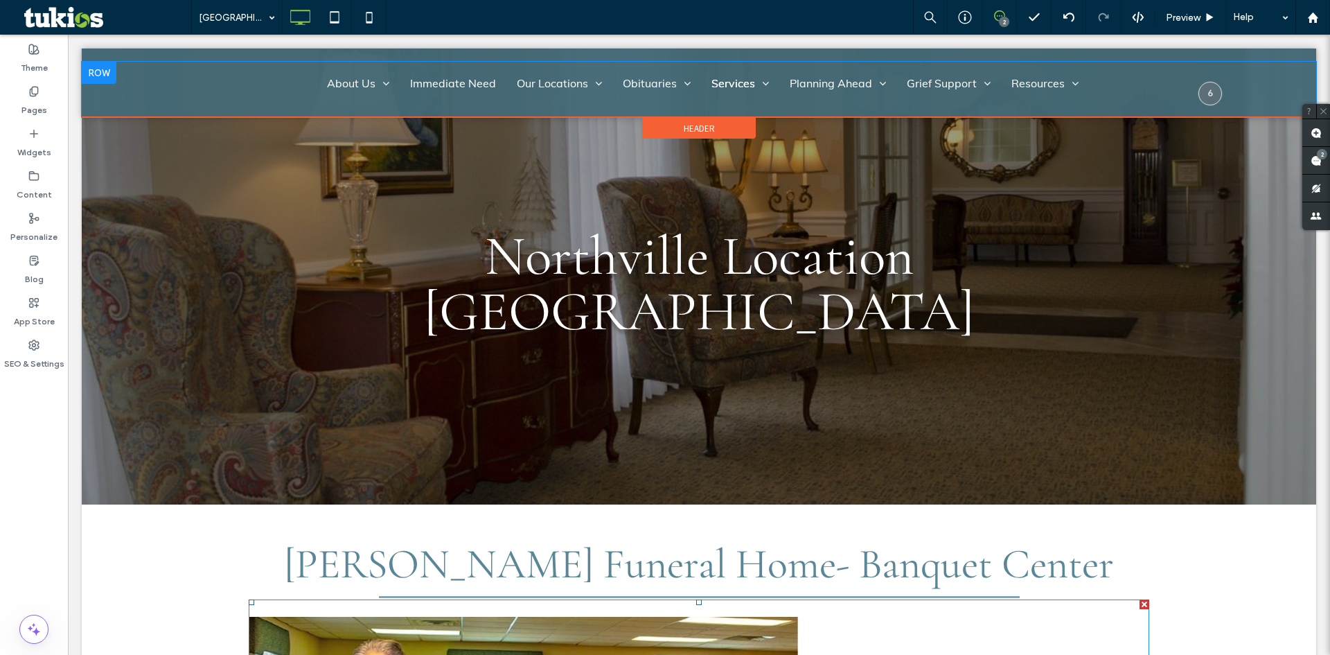
scroll to position [0, 0]
